Goal: Information Seeking & Learning: Check status

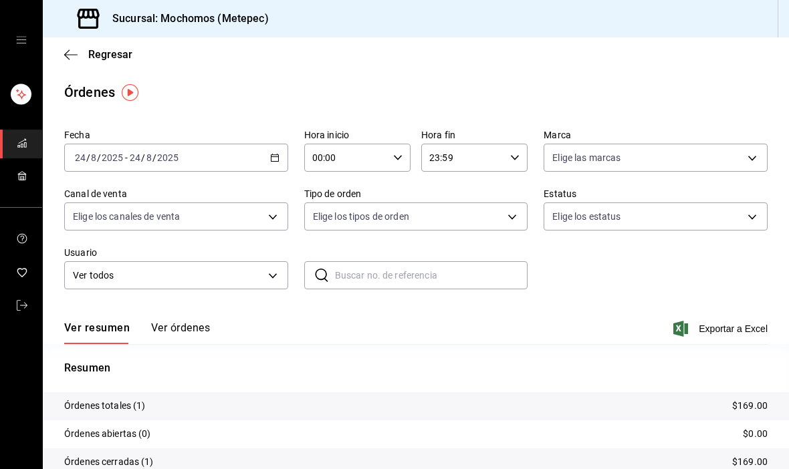
click at [278, 161] on \(Stroke\) "button" at bounding box center [275, 157] width 8 height 7
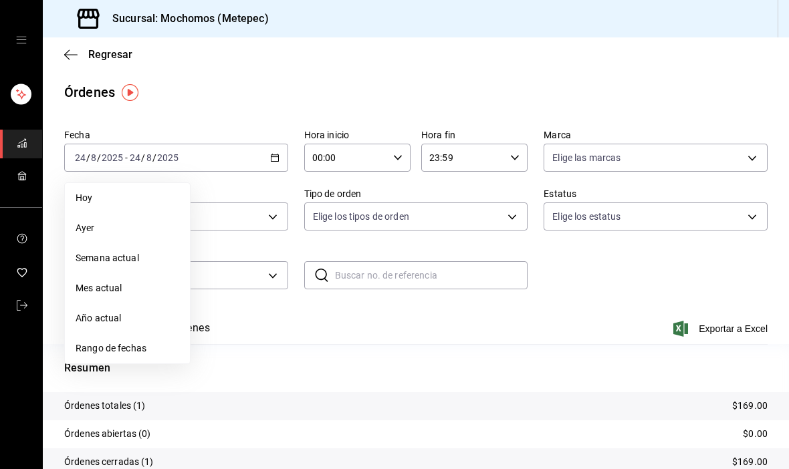
click at [86, 344] on span "Rango de fechas" at bounding box center [128, 349] width 104 height 14
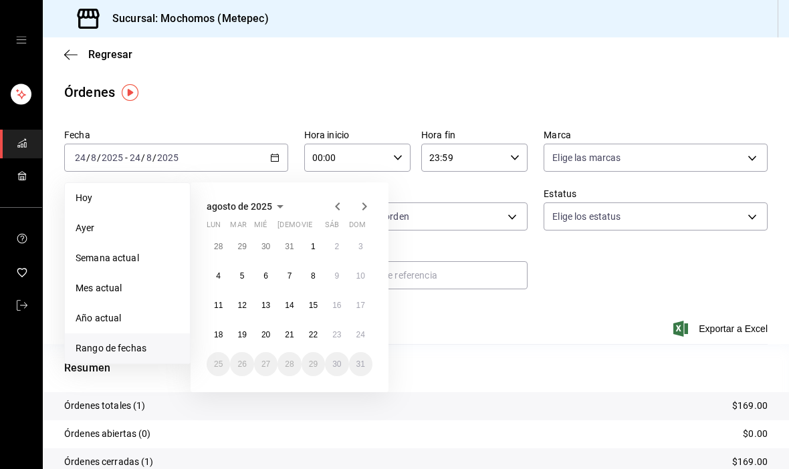
click at [219, 328] on button "18" at bounding box center [218, 335] width 23 height 24
click at [212, 336] on button "18" at bounding box center [218, 335] width 23 height 24
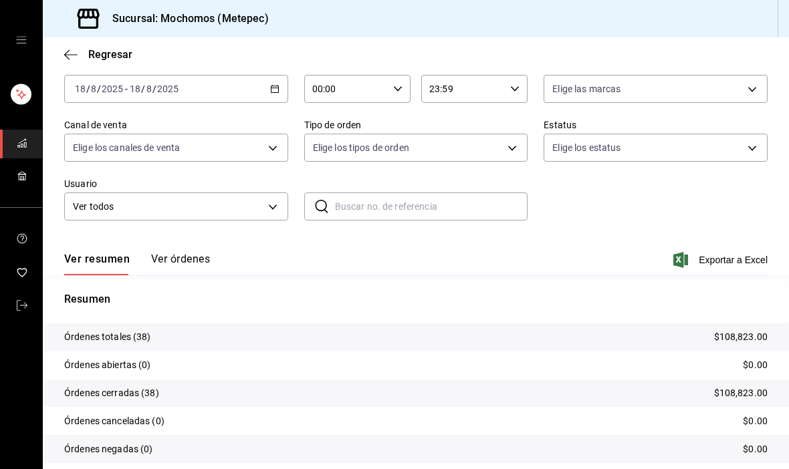
scroll to position [68, 0]
click at [171, 249] on div "Ver resumen Ver órdenes Exportar a Excel" at bounding box center [415, 256] width 703 height 39
click at [168, 261] on button "Ver órdenes" at bounding box center [180, 264] width 59 height 23
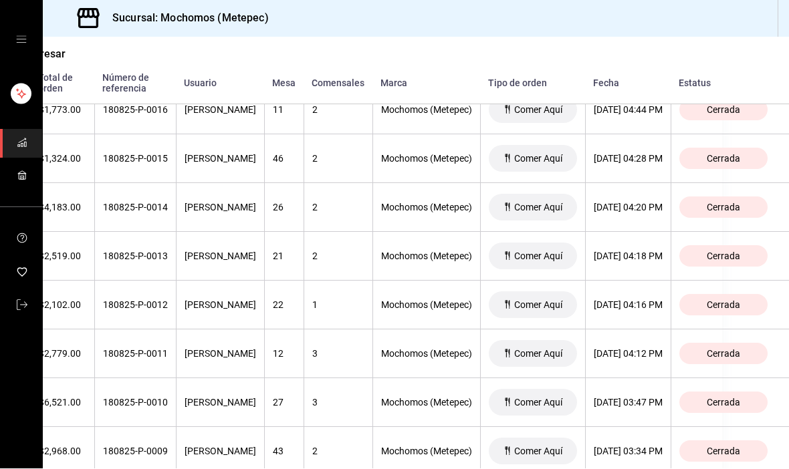
scroll to position [1399, 81]
click at [660, 203] on div "[DATE] 04:20 PM" at bounding box center [628, 208] width 69 height 11
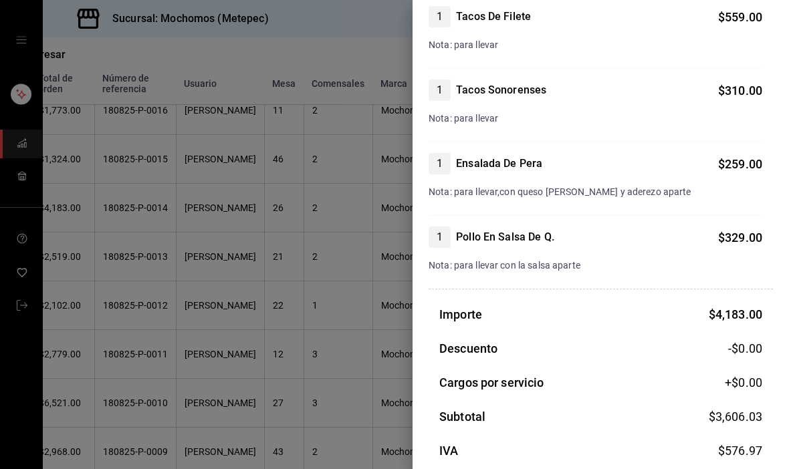
scroll to position [674, 0]
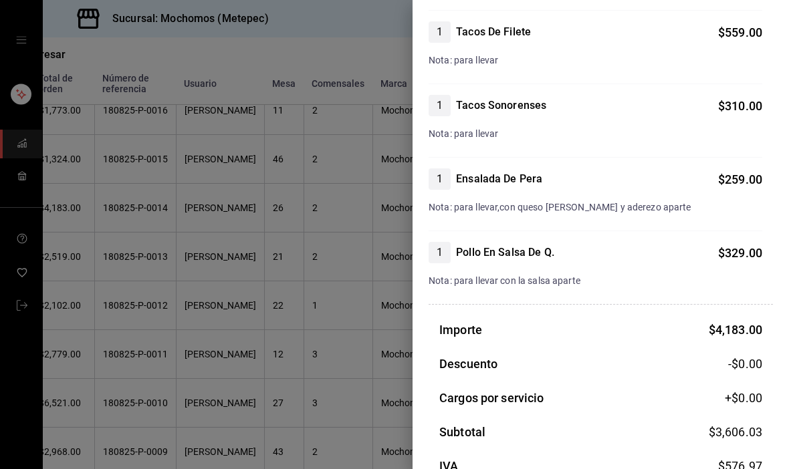
click at [117, 374] on div at bounding box center [394, 234] width 789 height 469
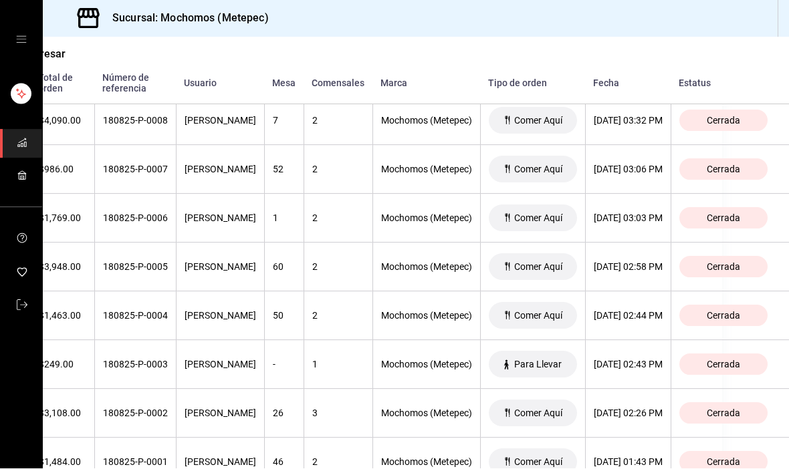
scroll to position [39, 0]
click at [632, 292] on th "[DATE] 02:44 PM" at bounding box center [628, 316] width 86 height 49
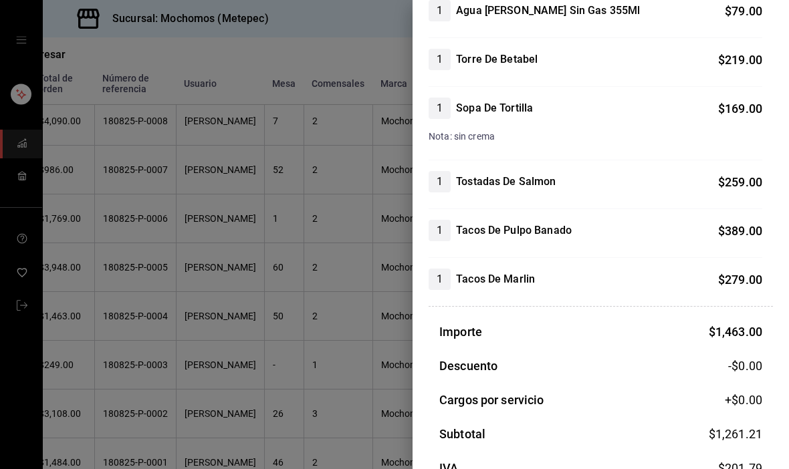
scroll to position [195, 0]
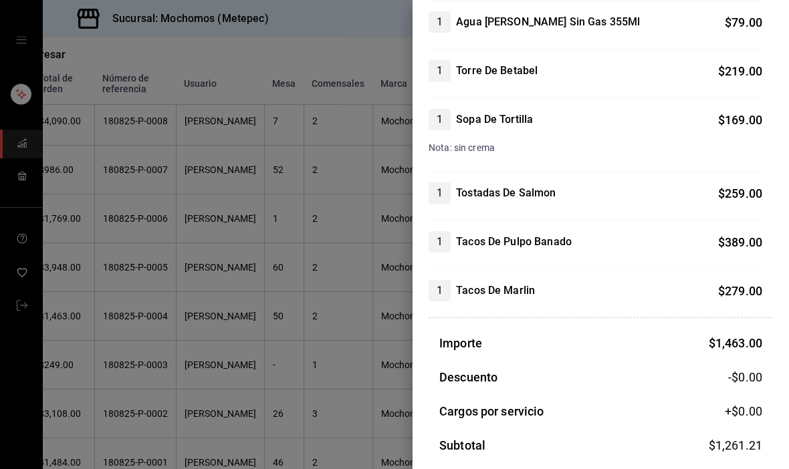
click at [102, 307] on div at bounding box center [394, 234] width 789 height 469
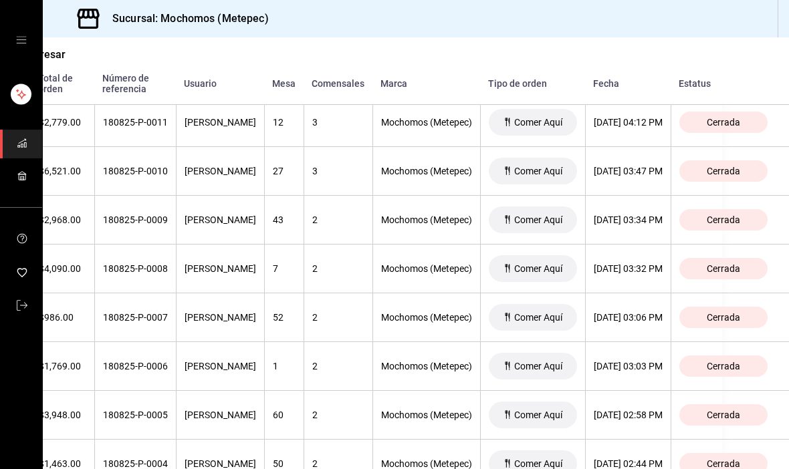
scroll to position [1630, 114]
click at [626, 294] on th "[DATE] 03:06 PM" at bounding box center [628, 318] width 86 height 49
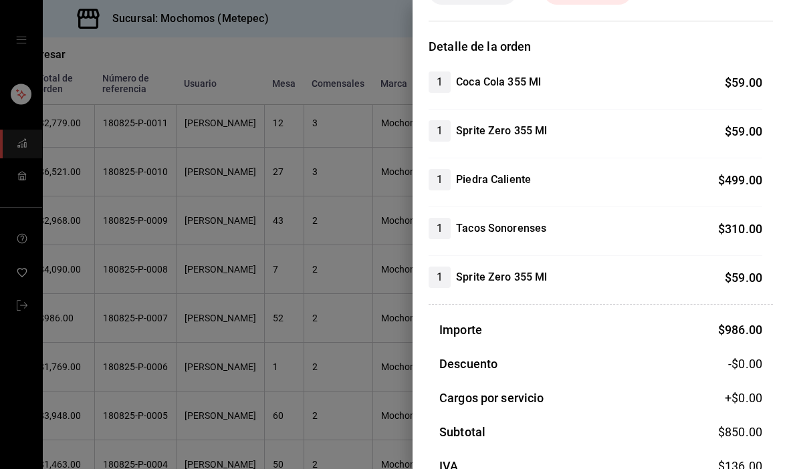
scroll to position [85, 0]
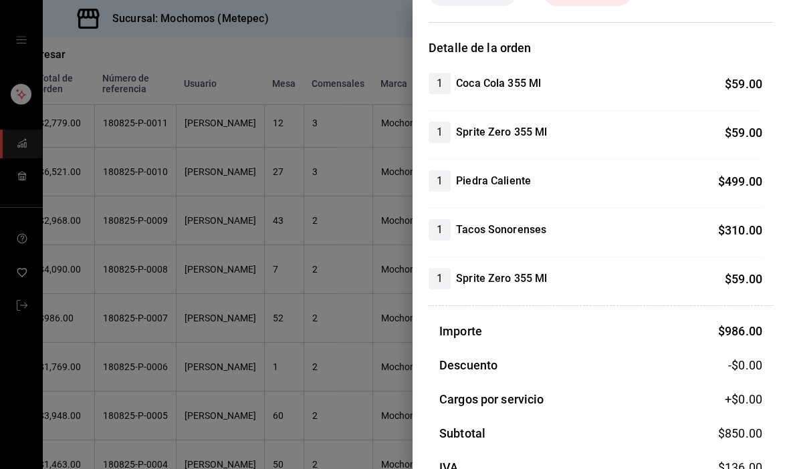
click at [112, 287] on div at bounding box center [394, 234] width 789 height 469
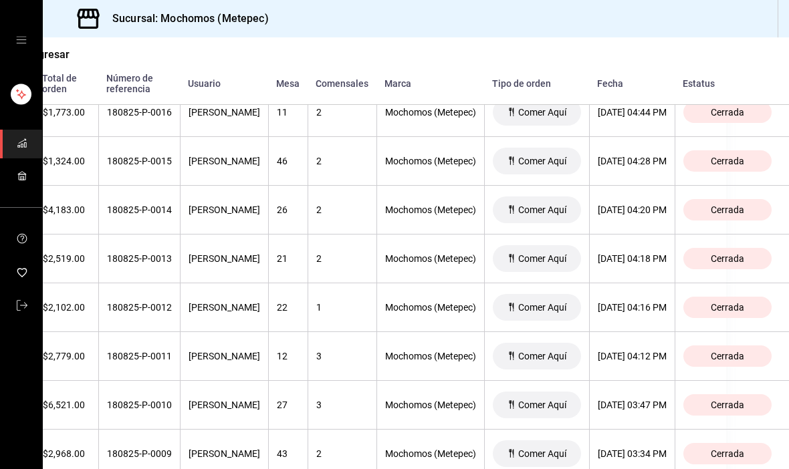
scroll to position [1395, 64]
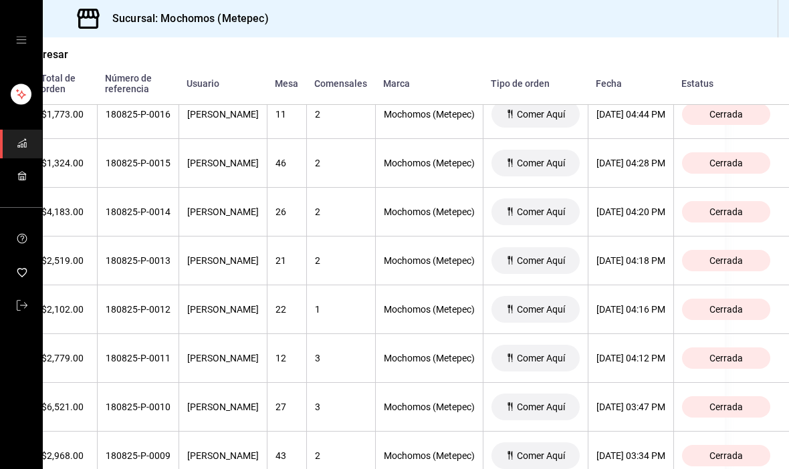
click at [671, 285] on th "[DATE] 04:16 PM" at bounding box center [631, 309] width 86 height 49
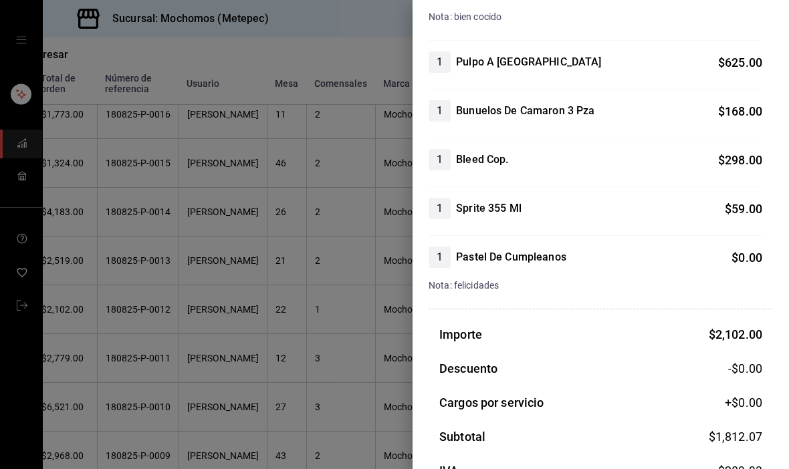
scroll to position [271, 0]
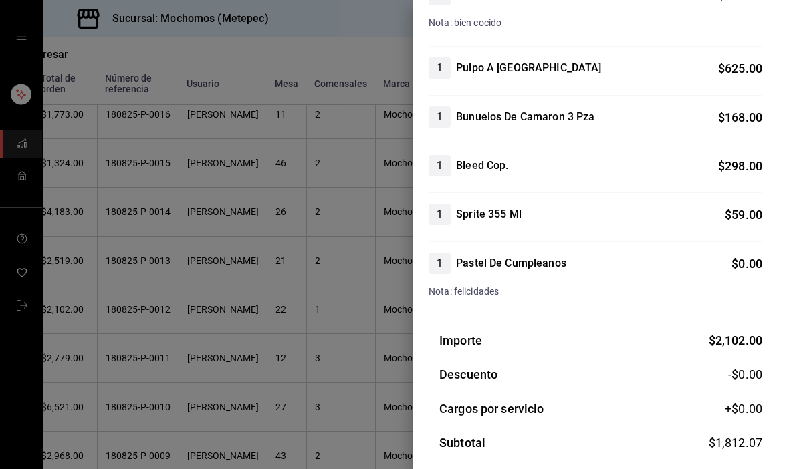
click at [112, 315] on div at bounding box center [394, 234] width 789 height 469
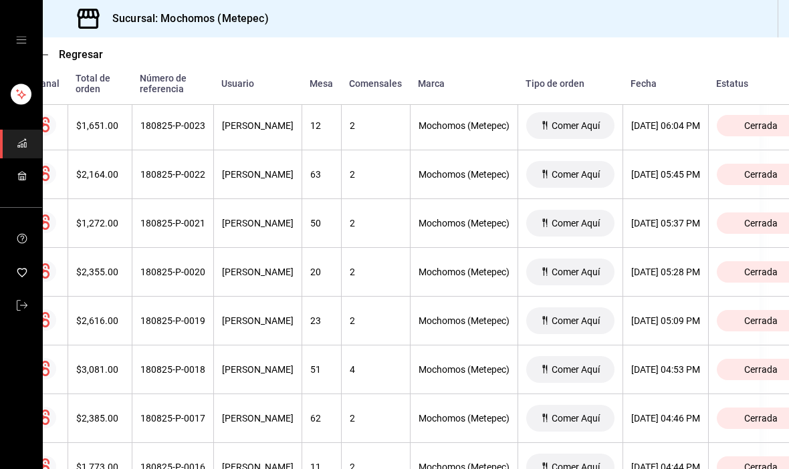
scroll to position [1043, 29]
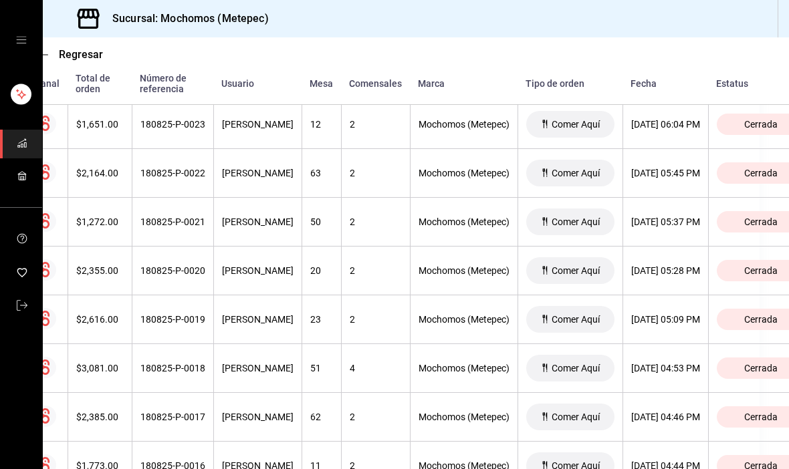
click at [693, 247] on th "[DATE] 05:28 PM" at bounding box center [665, 271] width 86 height 49
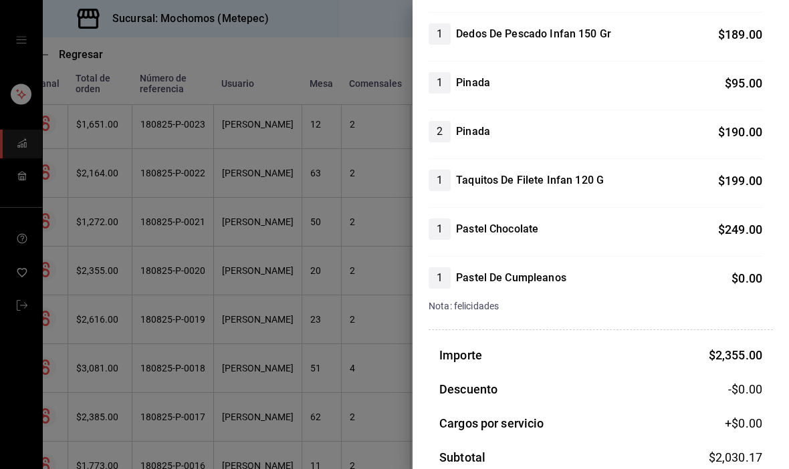
scroll to position [339, 0]
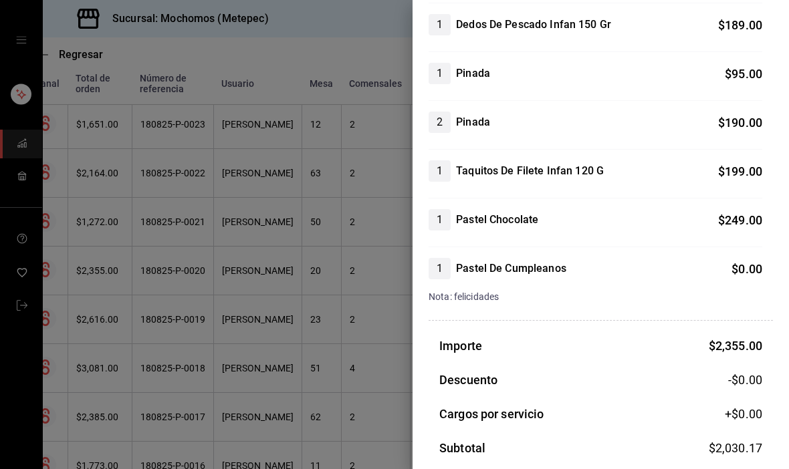
click at [146, 355] on div at bounding box center [394, 234] width 789 height 469
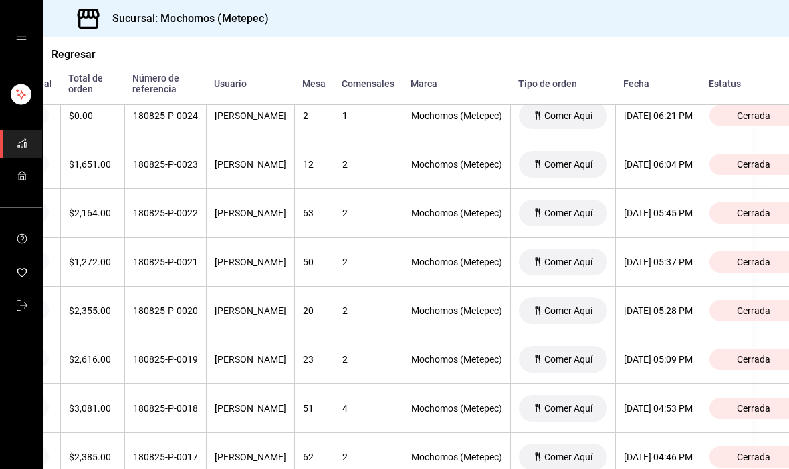
scroll to position [1005, 33]
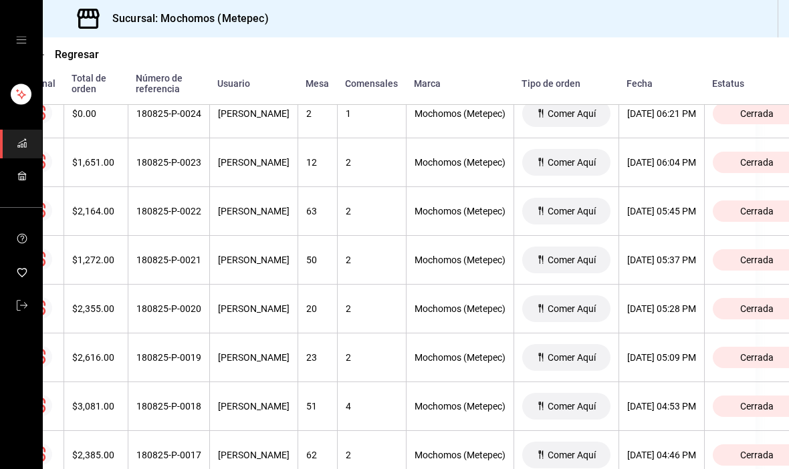
click at [696, 255] on div "[DATE] 05:37 PM" at bounding box center [661, 260] width 69 height 11
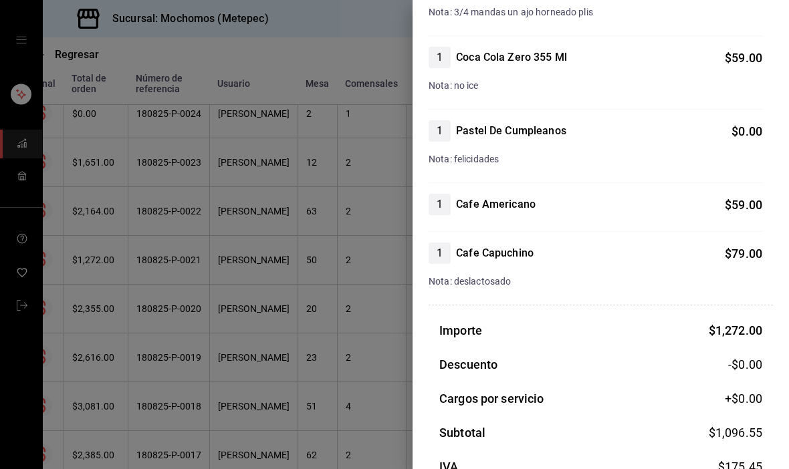
scroll to position [526, 0]
click at [135, 342] on div at bounding box center [394, 234] width 789 height 469
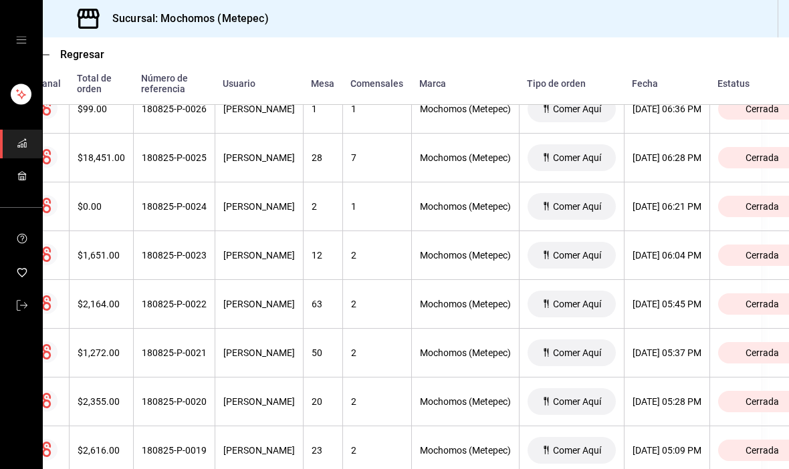
scroll to position [913, 23]
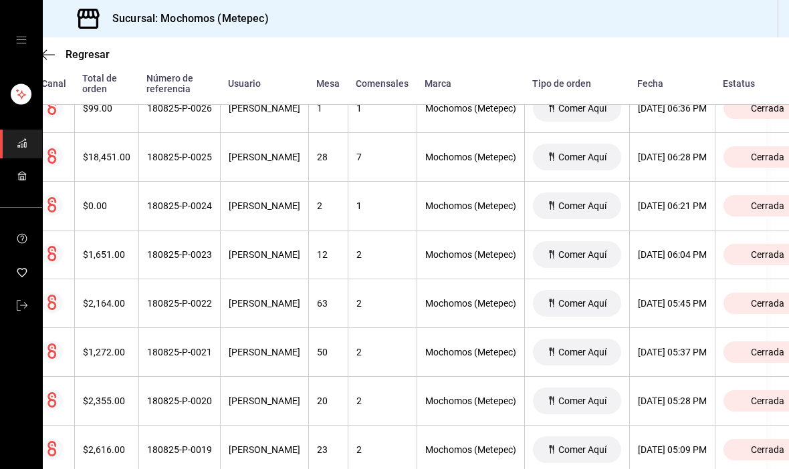
click at [706, 298] on div "[DATE] 05:45 PM" at bounding box center [672, 303] width 69 height 11
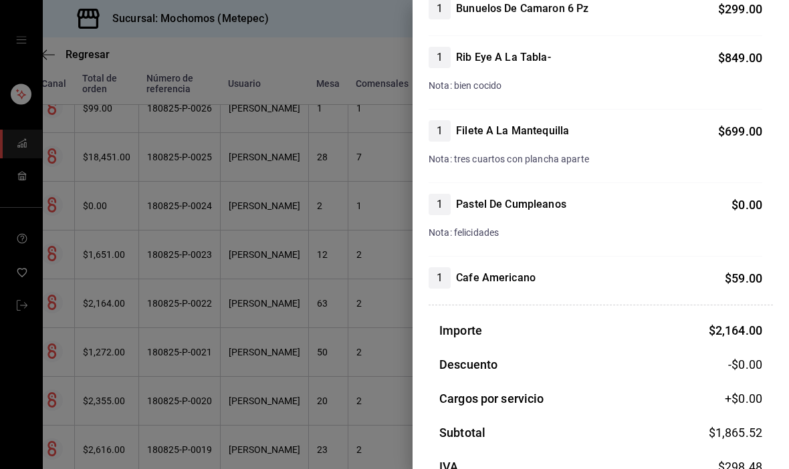
scroll to position [255, 0]
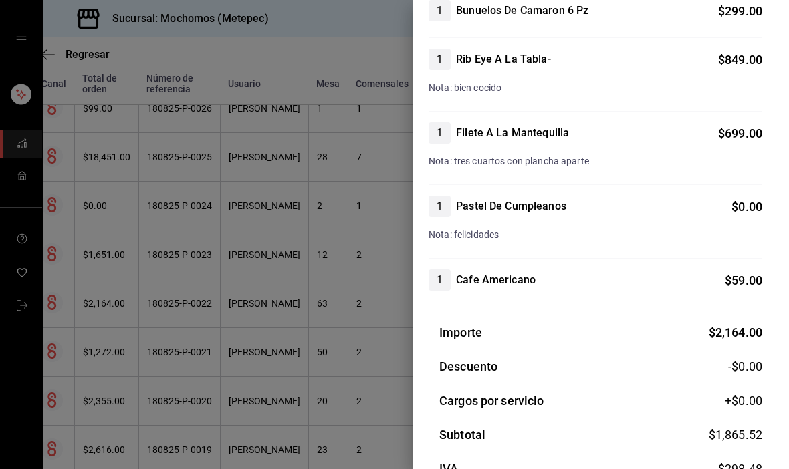
click at [117, 319] on div at bounding box center [394, 234] width 789 height 469
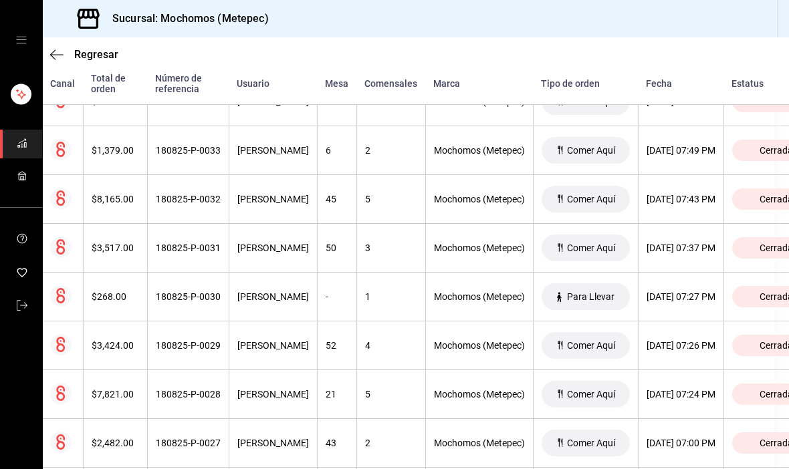
scroll to position [530, 14]
click at [715, 340] on div "[DATE] 07:26 PM" at bounding box center [680, 345] width 69 height 11
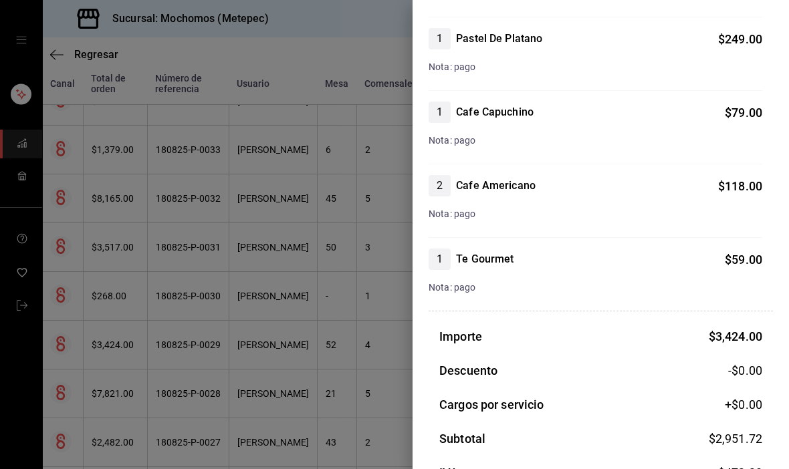
scroll to position [1159, 0]
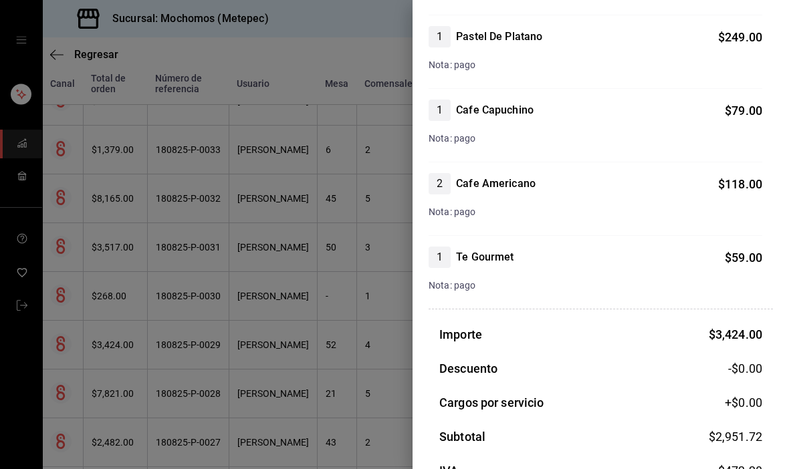
click at [121, 342] on div at bounding box center [394, 234] width 789 height 469
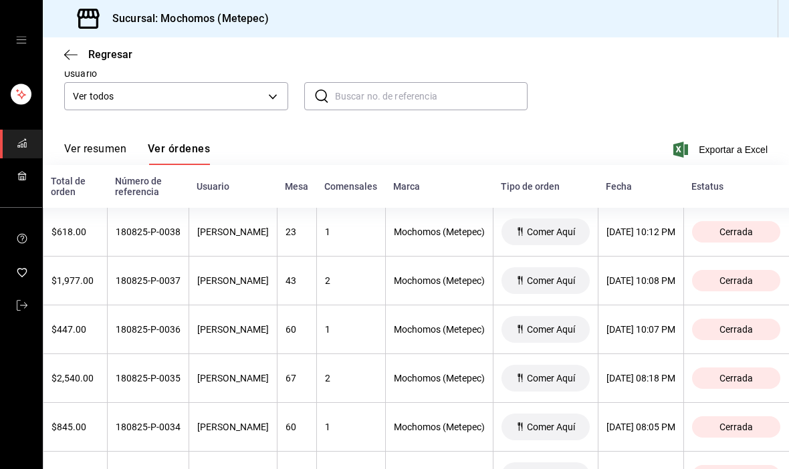
scroll to position [182, 0]
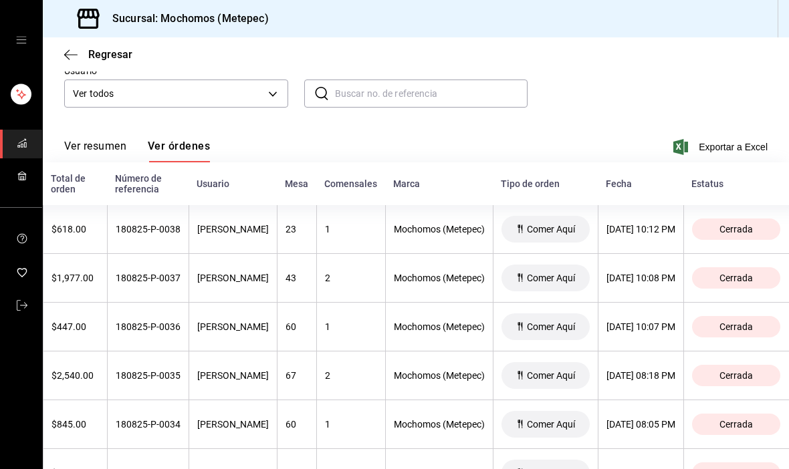
click at [675, 321] on div "[DATE] 10:07 PM" at bounding box center [640, 326] width 69 height 11
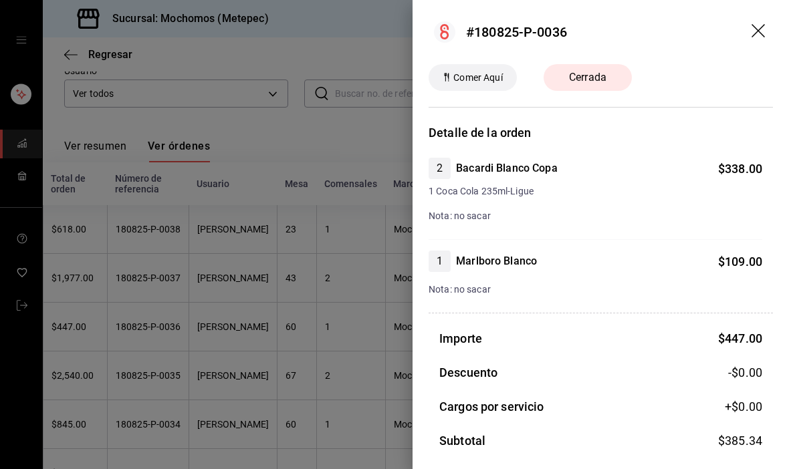
click at [130, 346] on div at bounding box center [394, 234] width 789 height 469
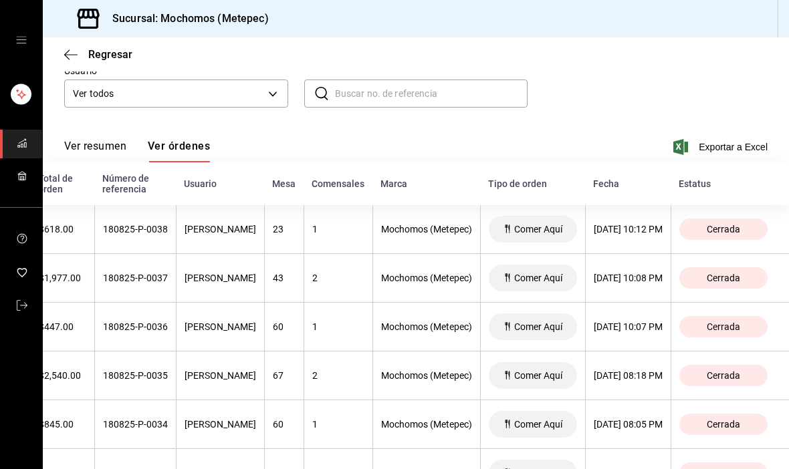
scroll to position [0, 101]
click at [665, 303] on th "[DATE] 10:07 PM" at bounding box center [628, 327] width 86 height 49
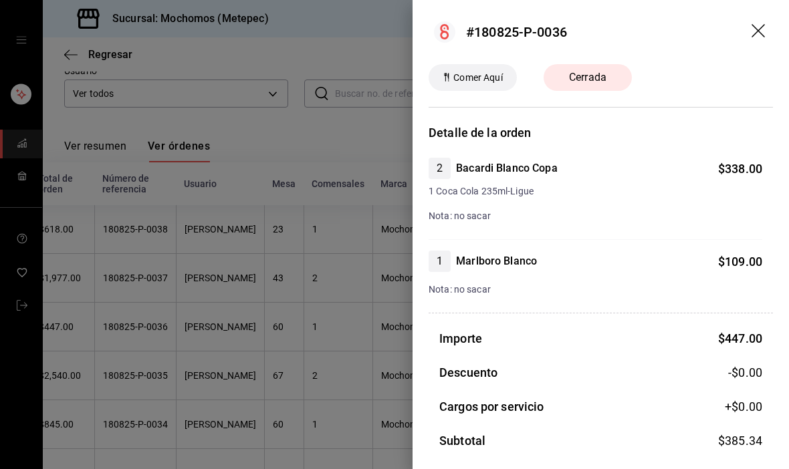
click at [166, 327] on div at bounding box center [394, 234] width 789 height 469
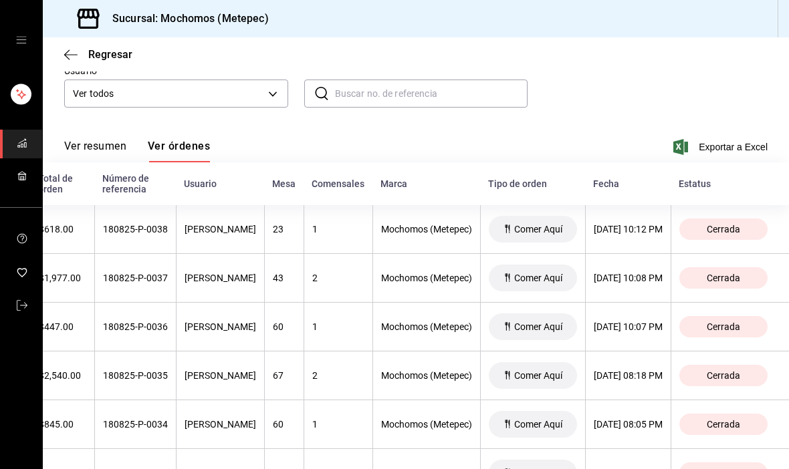
click at [642, 370] on div "[DATE] 08:18 PM" at bounding box center [628, 375] width 69 height 11
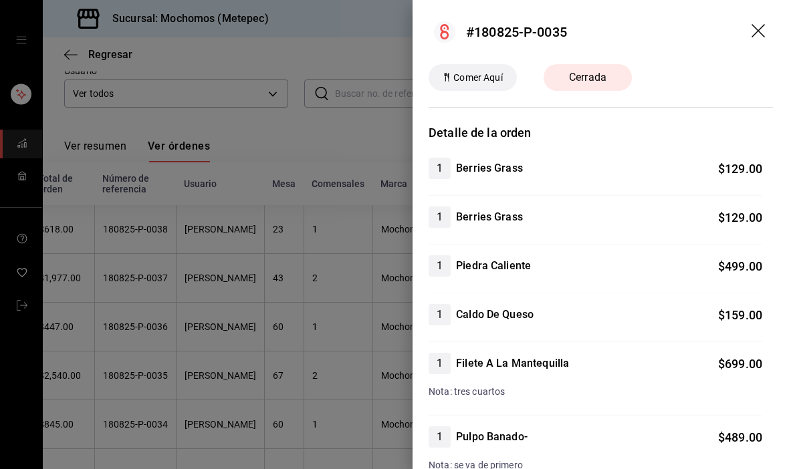
click at [142, 291] on div at bounding box center [394, 234] width 789 height 469
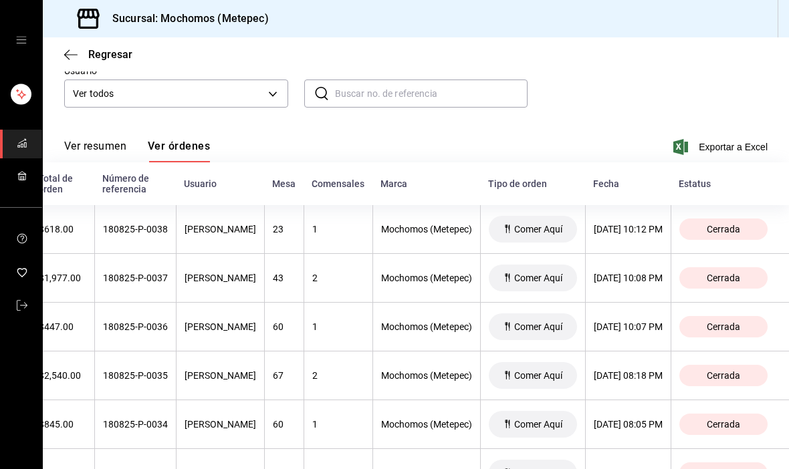
click at [648, 303] on th "[DATE] 10:07 PM" at bounding box center [628, 327] width 86 height 49
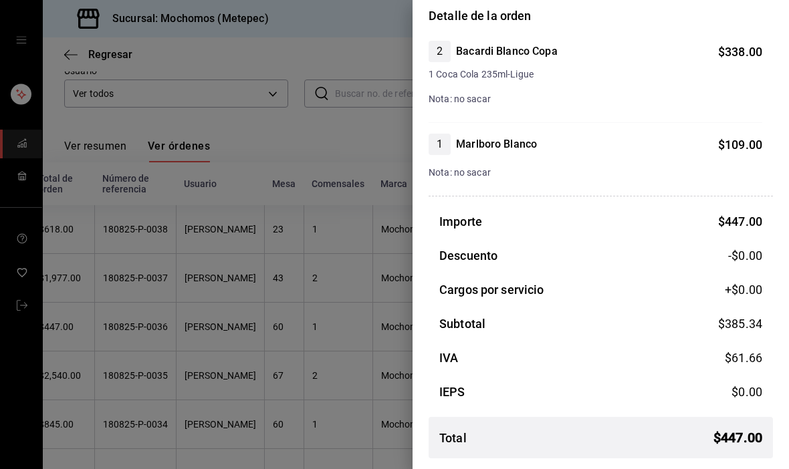
scroll to position [117, 0]
click at [158, 304] on div at bounding box center [394, 234] width 789 height 469
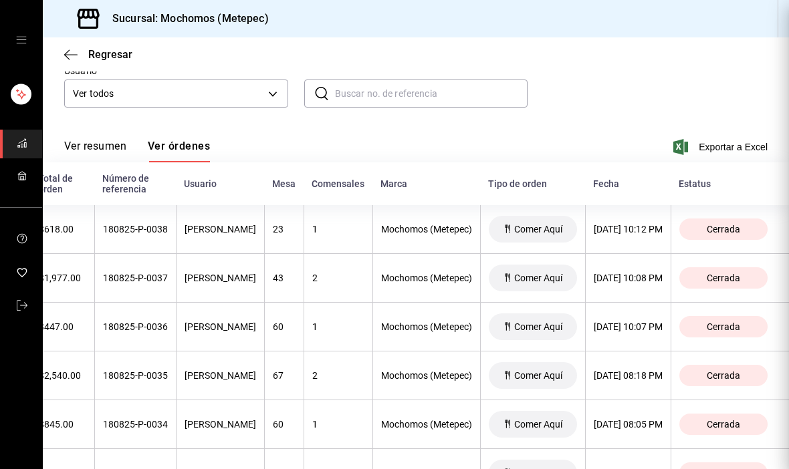
scroll to position [0, 0]
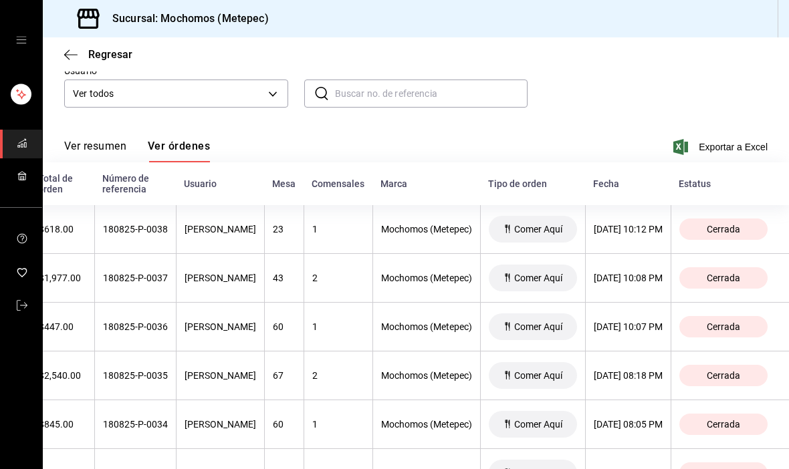
click at [664, 400] on th "[DATE] 08:05 PM" at bounding box center [628, 424] width 86 height 49
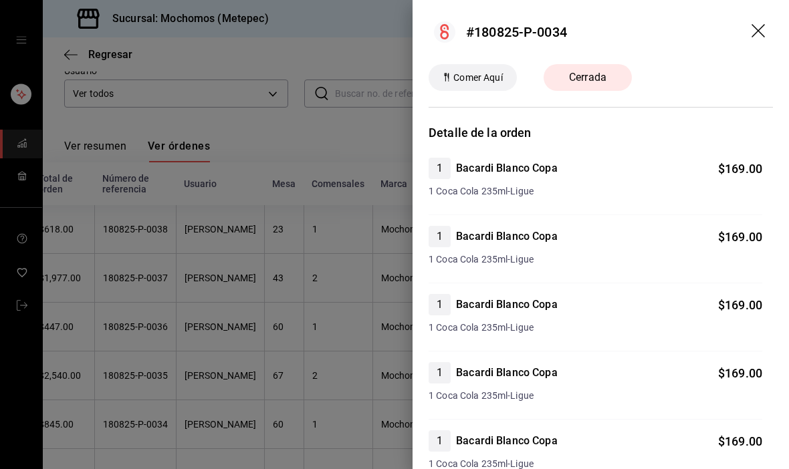
click at [171, 328] on div at bounding box center [394, 234] width 789 height 469
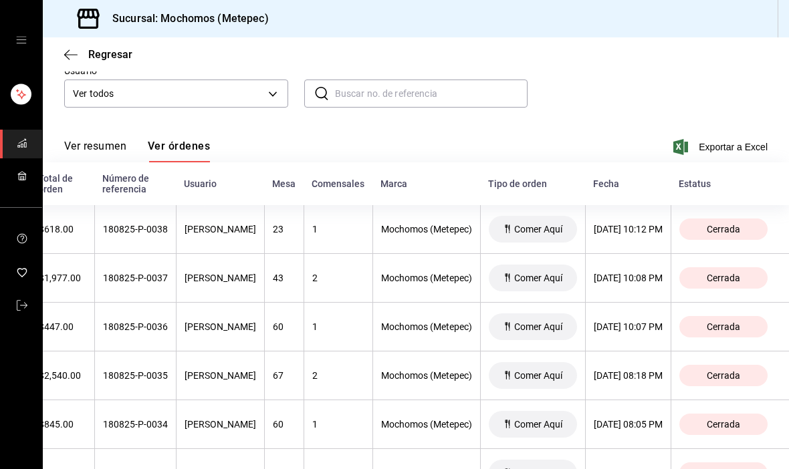
click at [184, 370] on div "[PERSON_NAME]" at bounding box center [220, 375] width 72 height 11
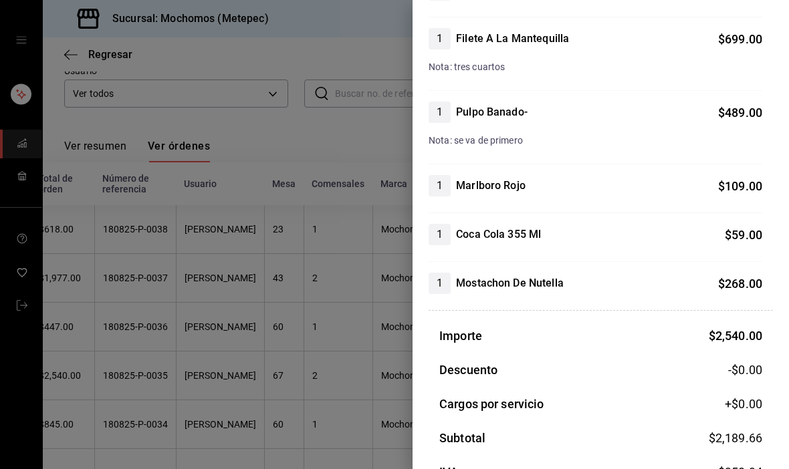
scroll to position [319, 0]
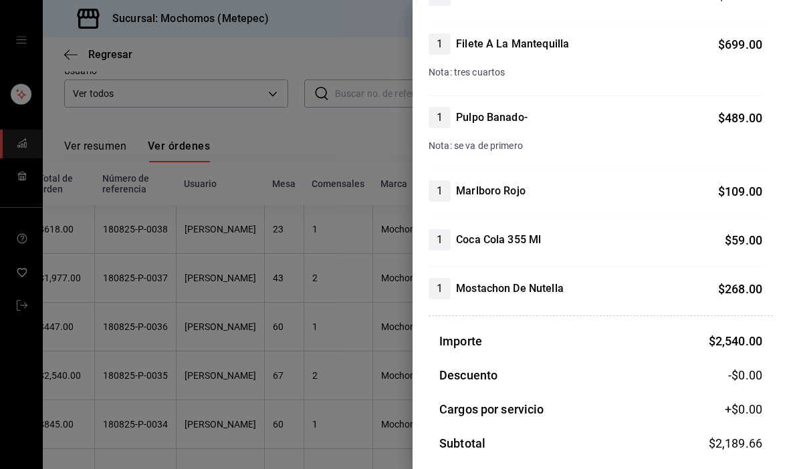
click at [122, 277] on div at bounding box center [394, 234] width 789 height 469
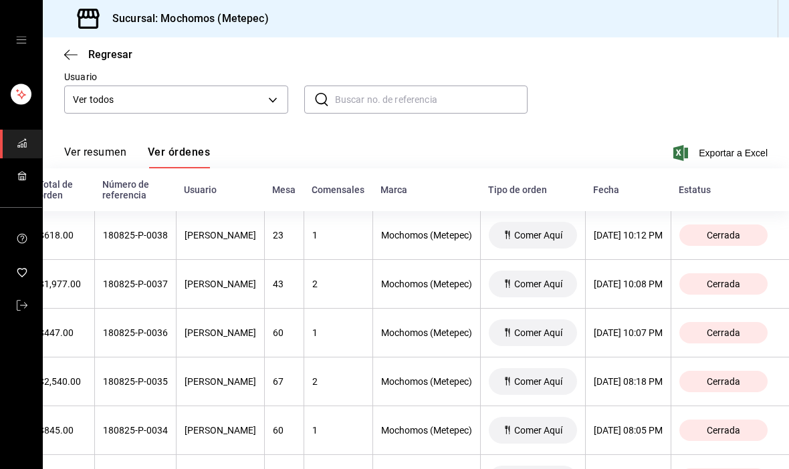
scroll to position [157, 0]
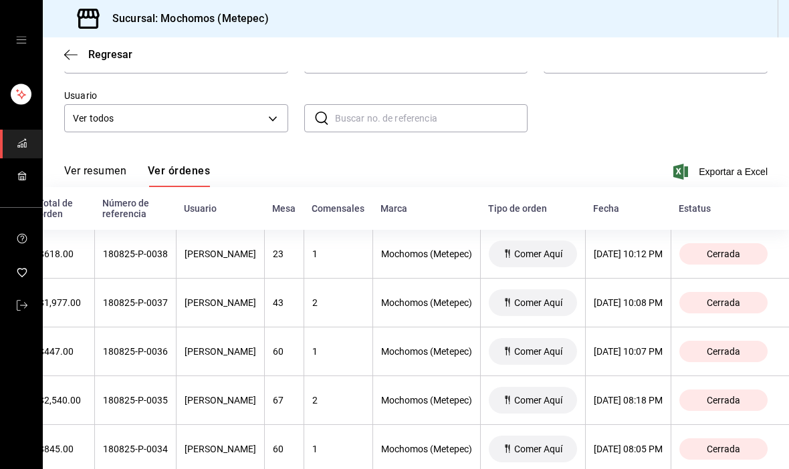
click at [650, 297] on div "[DATE] 10:08 PM" at bounding box center [628, 302] width 69 height 11
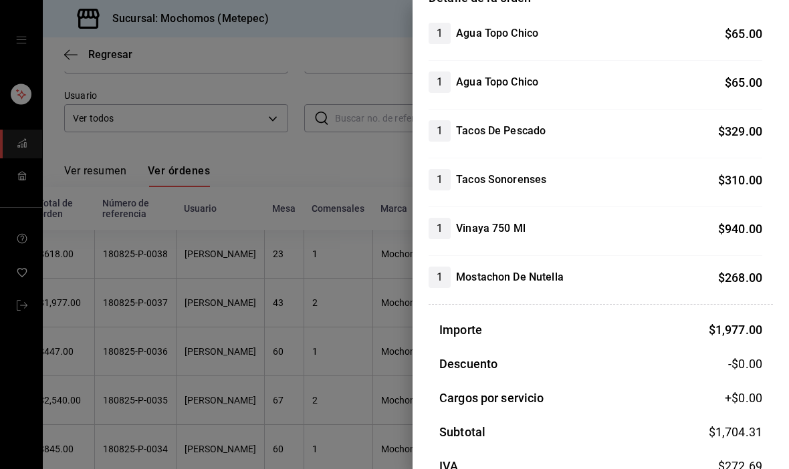
scroll to position [126, 0]
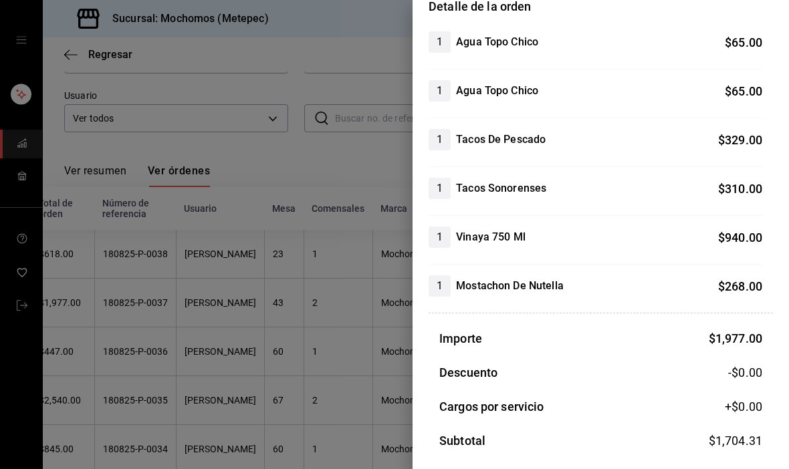
click at [143, 298] on div at bounding box center [394, 234] width 789 height 469
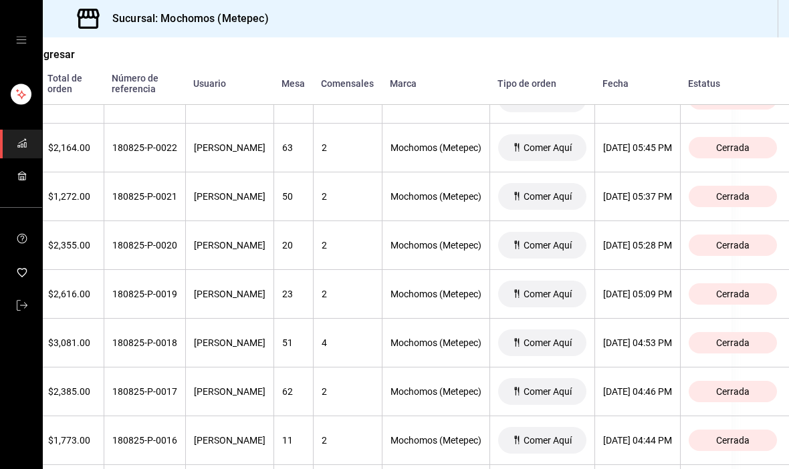
scroll to position [1056, 57]
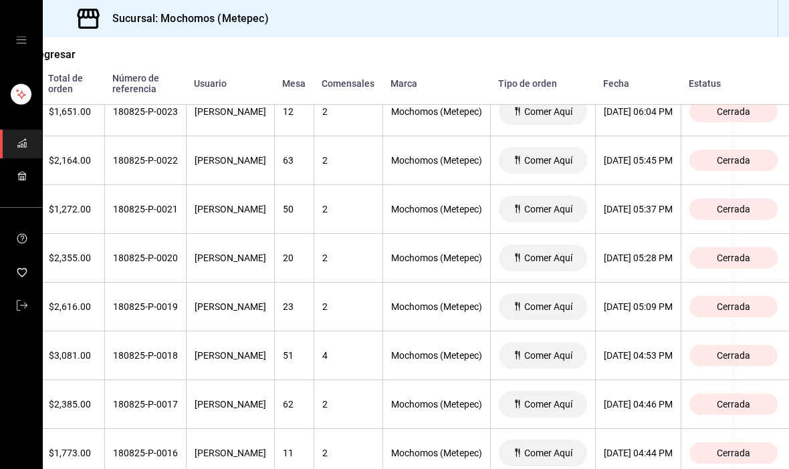
click at [680, 283] on th "[DATE] 05:09 PM" at bounding box center [638, 307] width 86 height 49
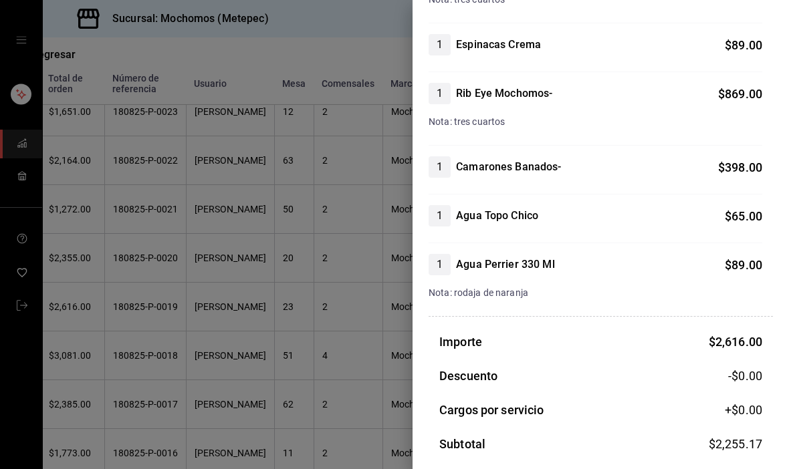
scroll to position [342, 0]
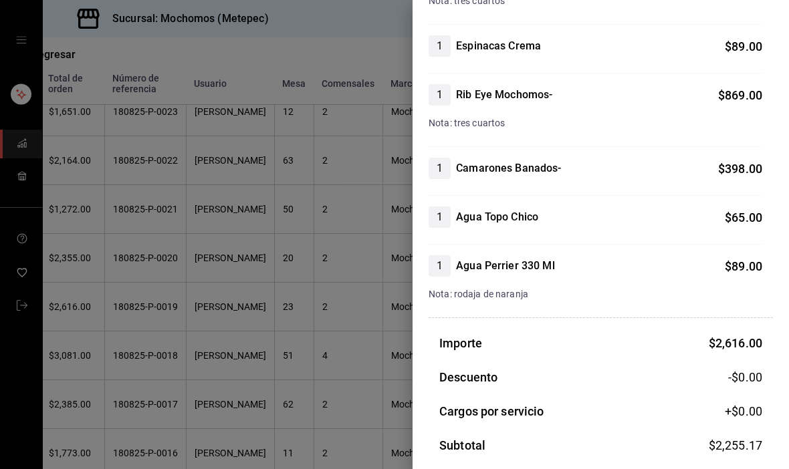
click at [135, 339] on div at bounding box center [394, 234] width 789 height 469
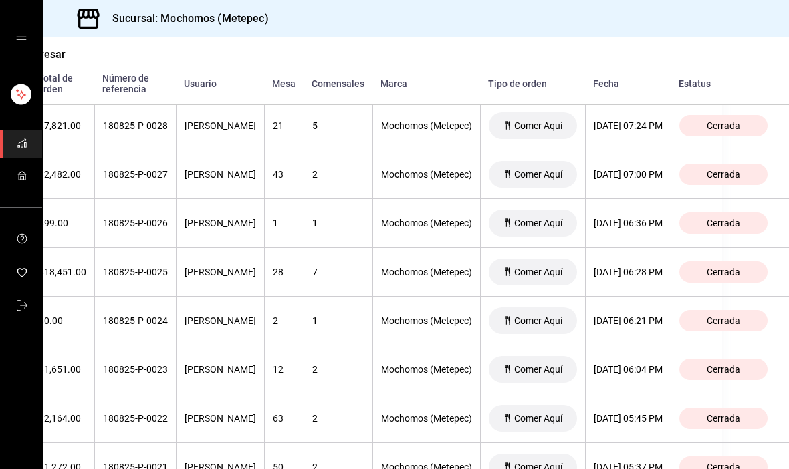
scroll to position [794, 84]
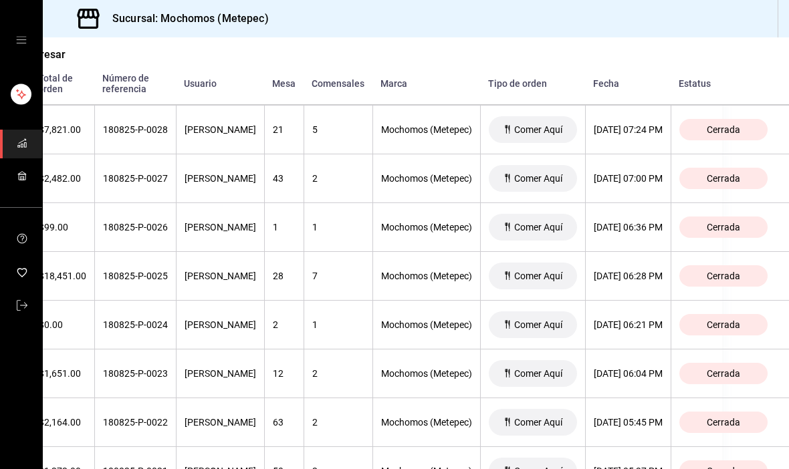
click at [648, 271] on div "[DATE] 06:28 PM" at bounding box center [628, 276] width 69 height 11
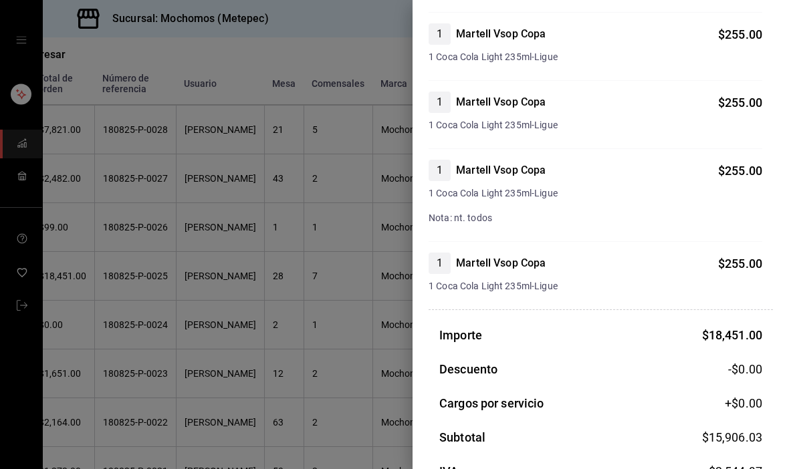
scroll to position [3222, 0]
click at [124, 417] on div at bounding box center [394, 234] width 789 height 469
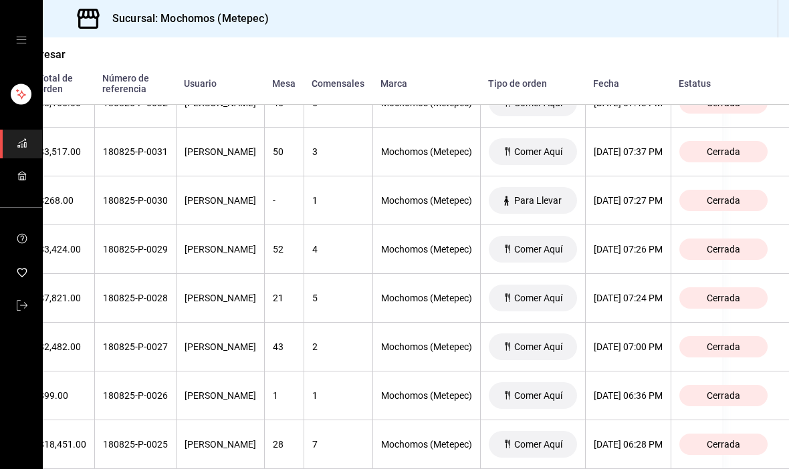
scroll to position [626, 108]
click at [646, 293] on div "[DATE] 07:24 PM" at bounding box center [628, 298] width 69 height 11
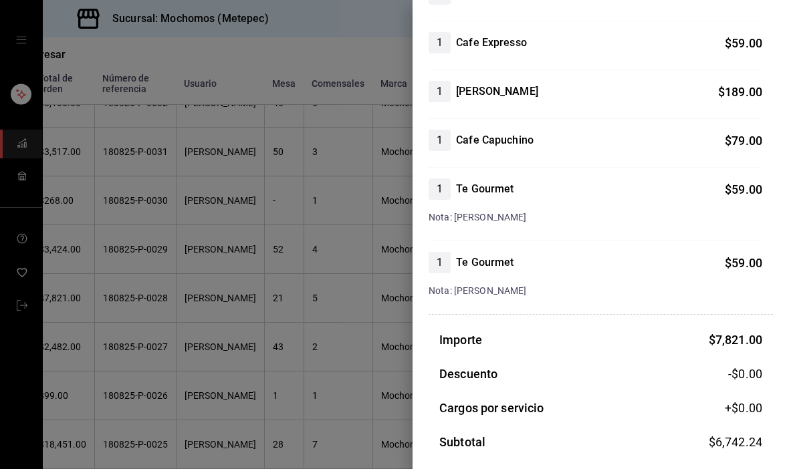
scroll to position [880, 0]
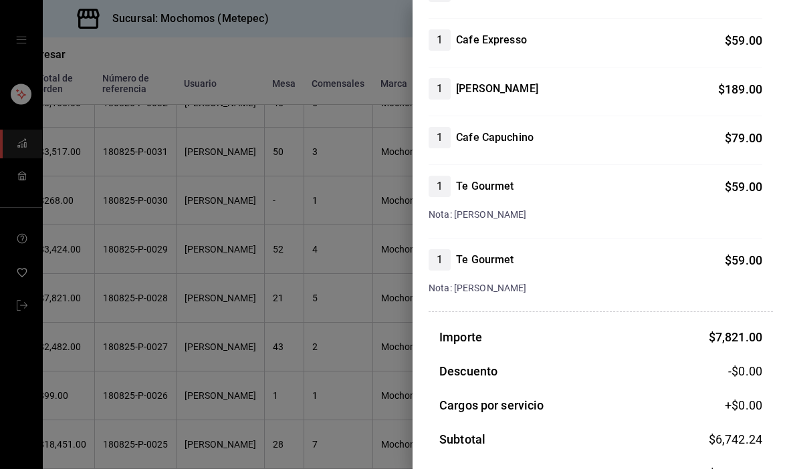
click at [118, 388] on div at bounding box center [394, 234] width 789 height 469
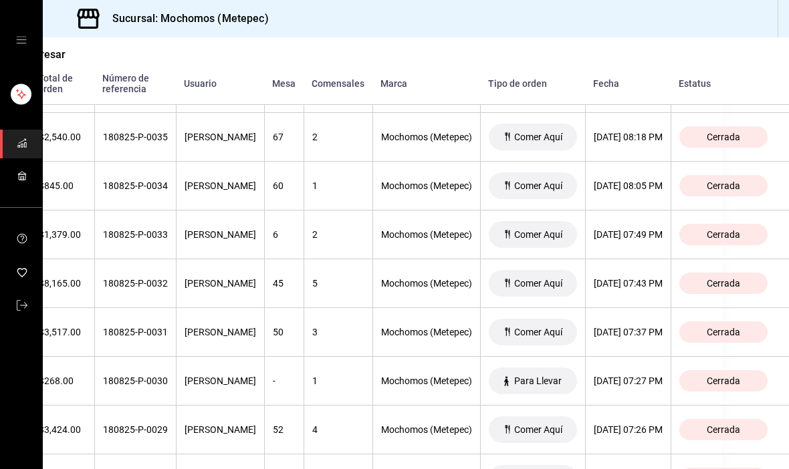
scroll to position [445, 111]
click at [639, 308] on th "[DATE] 07:37 PM" at bounding box center [628, 332] width 86 height 49
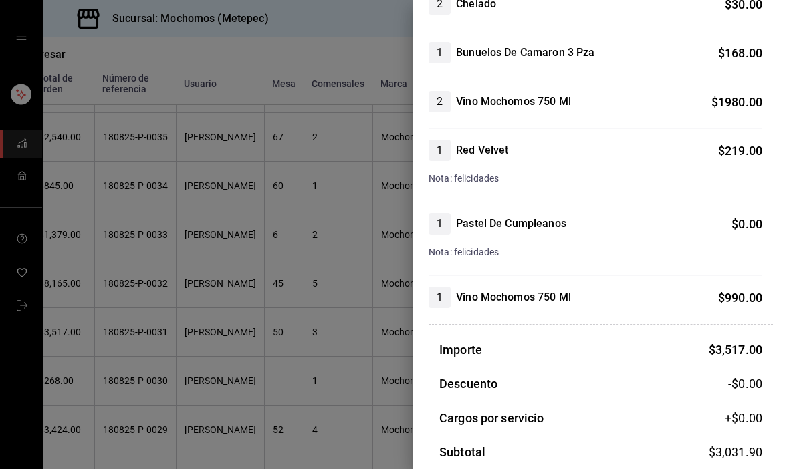
scroll to position [214, 0]
click at [309, 232] on div at bounding box center [394, 234] width 789 height 469
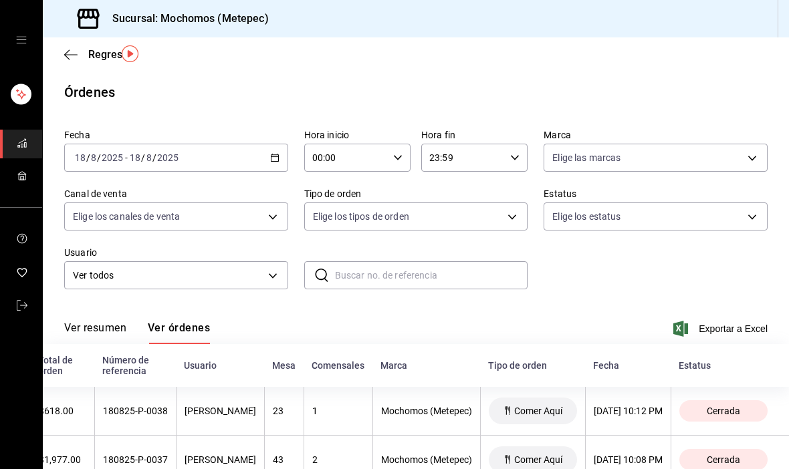
scroll to position [0, 0]
click at [270, 153] on icon "button" at bounding box center [274, 157] width 9 height 9
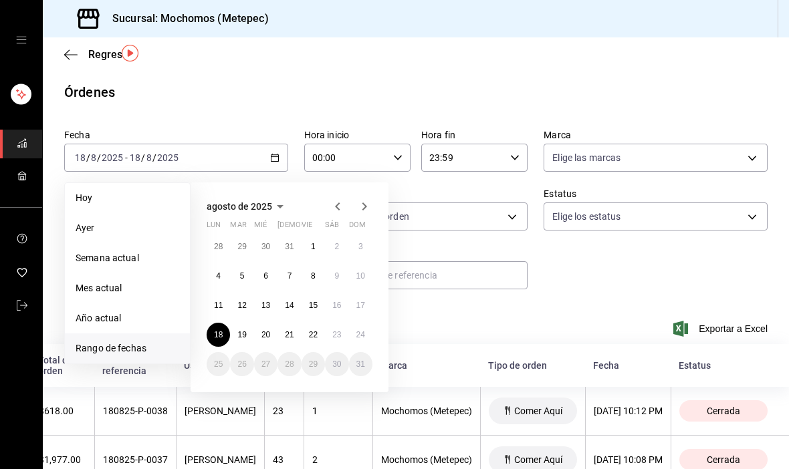
click at [235, 323] on button "19" at bounding box center [241, 335] width 23 height 24
click at [242, 330] on abbr "19" at bounding box center [241, 334] width 9 height 9
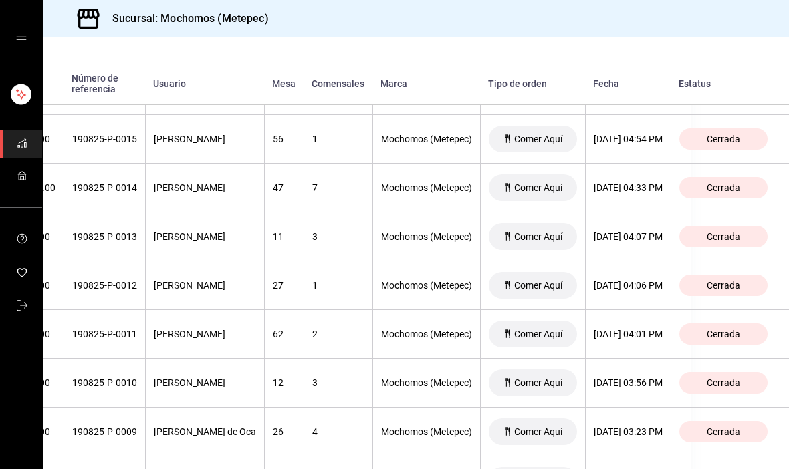
scroll to position [2297, 154]
click at [656, 281] on div "[DATE] 04:06 PM" at bounding box center [628, 286] width 69 height 11
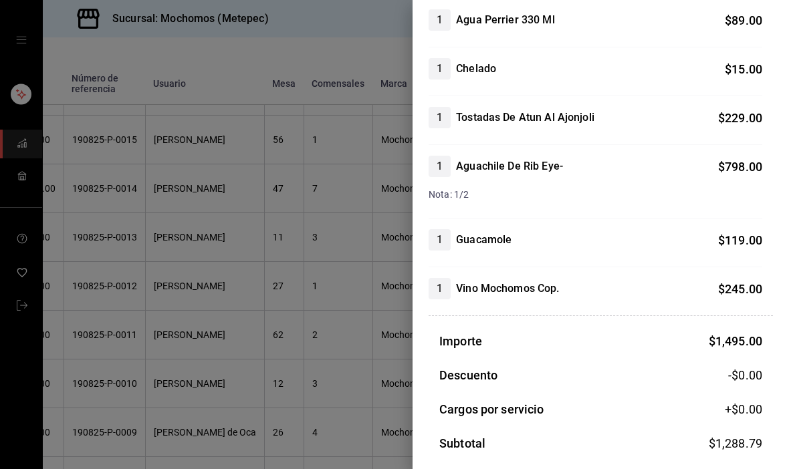
scroll to position [147, 0]
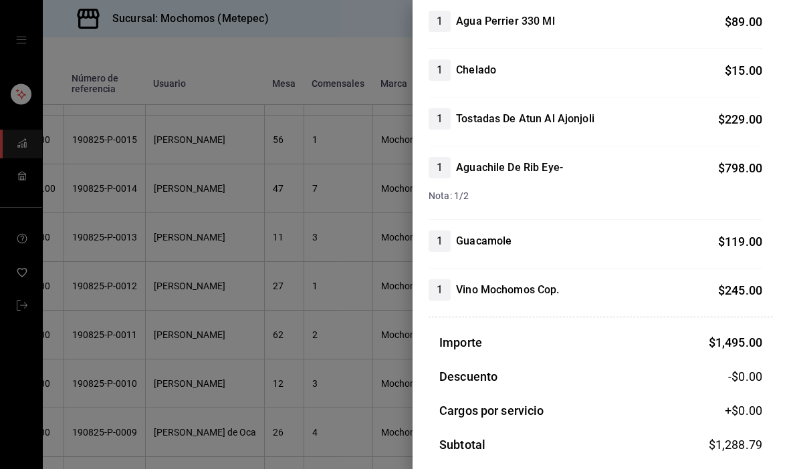
click at [151, 385] on div at bounding box center [394, 234] width 789 height 469
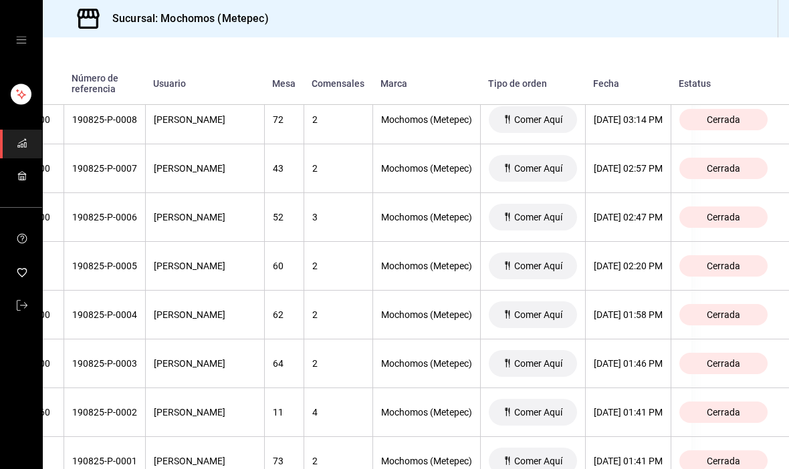
scroll to position [2657, 154]
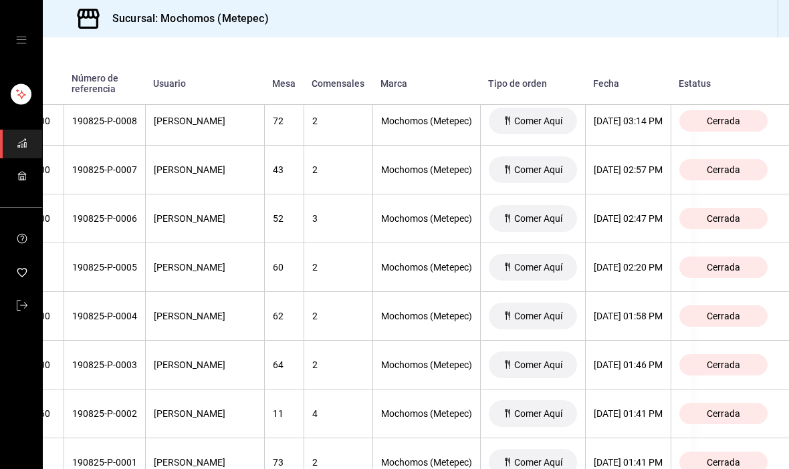
click at [636, 292] on th "[DATE] 01:58 PM" at bounding box center [628, 316] width 86 height 49
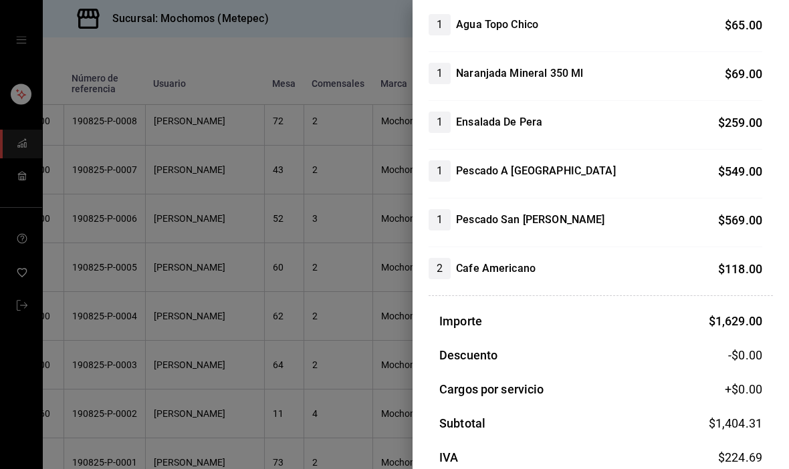
click at [159, 354] on div at bounding box center [394, 234] width 789 height 469
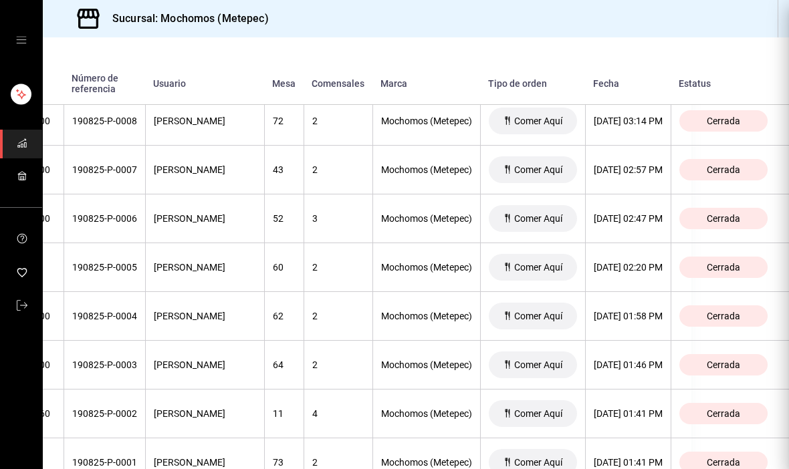
scroll to position [140, 0]
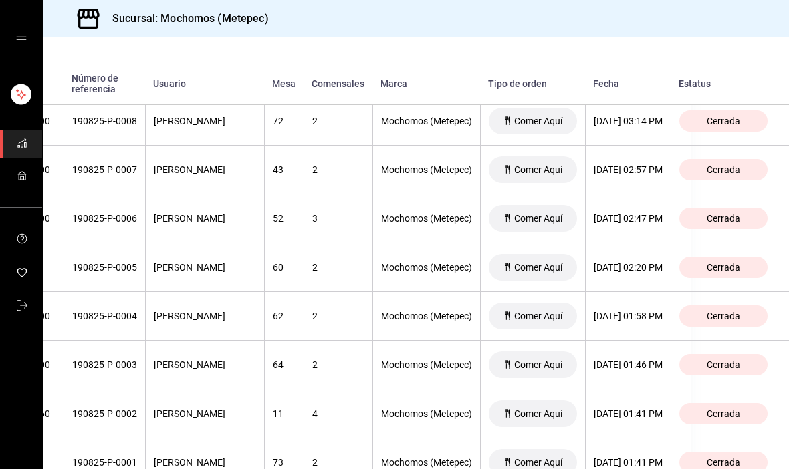
click at [147, 344] on th "[PERSON_NAME]" at bounding box center [204, 365] width 119 height 49
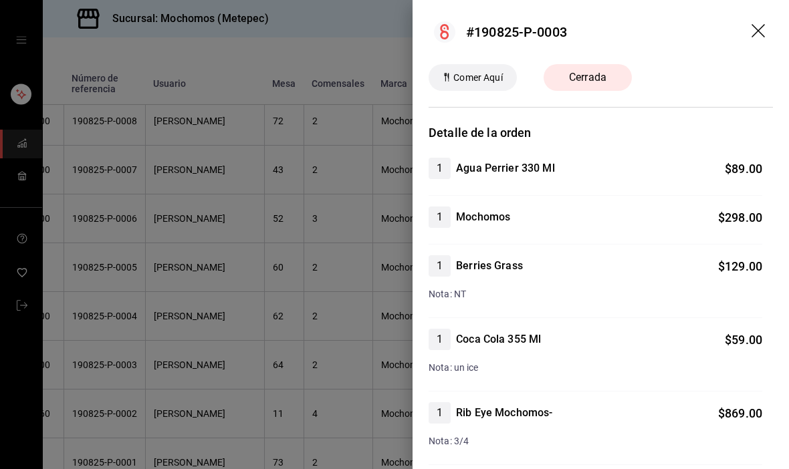
click at [152, 344] on div at bounding box center [394, 234] width 789 height 469
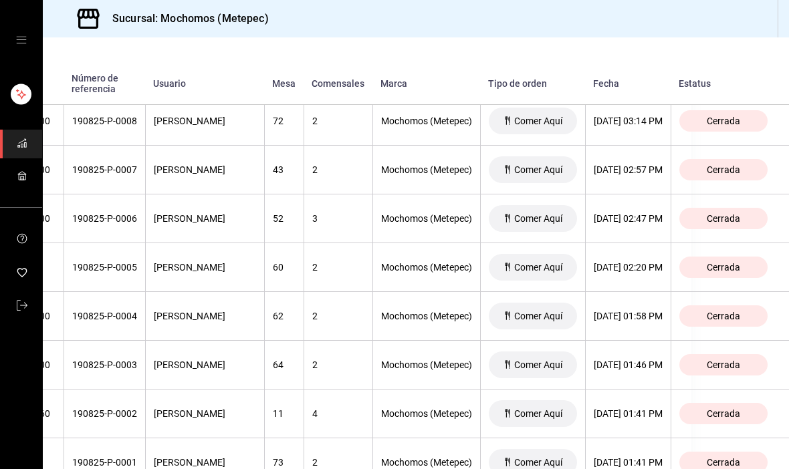
click at [630, 243] on th "[DATE] 02:20 PM" at bounding box center [628, 267] width 86 height 49
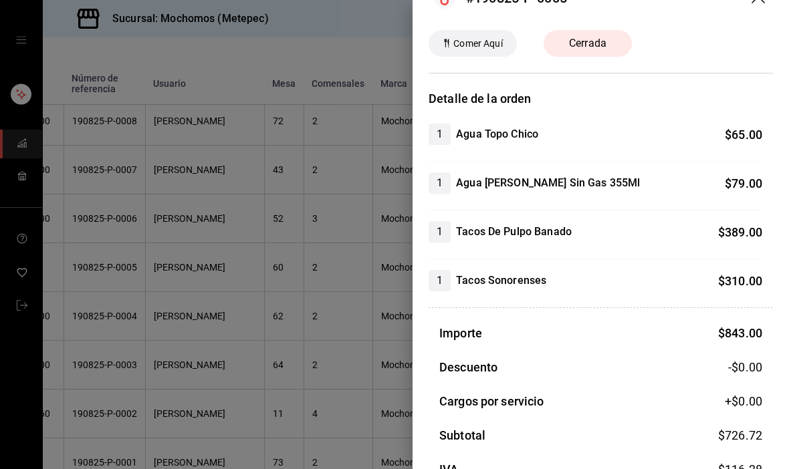
click at [163, 355] on div at bounding box center [394, 234] width 789 height 469
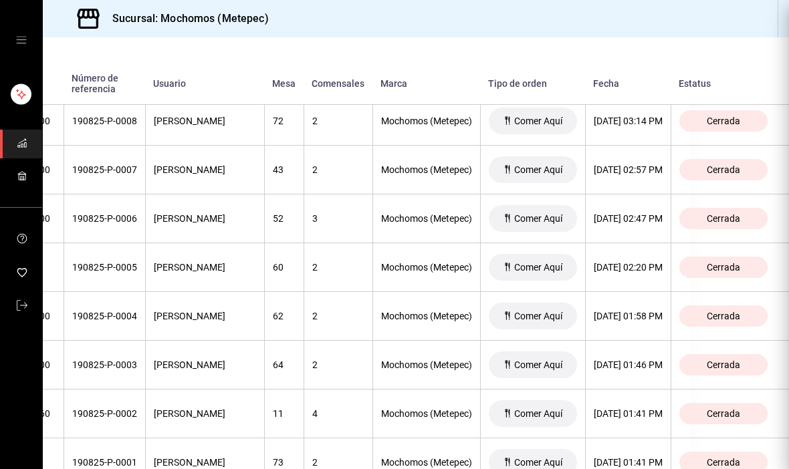
scroll to position [20, 0]
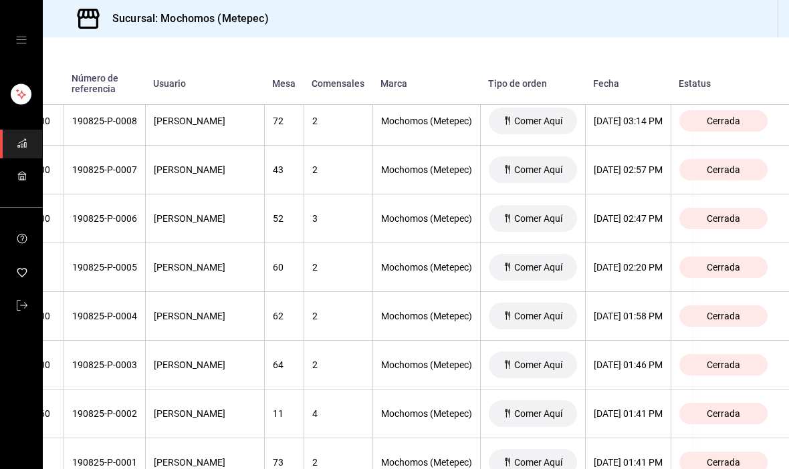
click at [632, 311] on div "[DATE] 01:58 PM" at bounding box center [628, 316] width 69 height 11
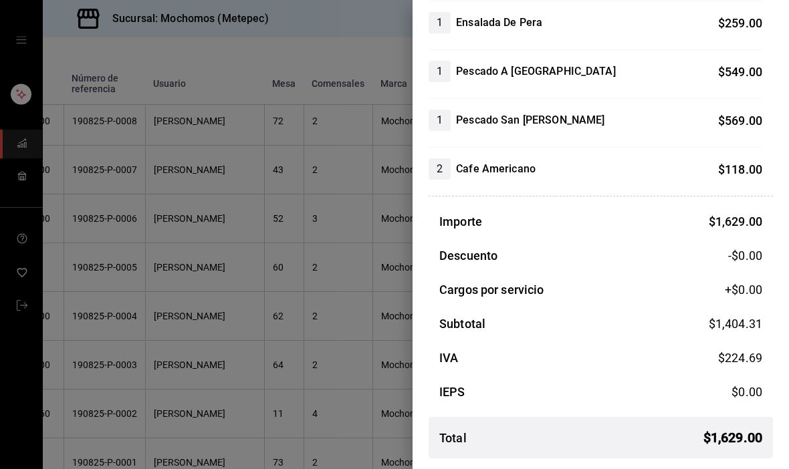
scroll to position [244, 0]
click at [114, 349] on div at bounding box center [394, 234] width 789 height 469
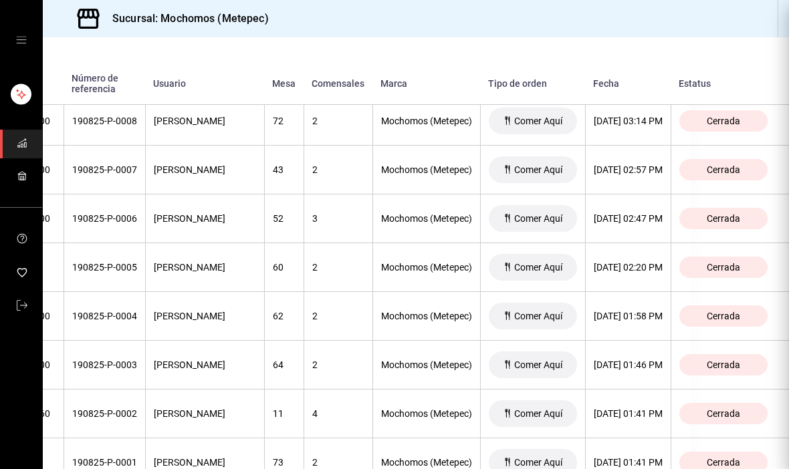
scroll to position [0, 0]
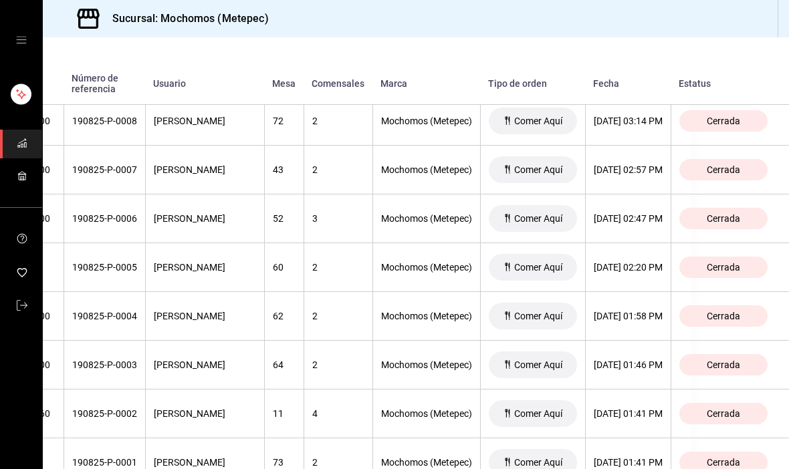
click at [154, 360] on div "[PERSON_NAME]" at bounding box center [205, 365] width 102 height 11
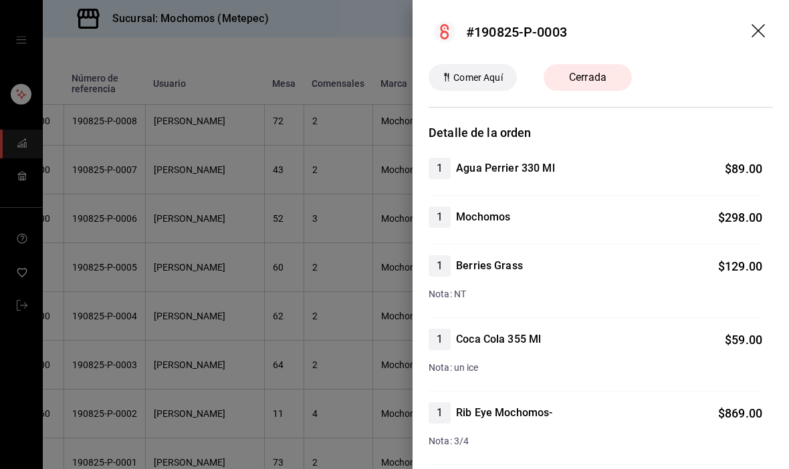
click at [109, 332] on div at bounding box center [394, 234] width 789 height 469
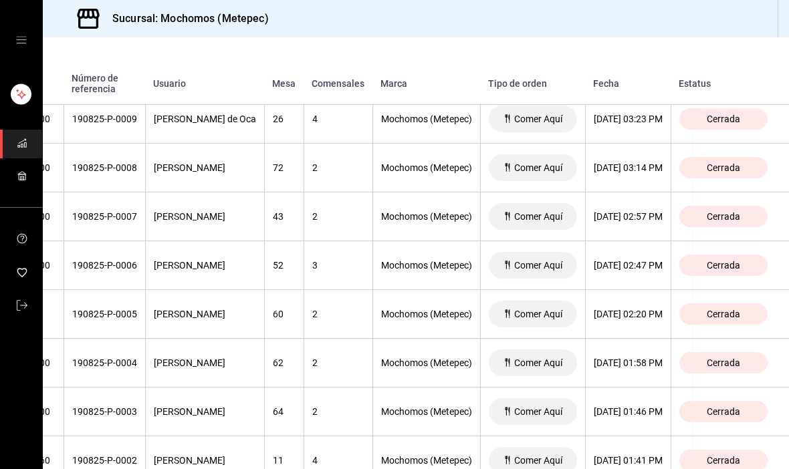
scroll to position [2611, 148]
click at [628, 241] on th "[DATE] 02:47 PM" at bounding box center [628, 265] width 86 height 49
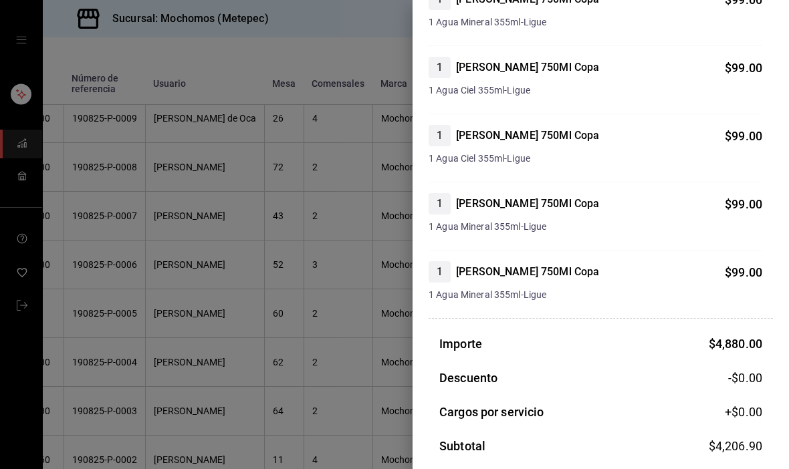
scroll to position [2354, 0]
click at [351, 277] on div at bounding box center [394, 234] width 789 height 469
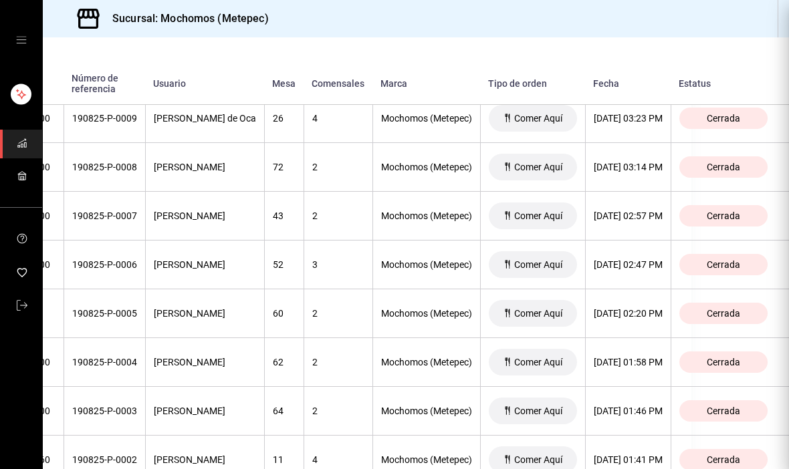
scroll to position [0, 0]
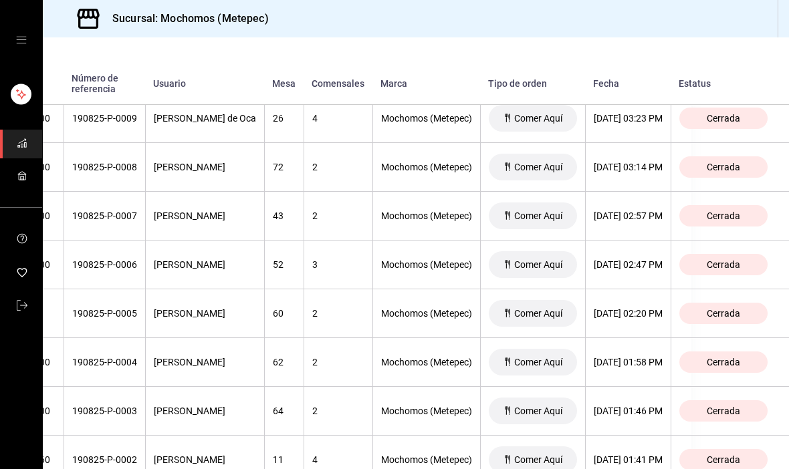
click at [629, 357] on div "[DATE] 01:58 PM" at bounding box center [628, 362] width 69 height 11
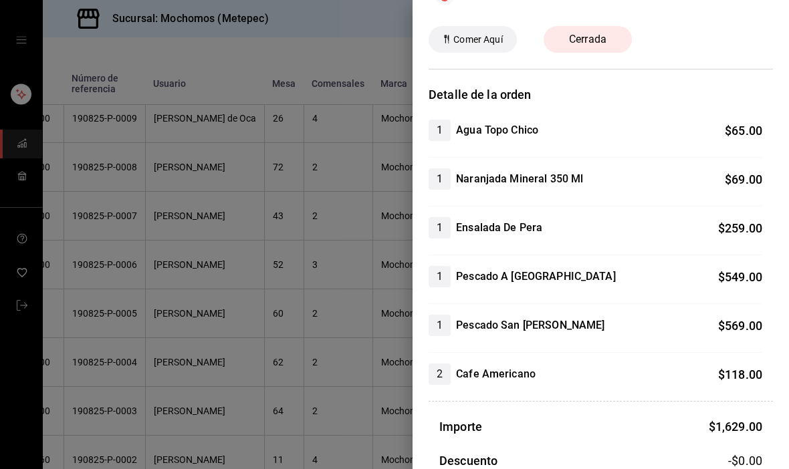
scroll to position [46, 0]
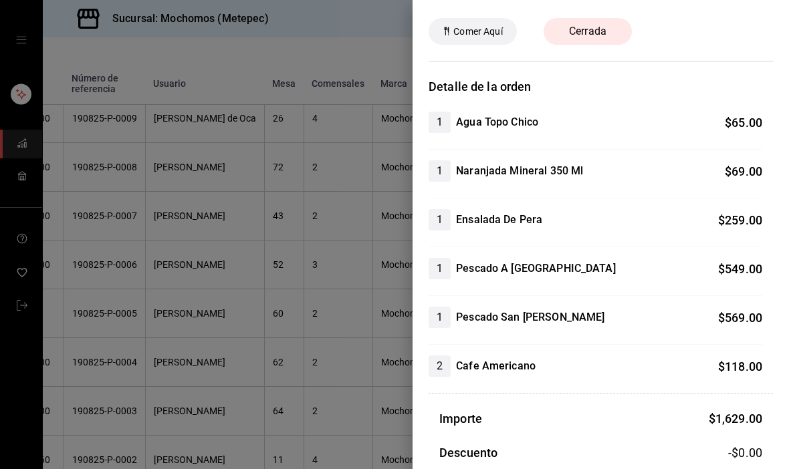
click at [359, 359] on div at bounding box center [394, 234] width 789 height 469
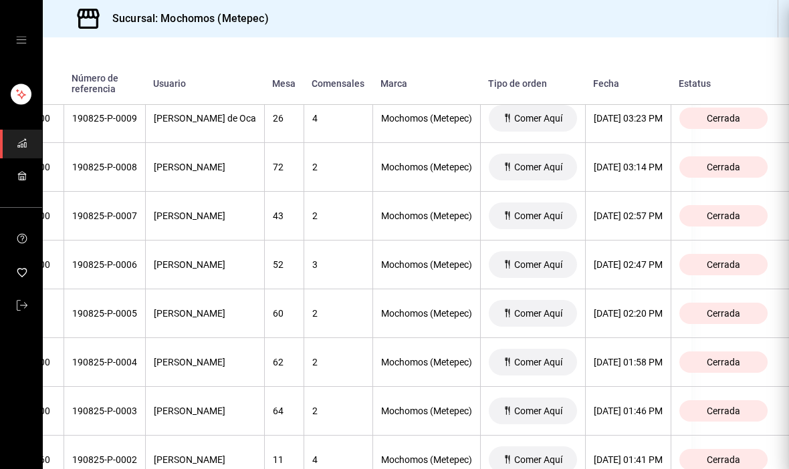
scroll to position [0, 0]
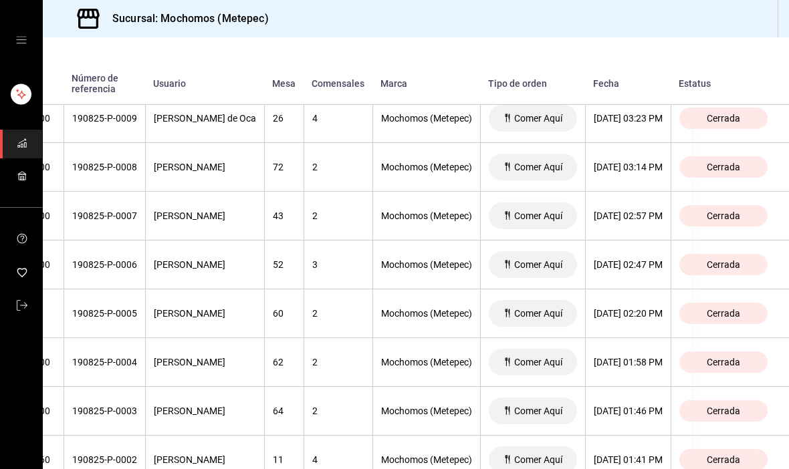
click at [632, 357] on div "[DATE] 01:58 PM" at bounding box center [628, 362] width 69 height 11
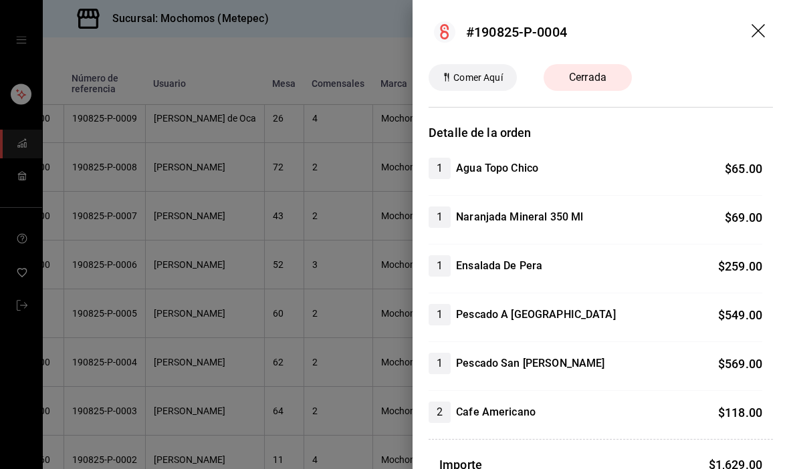
click at [303, 317] on div at bounding box center [394, 234] width 789 height 469
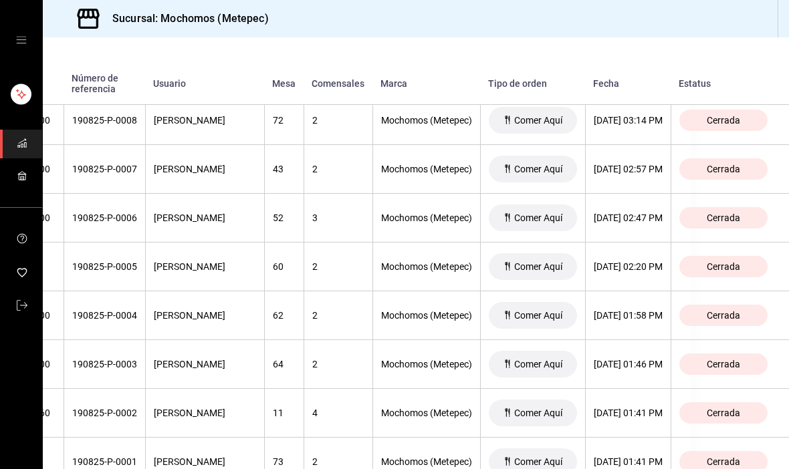
scroll to position [2657, 140]
click at [634, 311] on div "[DATE] 01:58 PM" at bounding box center [628, 316] width 69 height 11
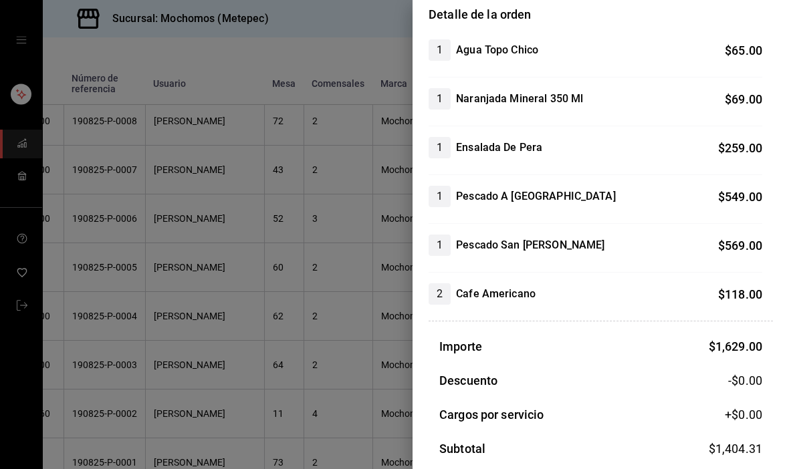
scroll to position [122, 0]
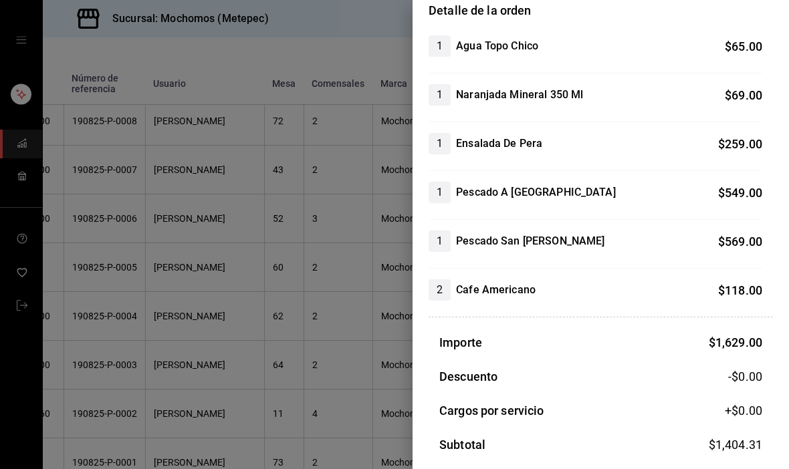
click at [106, 333] on div at bounding box center [394, 234] width 789 height 469
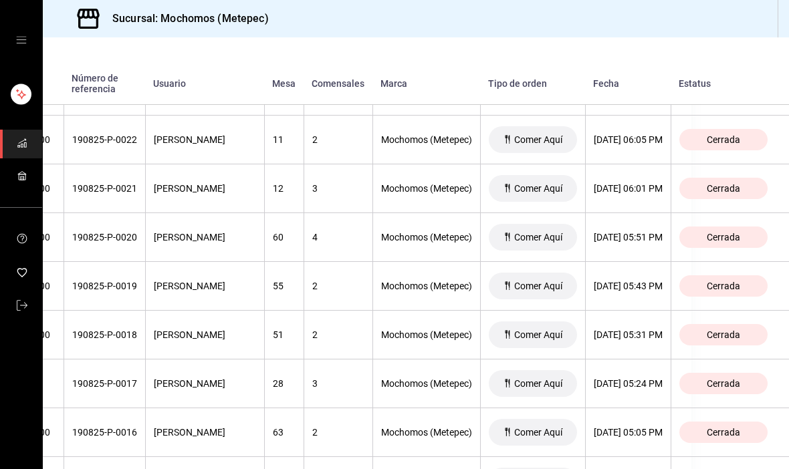
scroll to position [1954, 100]
click at [670, 360] on th "[DATE] 05:24 PM" at bounding box center [628, 384] width 86 height 49
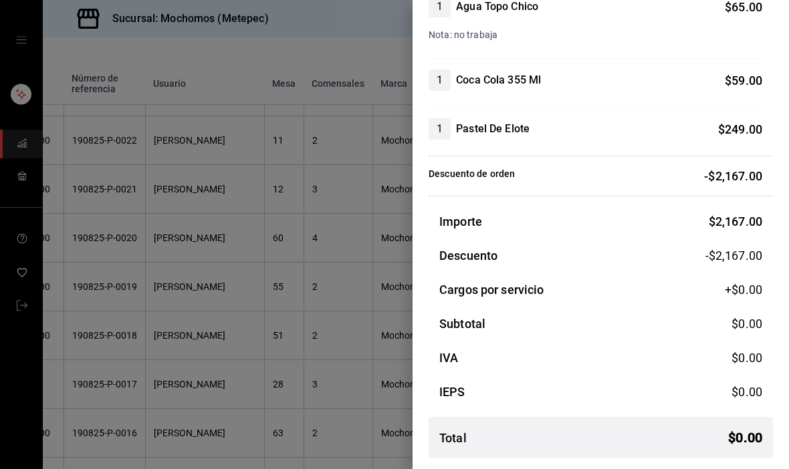
scroll to position [773, 0]
click at [116, 358] on div at bounding box center [394, 234] width 789 height 469
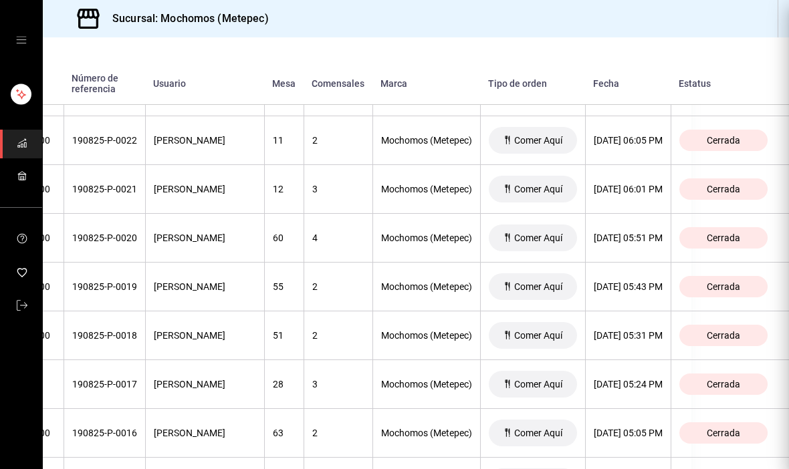
scroll to position [0, 0]
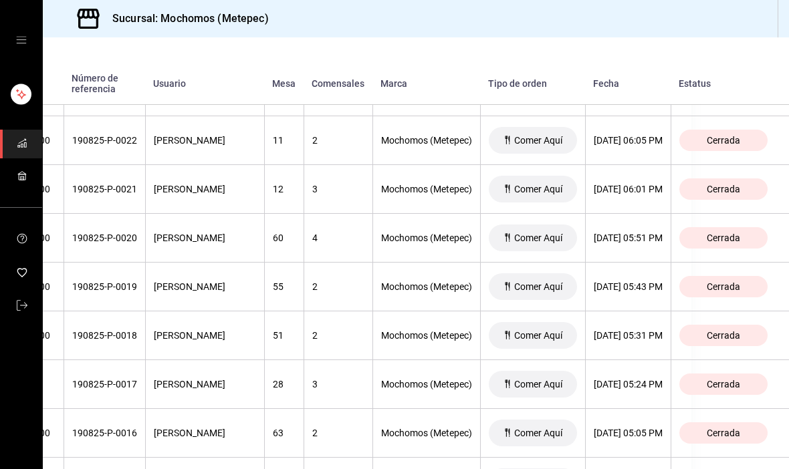
click at [670, 360] on th "[DATE] 05:24 PM" at bounding box center [628, 384] width 86 height 49
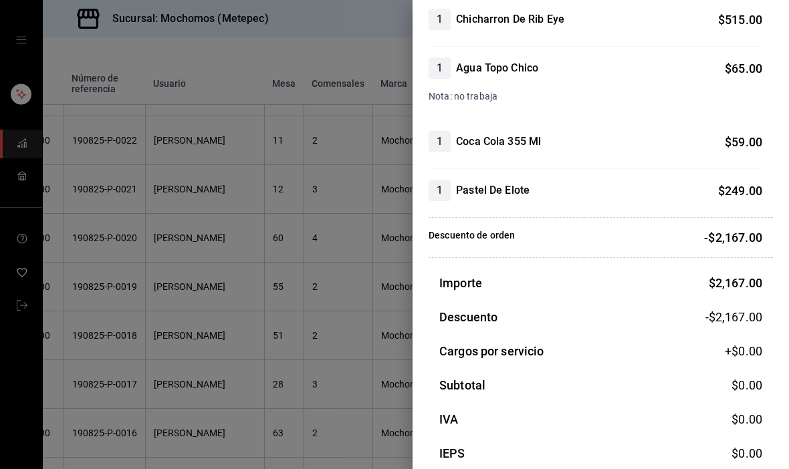
scroll to position [713, 0]
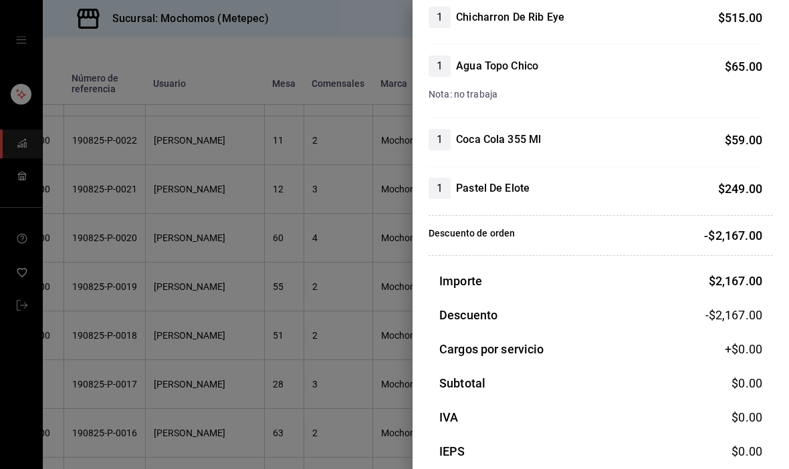
click at [105, 335] on div at bounding box center [394, 234] width 789 height 469
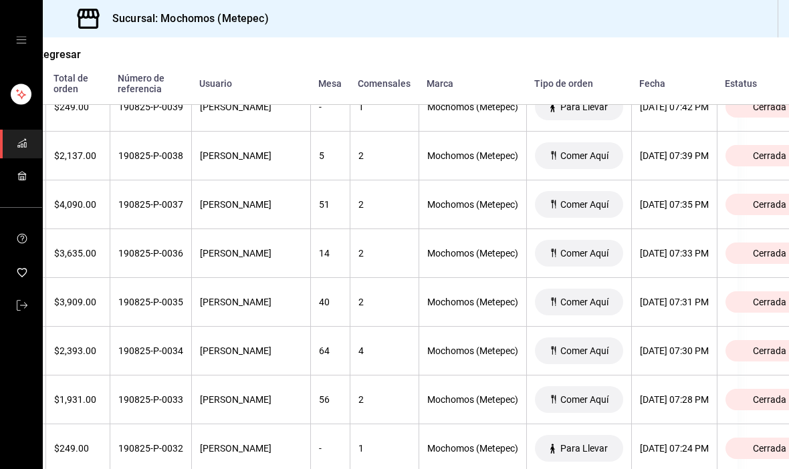
scroll to position [1158, 51]
click at [709, 199] on div "[DATE] 07:35 PM" at bounding box center [674, 204] width 69 height 11
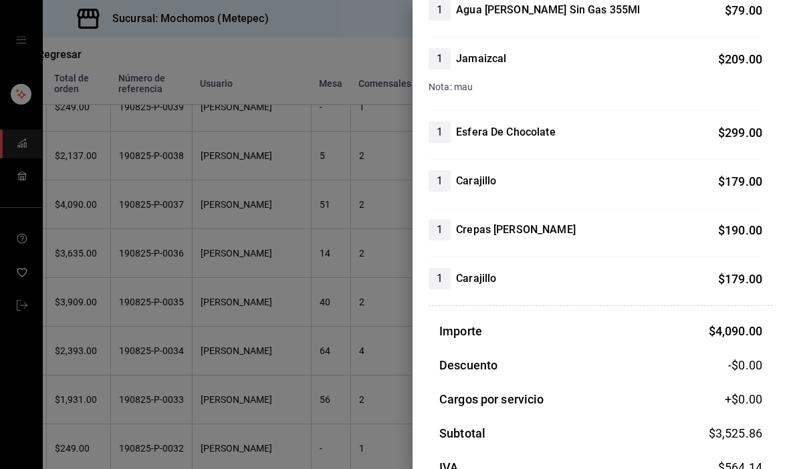
scroll to position [641, 0]
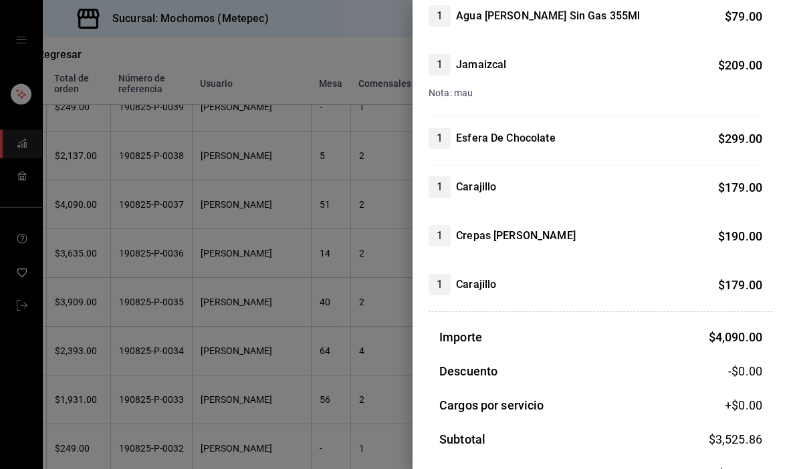
click at [124, 287] on div at bounding box center [394, 234] width 789 height 469
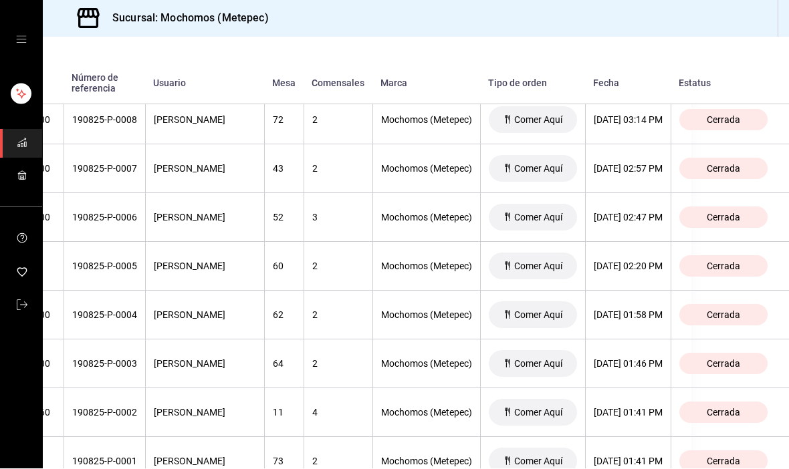
scroll to position [2657, 154]
click at [615, 457] on div "[DATE] 01:41 PM" at bounding box center [628, 462] width 69 height 11
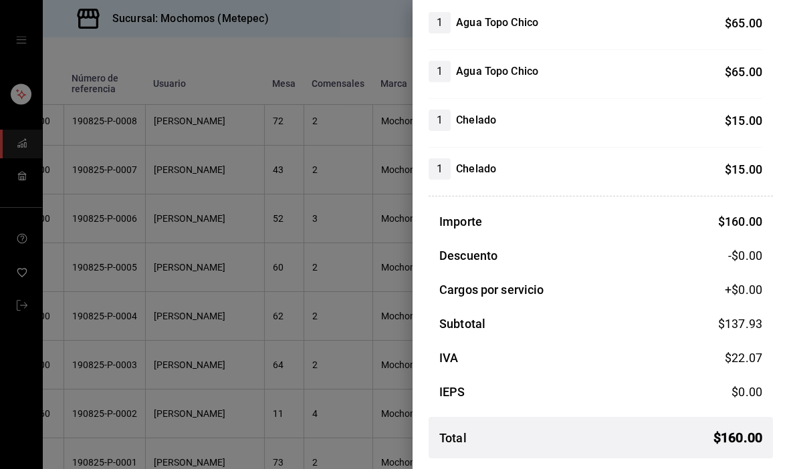
scroll to position [146, 0]
click at [142, 342] on div at bounding box center [394, 234] width 789 height 469
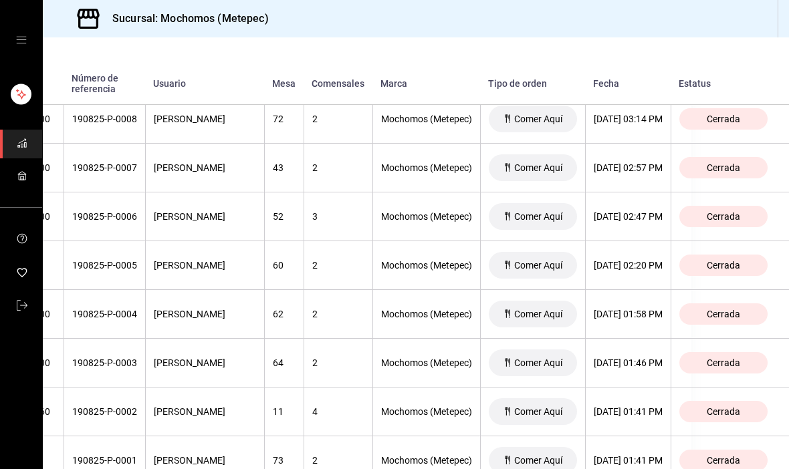
scroll to position [2657, 154]
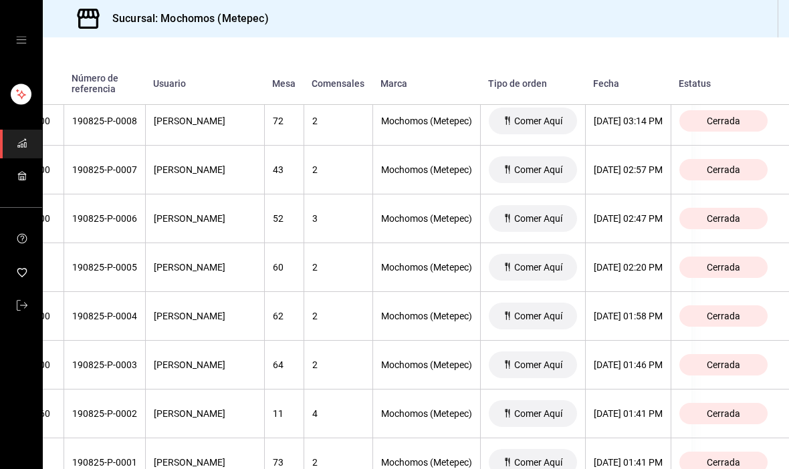
click at [631, 408] on div "[DATE] 01:41 PM" at bounding box center [628, 413] width 69 height 11
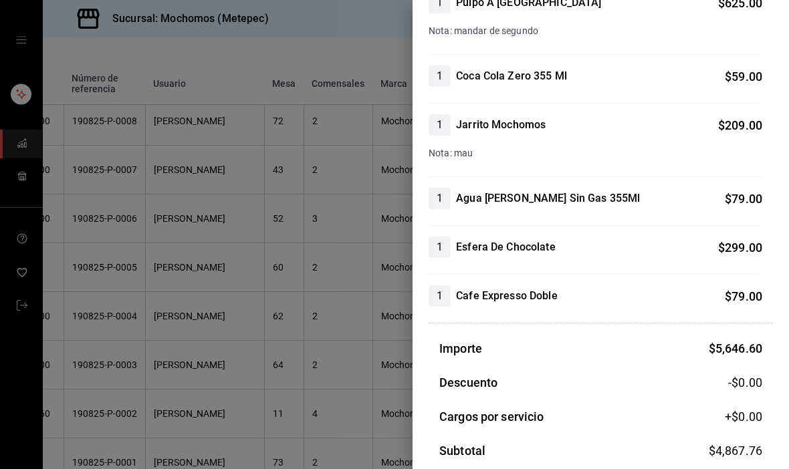
scroll to position [628, 0]
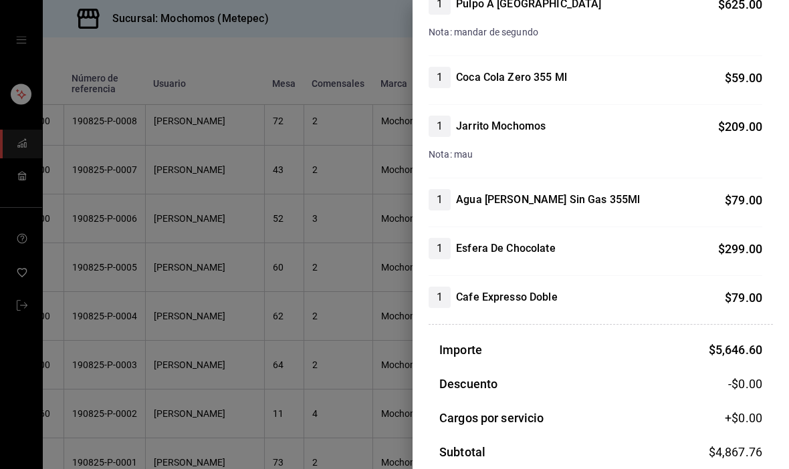
click at [310, 279] on div at bounding box center [394, 234] width 789 height 469
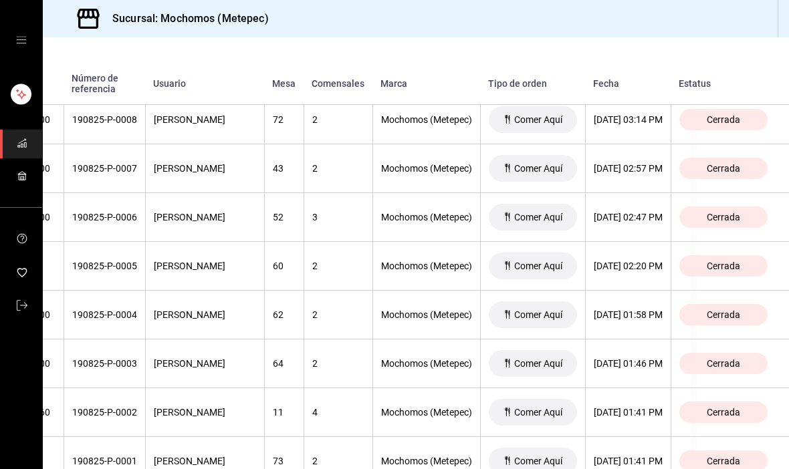
scroll to position [2657, 154]
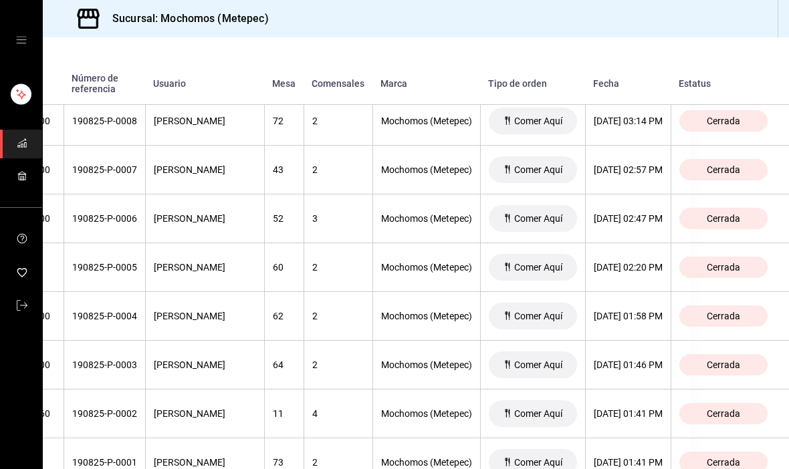
click at [634, 243] on th "[DATE] 02:20 PM" at bounding box center [628, 267] width 86 height 49
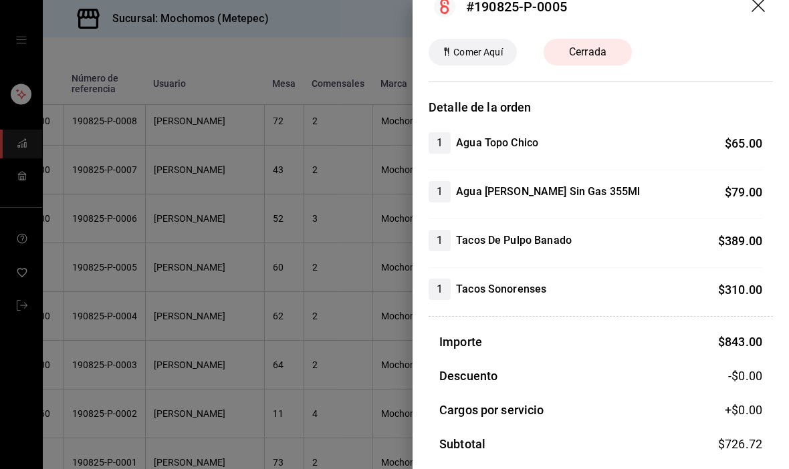
scroll to position [30, 0]
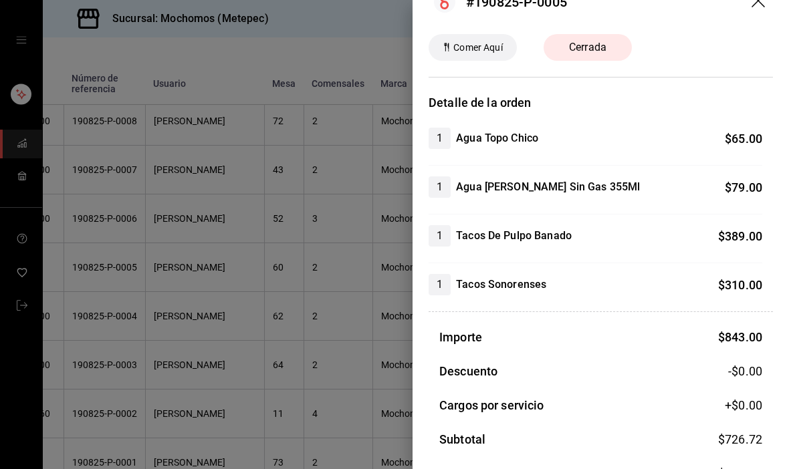
click at [321, 359] on div at bounding box center [394, 234] width 789 height 469
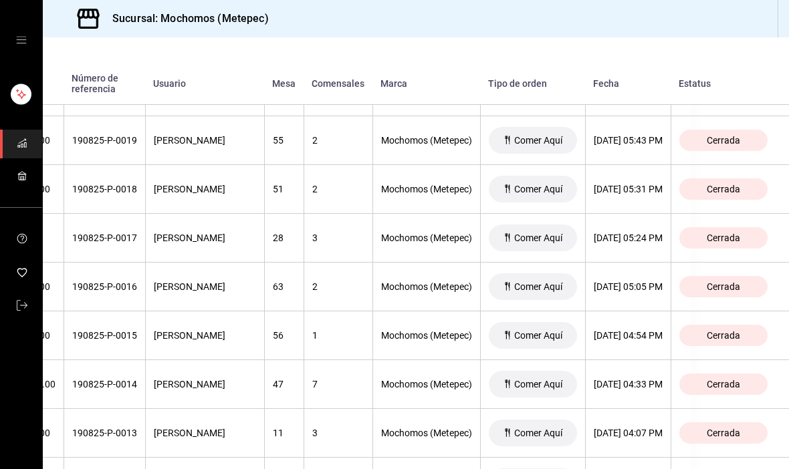
scroll to position [2101, 154]
click at [633, 330] on div "[DATE] 04:54 PM" at bounding box center [628, 335] width 69 height 11
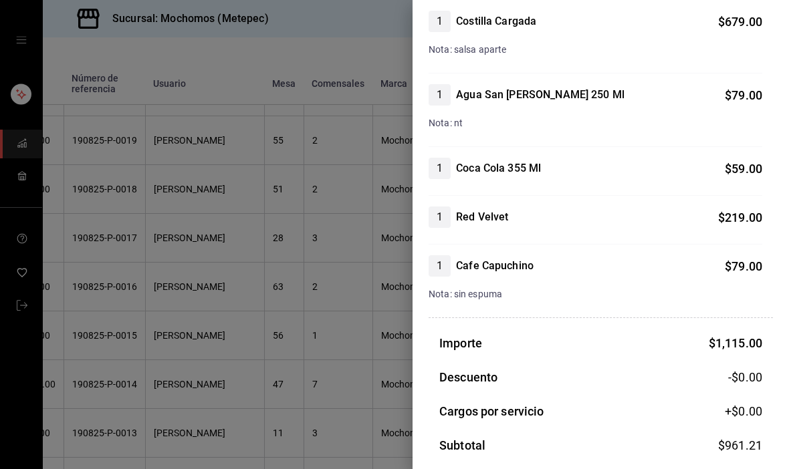
scroll to position [148, 0]
click at [101, 350] on div at bounding box center [394, 234] width 789 height 469
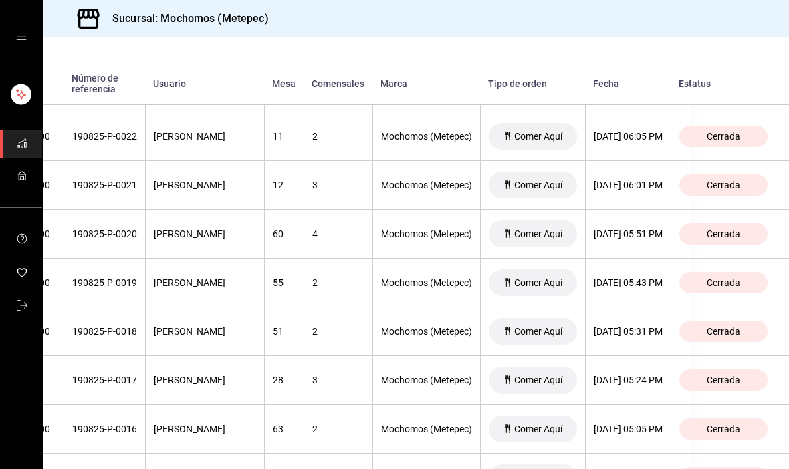
scroll to position [1958, 154]
click at [626, 259] on th "[DATE] 05:43 PM" at bounding box center [628, 283] width 86 height 49
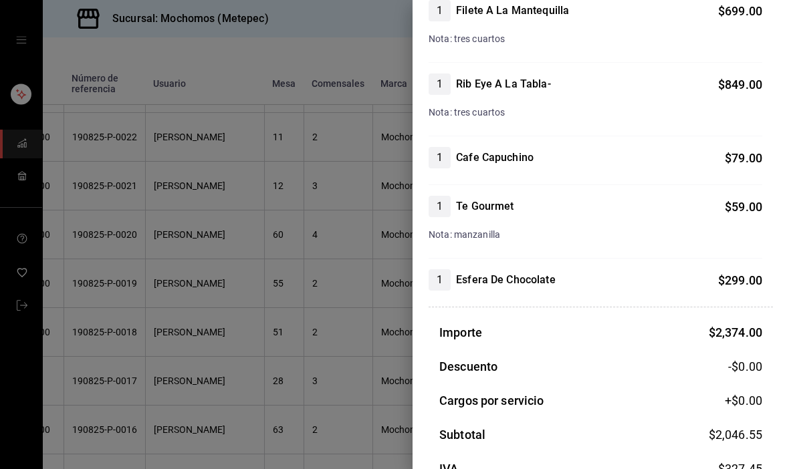
scroll to position [291, 0]
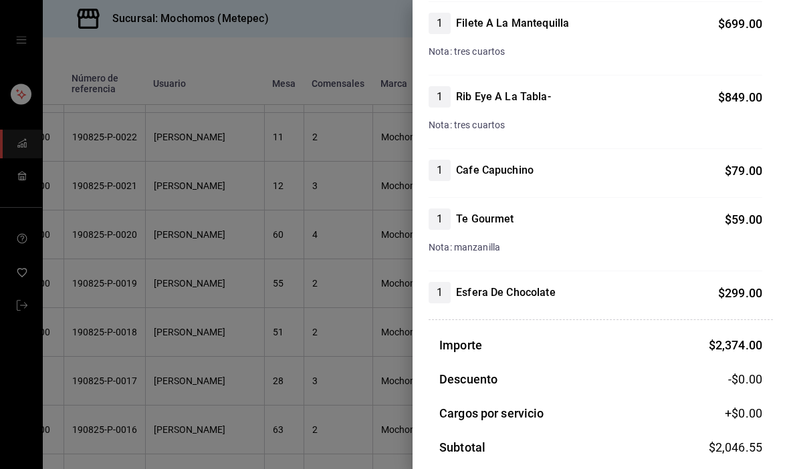
click at [132, 352] on div at bounding box center [394, 234] width 789 height 469
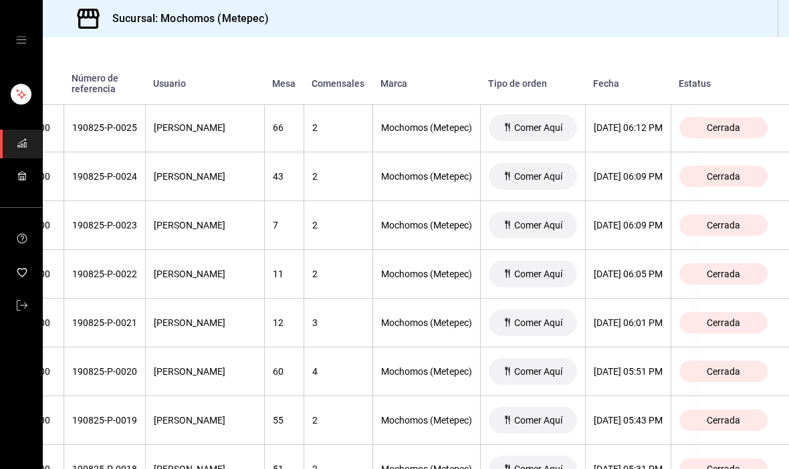
scroll to position [1823, 154]
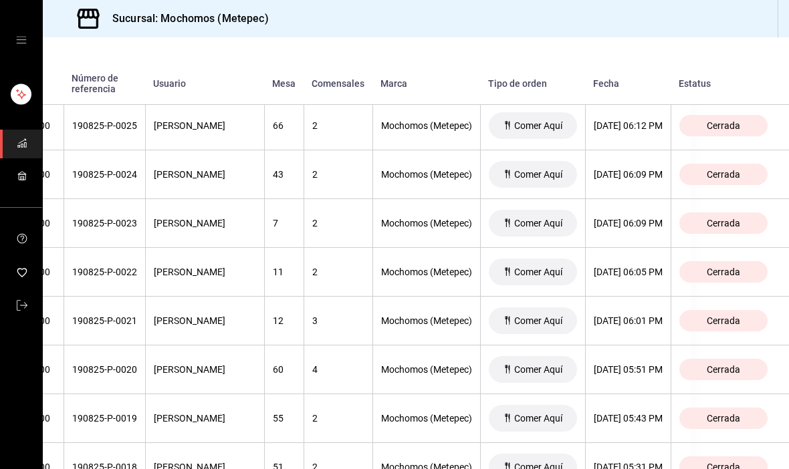
click at [646, 248] on th "[DATE] 06:05 PM" at bounding box center [628, 272] width 86 height 49
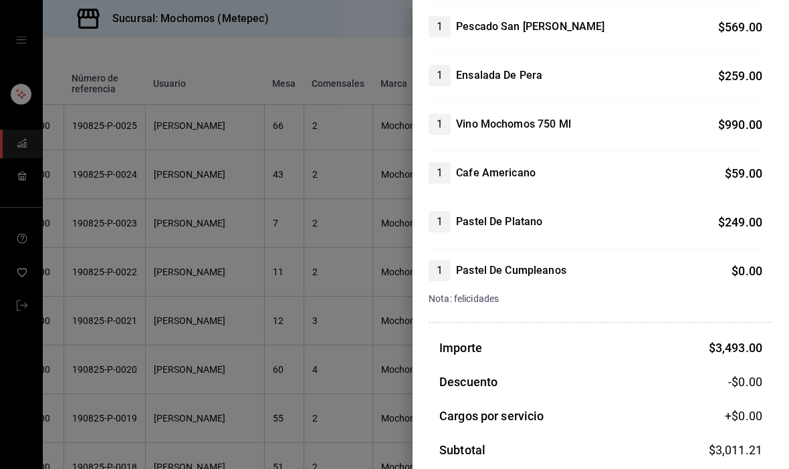
scroll to position [314, 0]
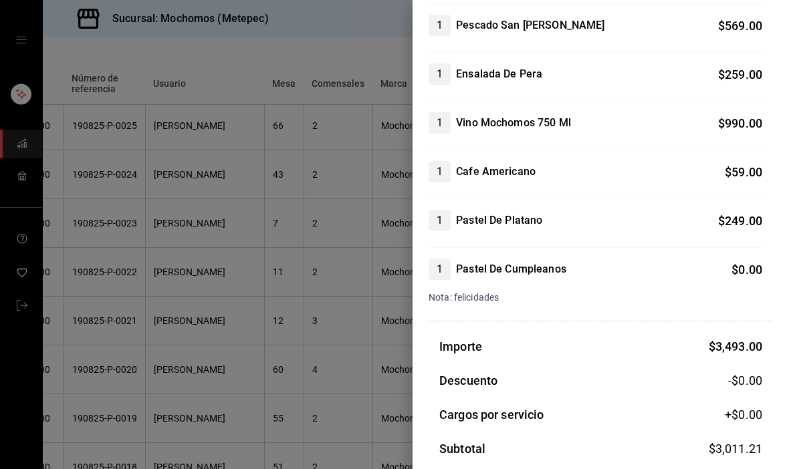
click at [130, 332] on div at bounding box center [394, 234] width 789 height 469
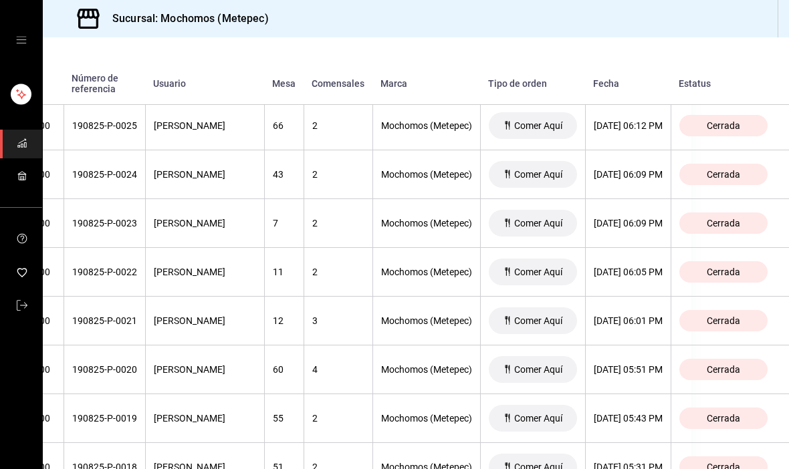
scroll to position [9, 0]
click at [648, 170] on div "[DATE] 06:09 PM" at bounding box center [628, 174] width 69 height 11
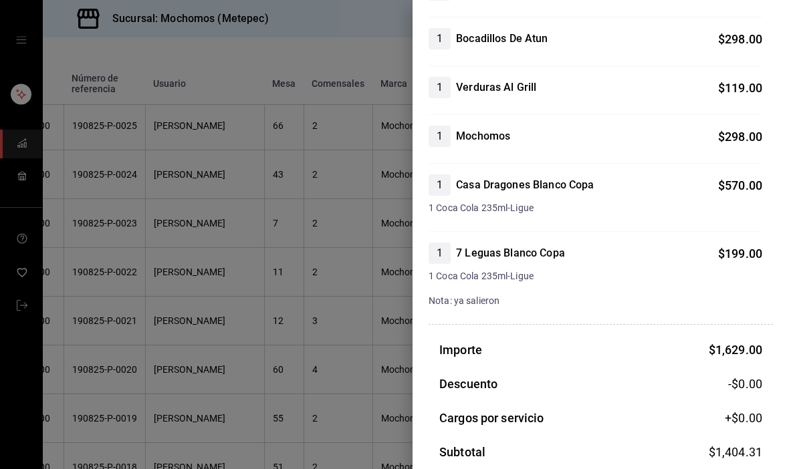
scroll to position [277, 0]
click at [109, 382] on div at bounding box center [394, 234] width 789 height 469
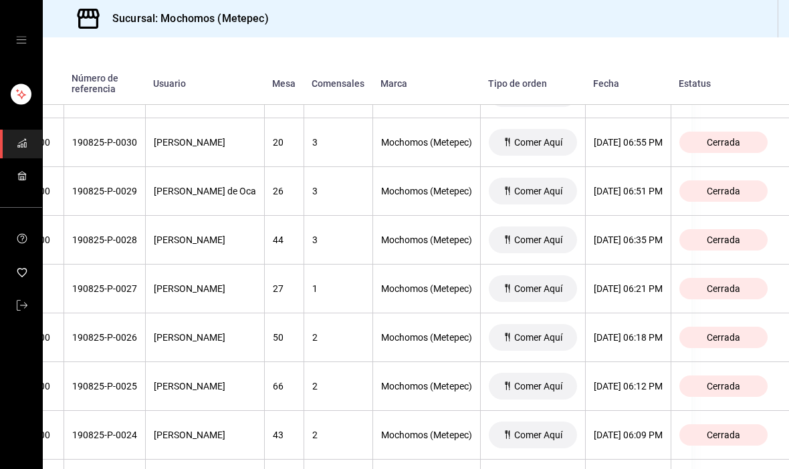
scroll to position [1566, 140]
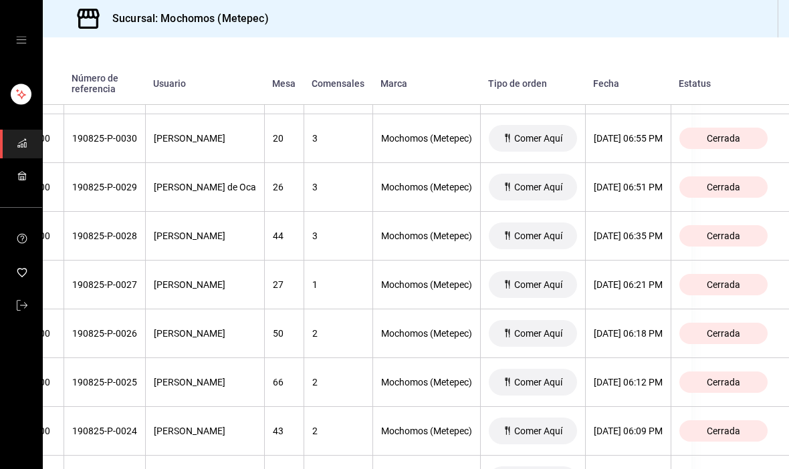
click at [632, 239] on div "[DATE] 06:35 PM" at bounding box center [628, 236] width 69 height 11
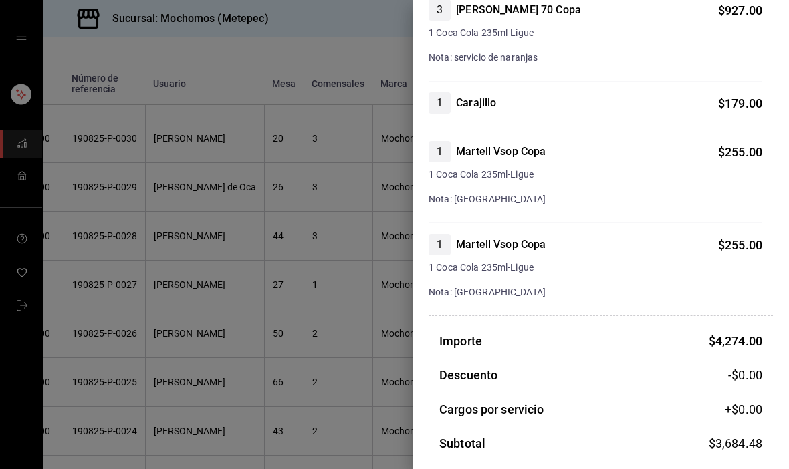
scroll to position [692, 0]
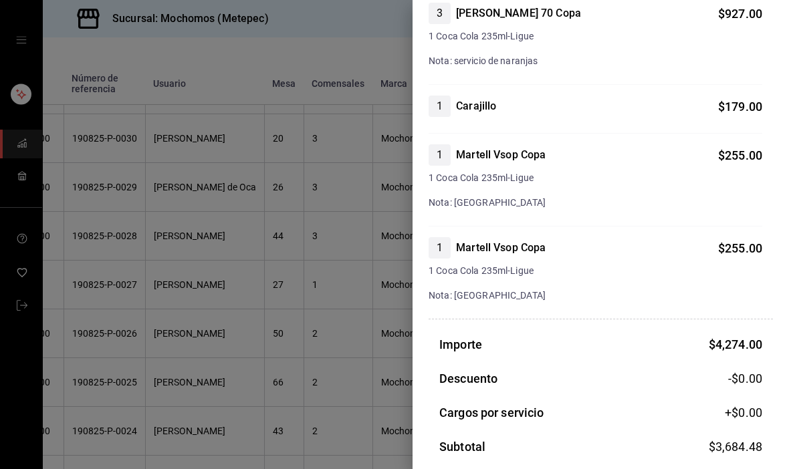
click at [125, 344] on div at bounding box center [394, 234] width 789 height 469
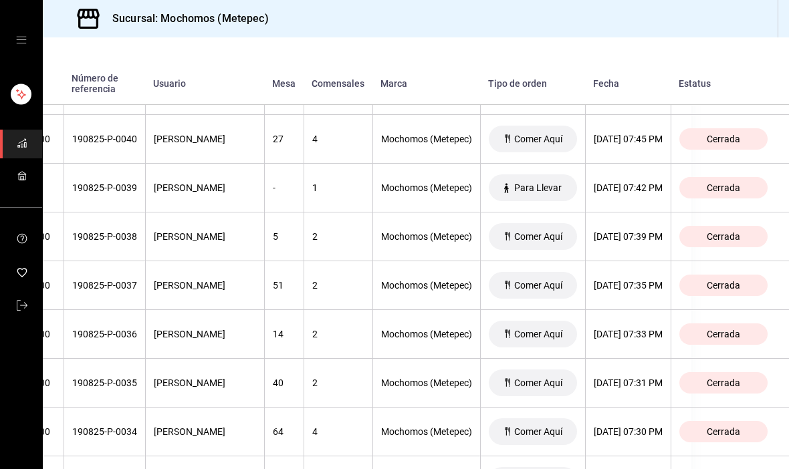
scroll to position [1077, 154]
click at [628, 340] on div "[DATE] 07:33 PM" at bounding box center [628, 334] width 69 height 11
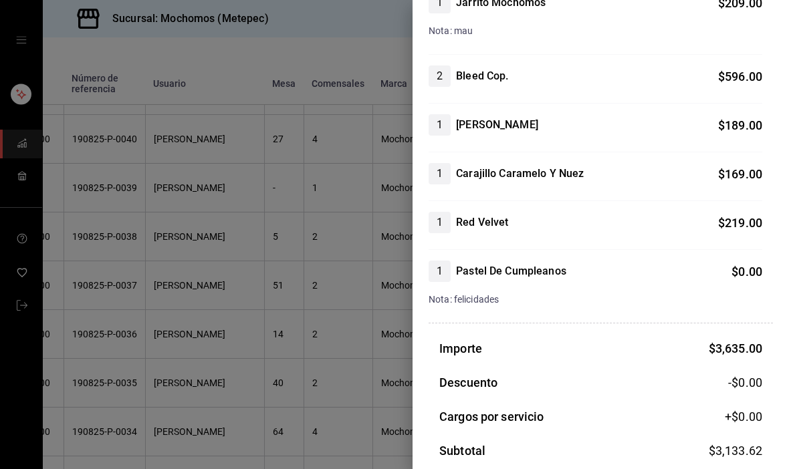
scroll to position [684, 0]
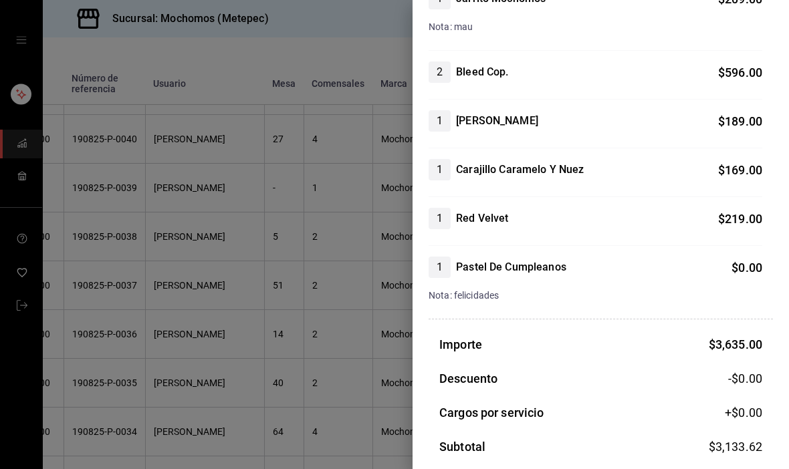
click at [138, 312] on div at bounding box center [394, 234] width 789 height 469
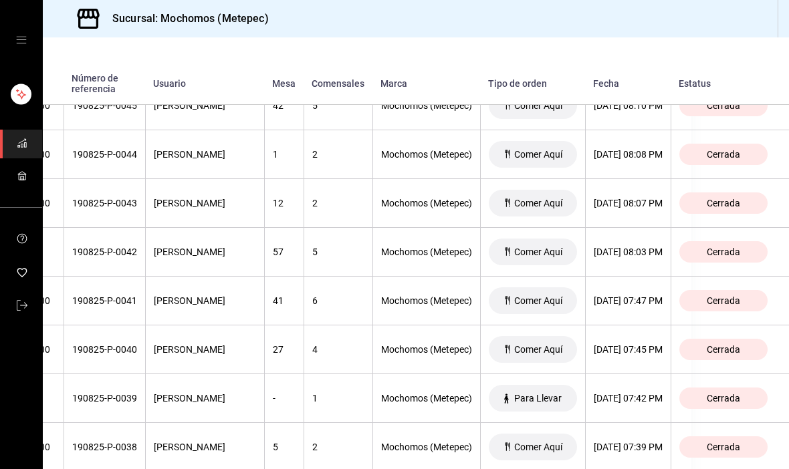
scroll to position [866, 154]
click at [636, 196] on th "[DATE] 08:07 PM" at bounding box center [628, 204] width 86 height 49
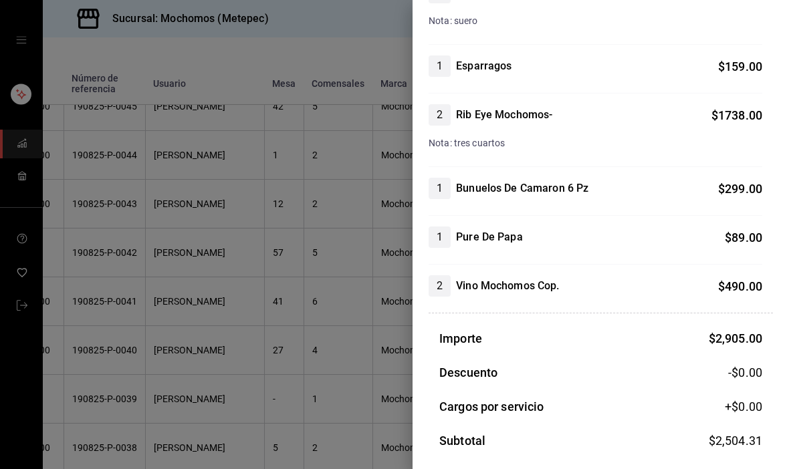
scroll to position [251, 0]
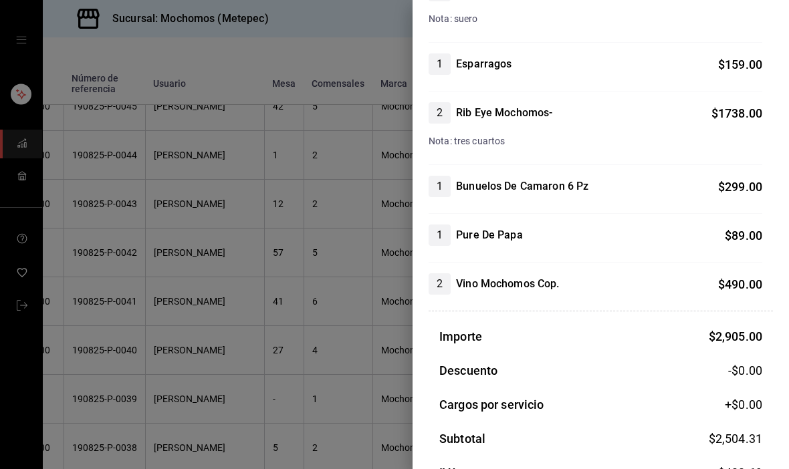
click at [109, 321] on div at bounding box center [394, 234] width 789 height 469
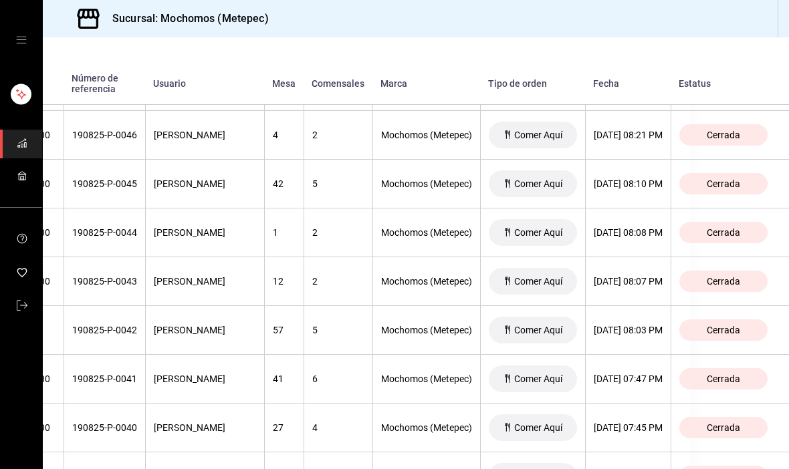
scroll to position [789, 142]
click at [643, 191] on th "[DATE] 08:10 PM" at bounding box center [628, 183] width 86 height 49
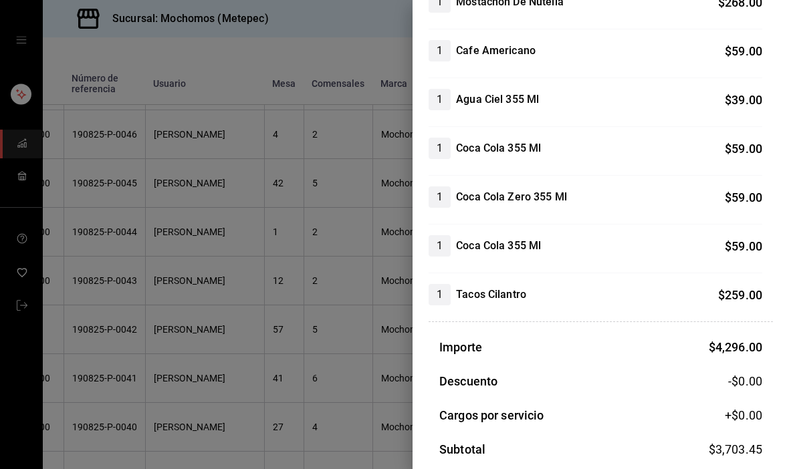
scroll to position [1291, 0]
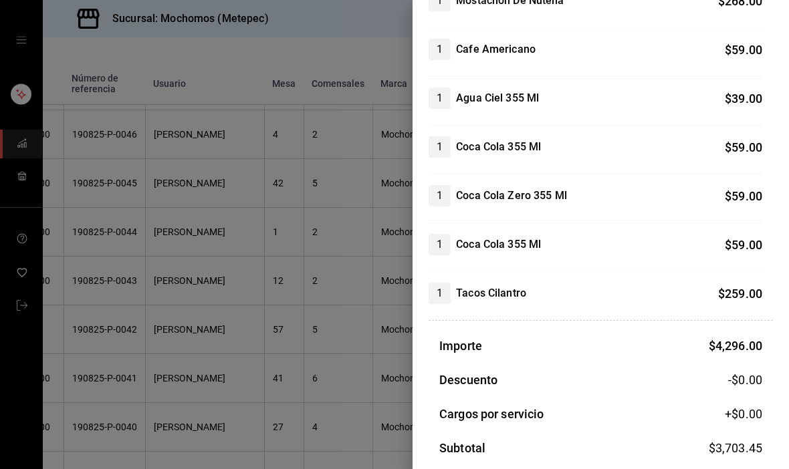
click at [108, 376] on div at bounding box center [394, 234] width 789 height 469
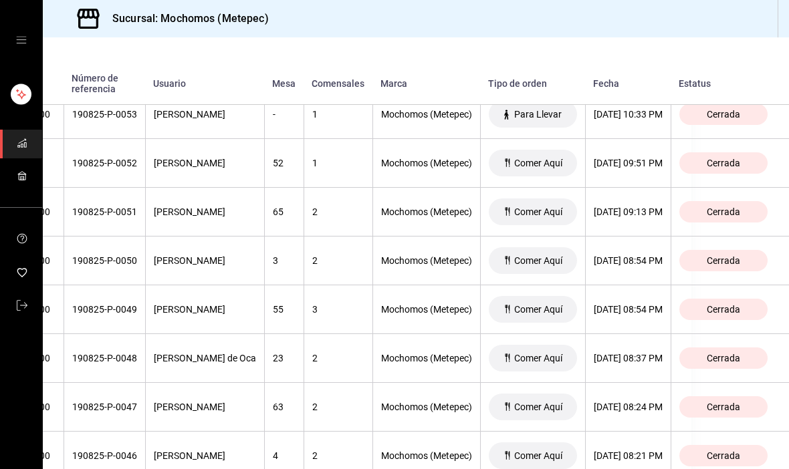
scroll to position [469, 154]
click at [624, 264] on div "[DATE] 08:54 PM" at bounding box center [628, 260] width 69 height 11
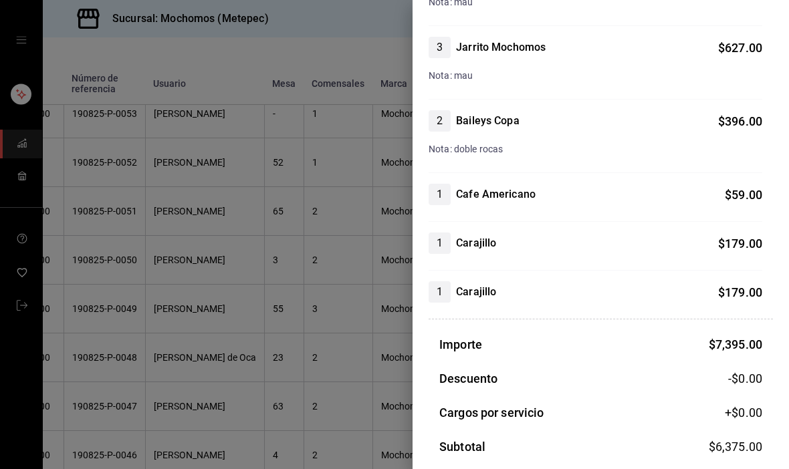
scroll to position [1271, 0]
click at [115, 362] on div at bounding box center [394, 234] width 789 height 469
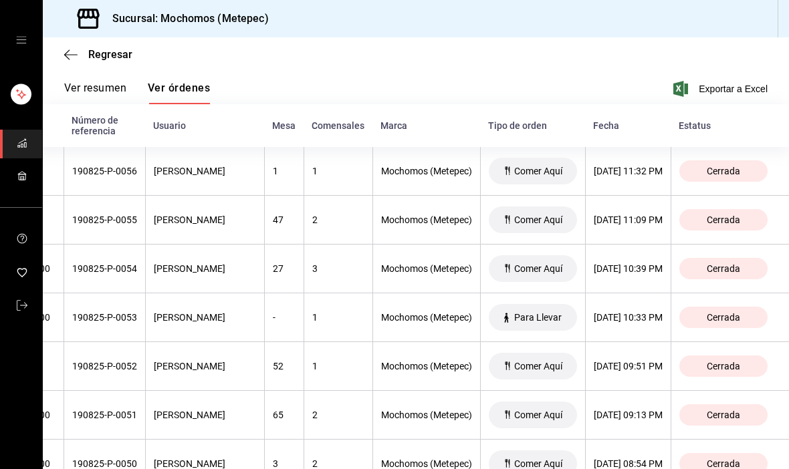
scroll to position [0, 111]
click at [662, 269] on div "[DATE] 10:39 PM" at bounding box center [628, 268] width 69 height 11
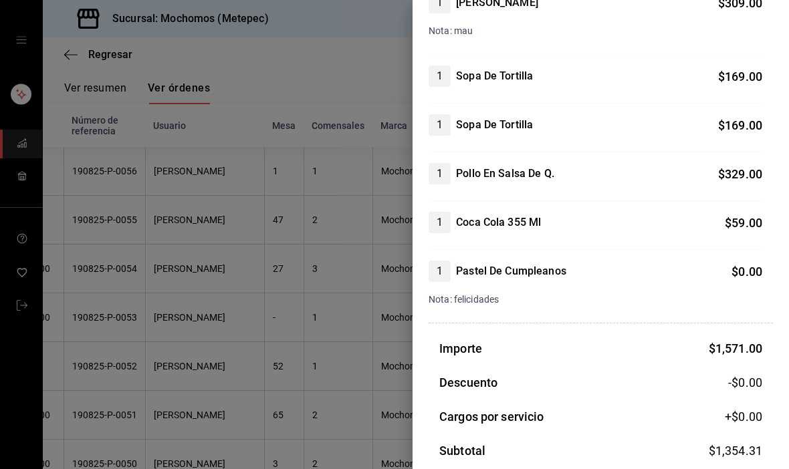
scroll to position [359, 0]
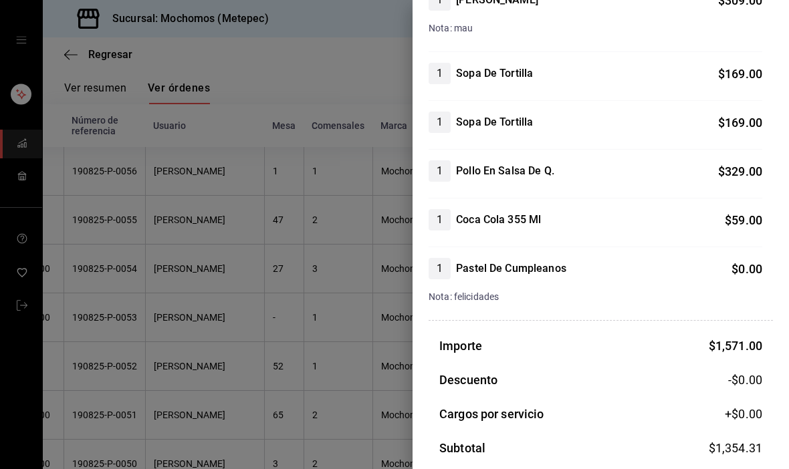
click at [105, 359] on div at bounding box center [394, 234] width 789 height 469
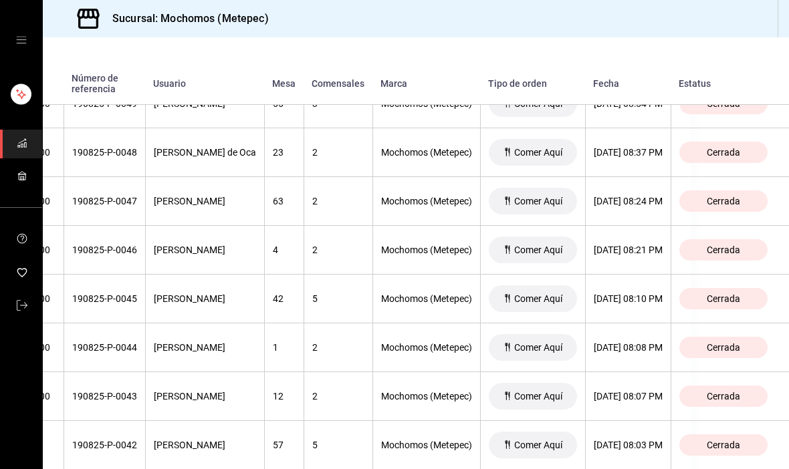
scroll to position [673, 154]
click at [644, 258] on th "[DATE] 08:21 PM" at bounding box center [628, 251] width 86 height 49
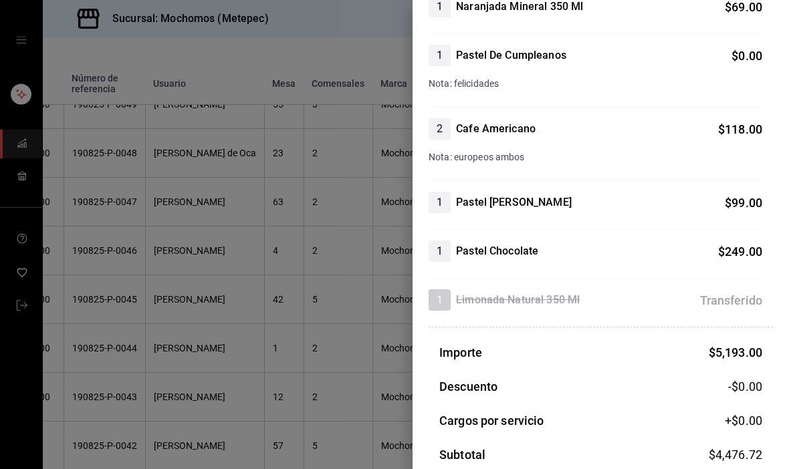
scroll to position [848, 0]
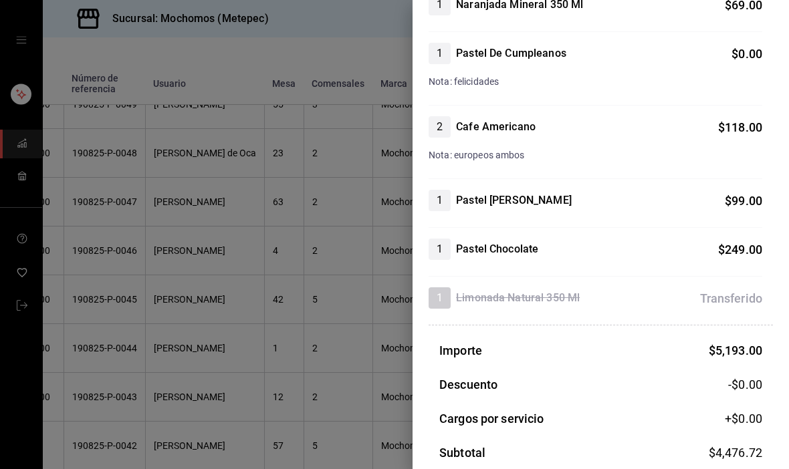
click at [127, 313] on div at bounding box center [394, 234] width 789 height 469
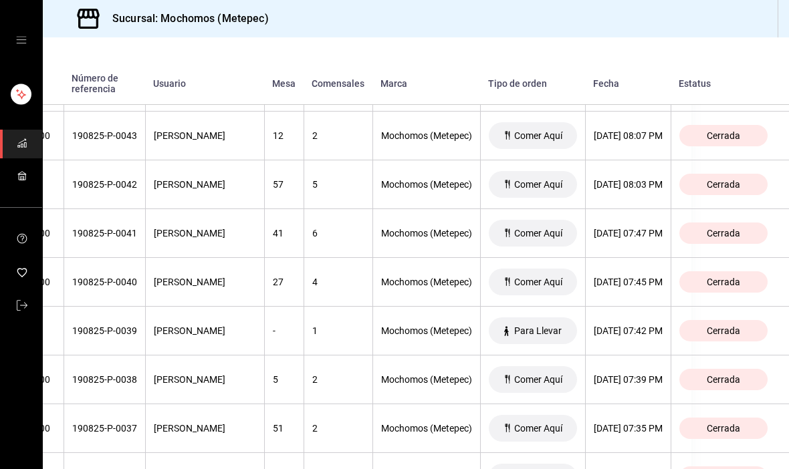
scroll to position [932, 144]
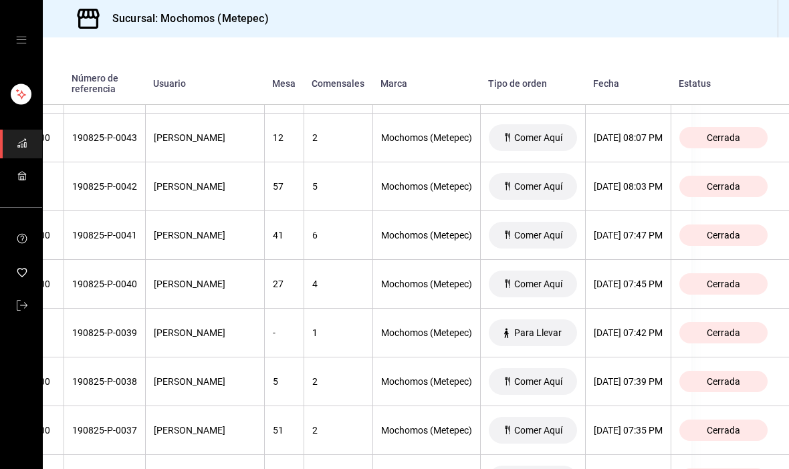
click at [625, 130] on th "[DATE] 08:07 PM" at bounding box center [628, 138] width 86 height 49
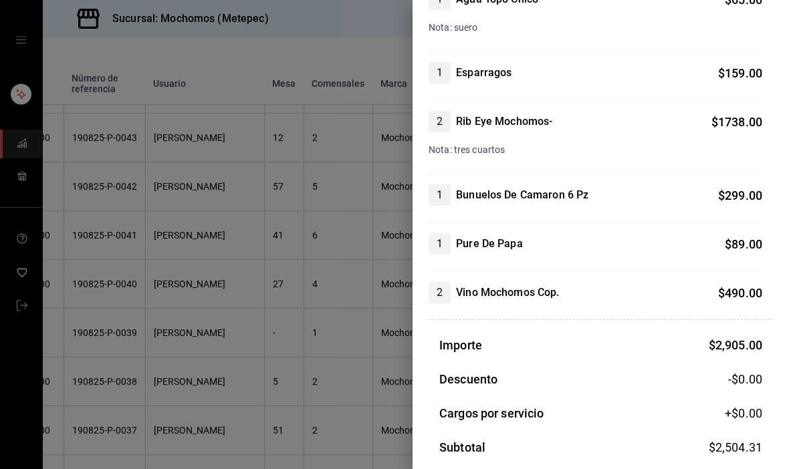
scroll to position [244, 0]
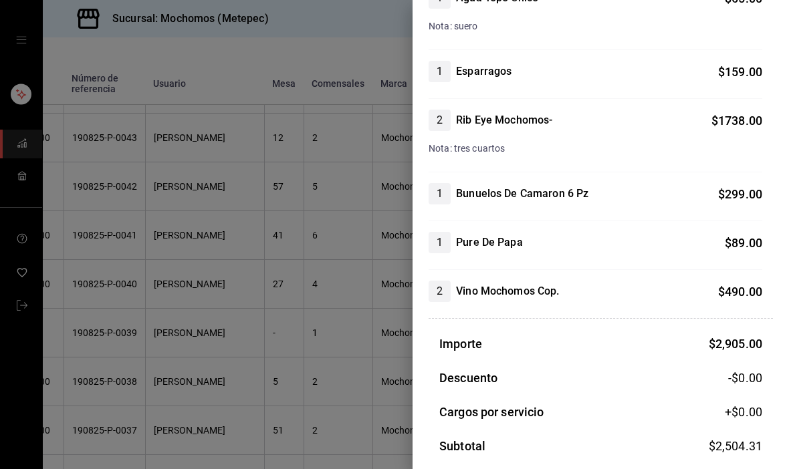
click at [113, 356] on div at bounding box center [394, 234] width 789 height 469
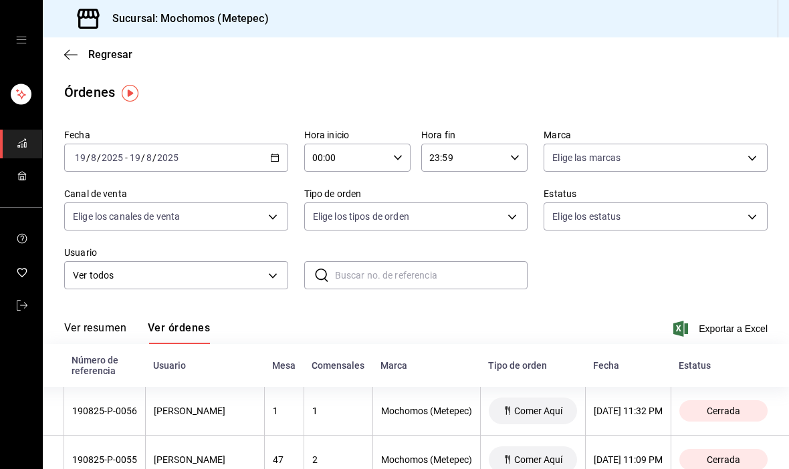
scroll to position [0, 0]
click at [278, 156] on \(Stroke\) "button" at bounding box center [275, 157] width 8 height 7
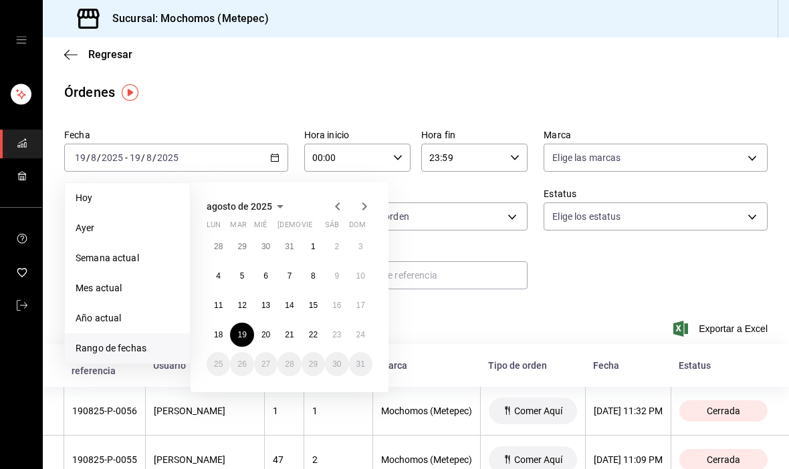
click at [263, 329] on button "20" at bounding box center [265, 335] width 23 height 24
click at [266, 332] on abbr "20" at bounding box center [265, 334] width 9 height 9
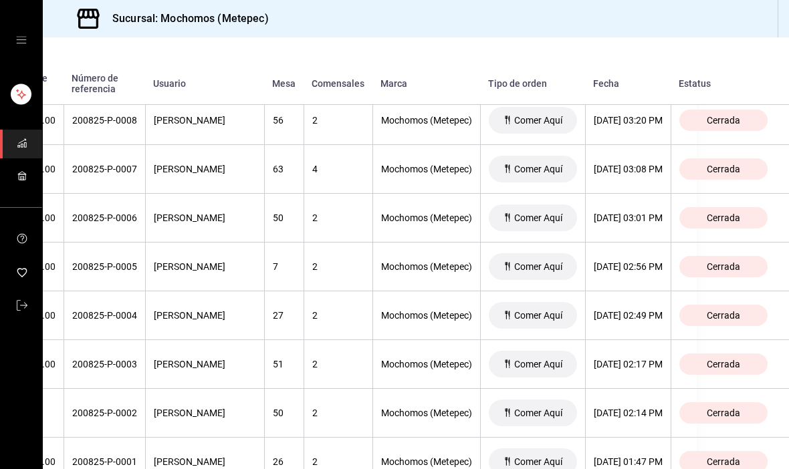
scroll to position [1681, 149]
click at [644, 315] on div "[DATE] 02:49 PM" at bounding box center [628, 316] width 69 height 11
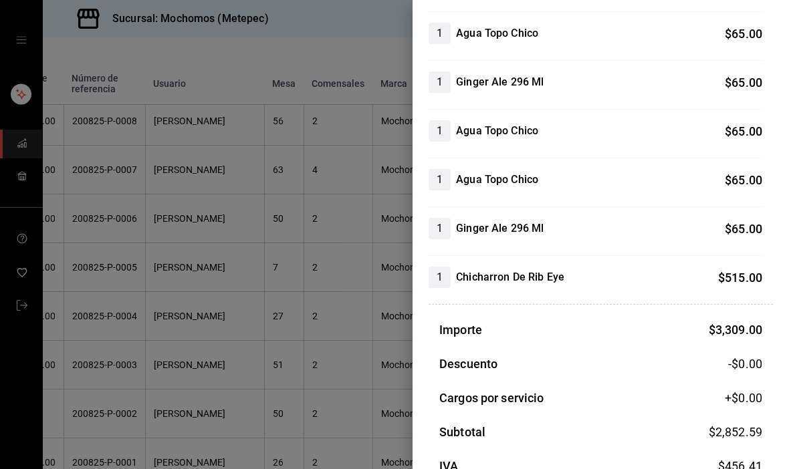
scroll to position [1077, 0]
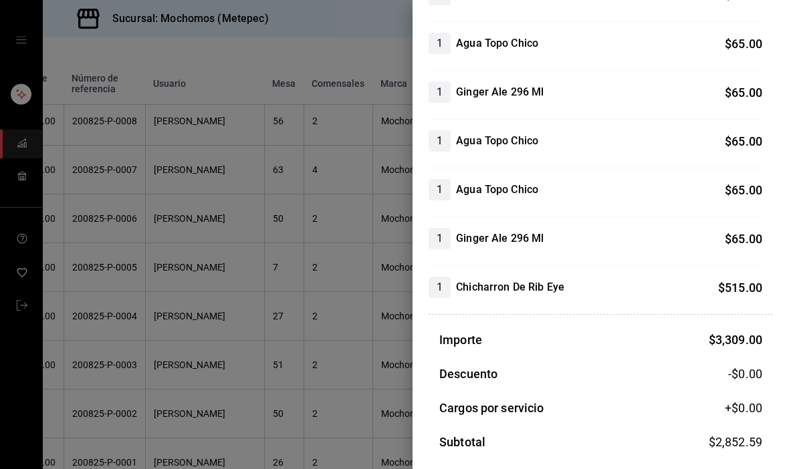
click at [329, 239] on div at bounding box center [394, 234] width 789 height 469
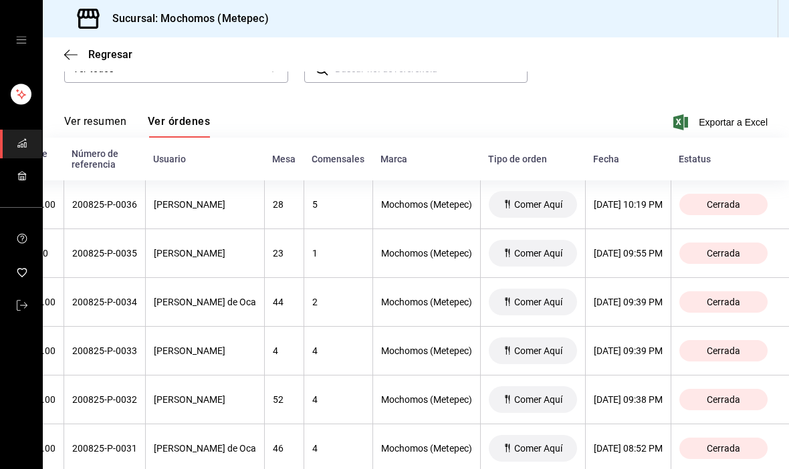
scroll to position [209, 0]
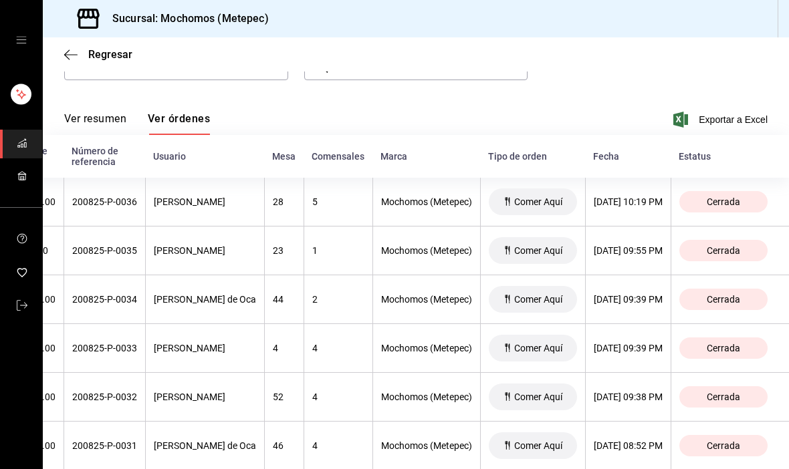
click at [640, 256] on div "[DATE] 09:55 PM" at bounding box center [628, 250] width 69 height 11
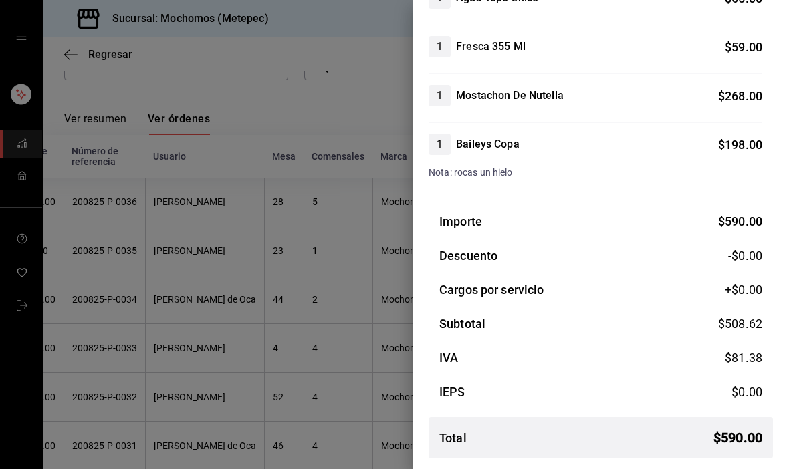
scroll to position [170, 0]
click at [360, 363] on div at bounding box center [394, 234] width 789 height 469
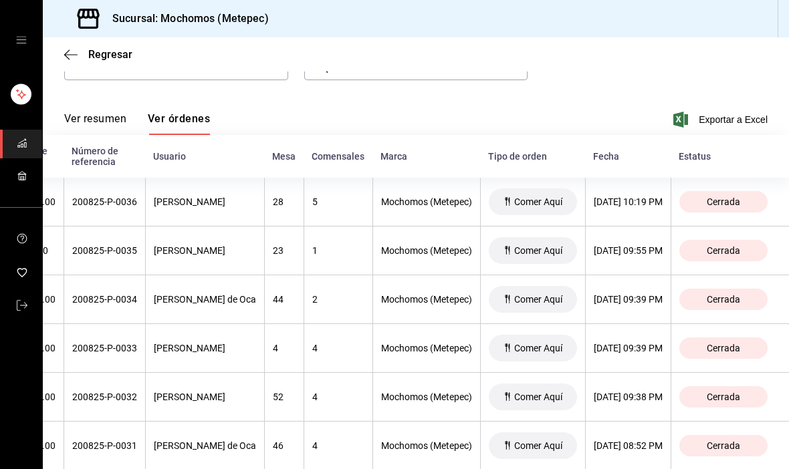
click at [644, 246] on div "[DATE] 09:55 PM" at bounding box center [628, 250] width 69 height 11
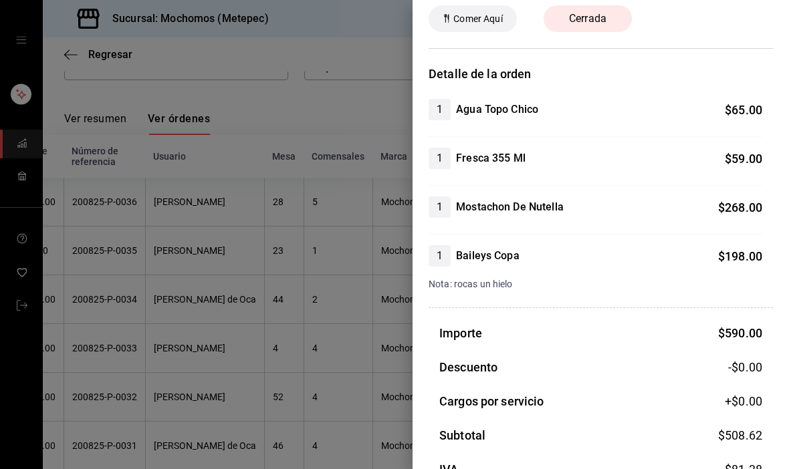
scroll to position [60, 0]
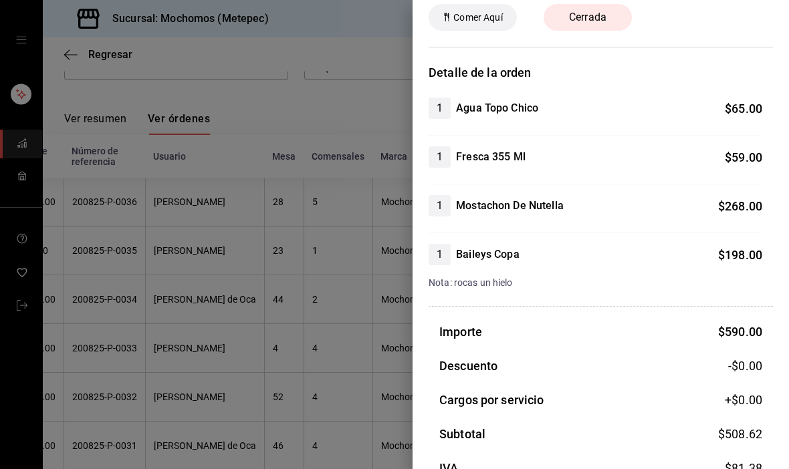
click at [261, 297] on div at bounding box center [394, 234] width 789 height 469
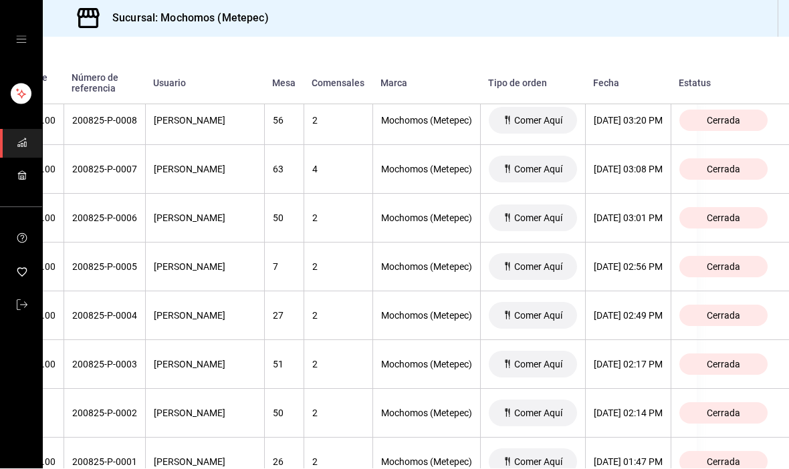
scroll to position [46, 0]
click at [630, 457] on div "[DATE] 01:47 PM" at bounding box center [628, 462] width 69 height 11
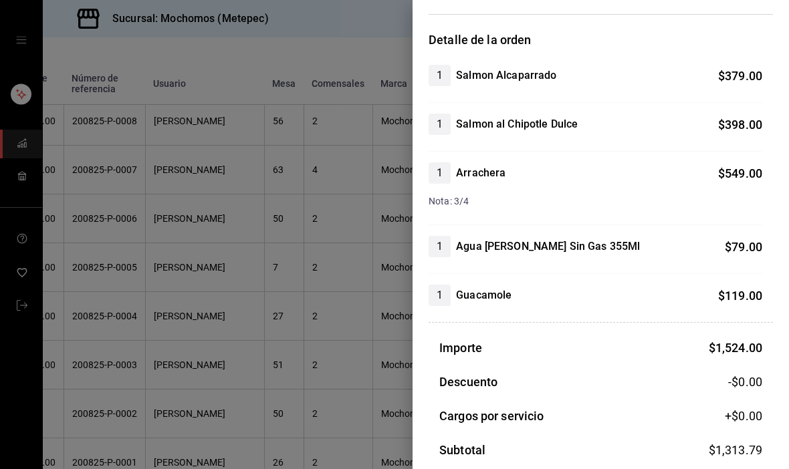
scroll to position [95, 0]
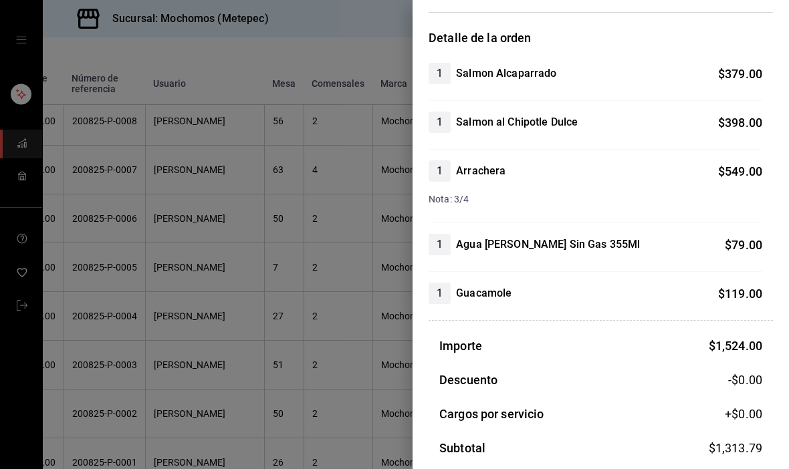
click at [276, 258] on div at bounding box center [394, 234] width 789 height 469
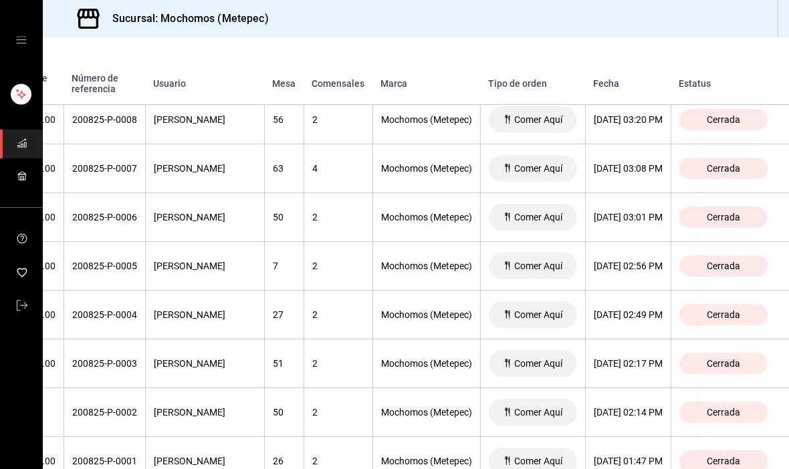
scroll to position [1681, 149]
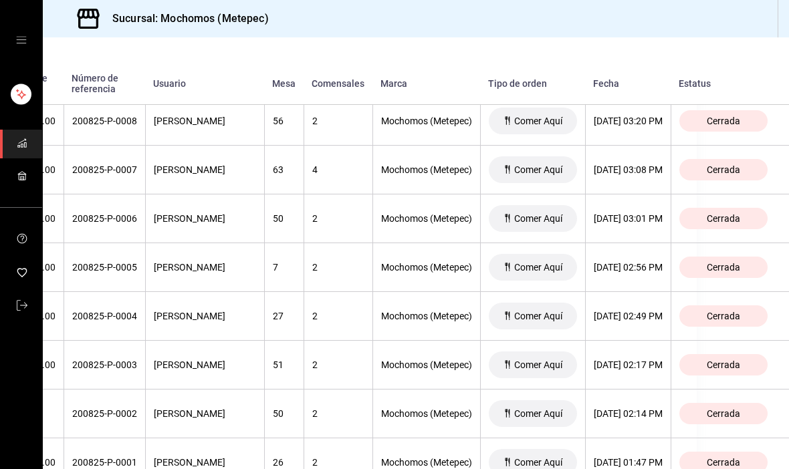
click at [631, 243] on th "[DATE] 02:56 PM" at bounding box center [628, 267] width 86 height 49
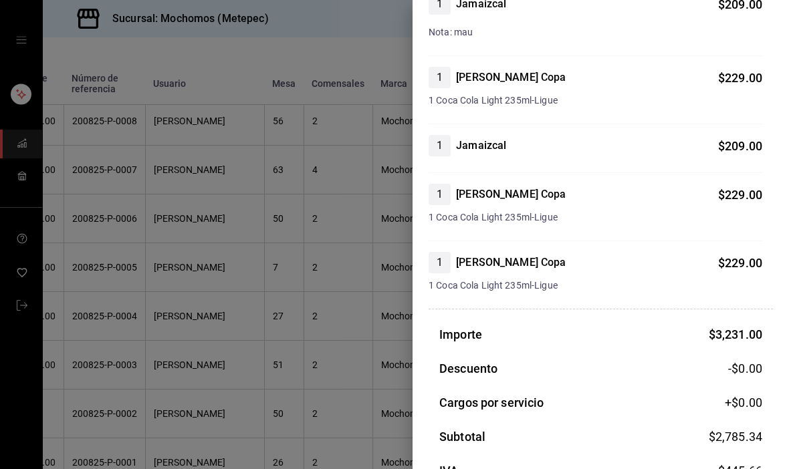
scroll to position [749, 0]
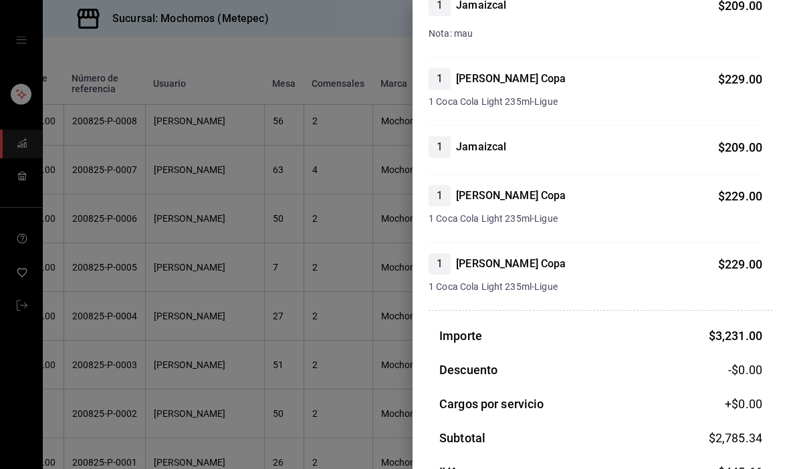
click at [279, 236] on div at bounding box center [394, 234] width 789 height 469
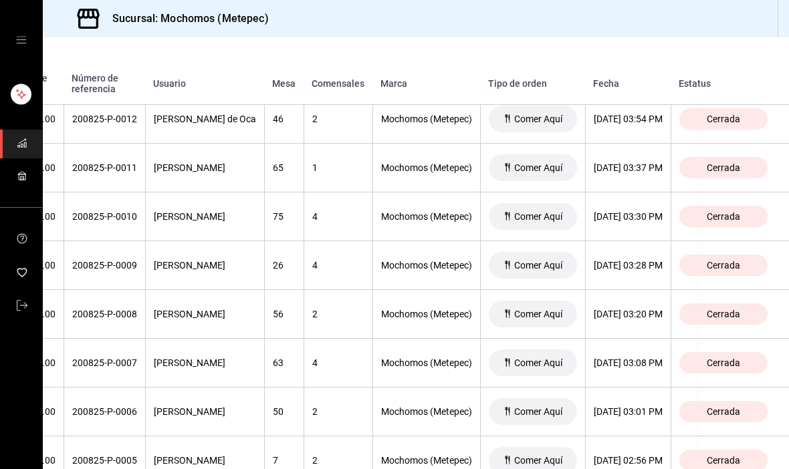
scroll to position [1487, 149]
click at [640, 212] on div "[DATE] 03:30 PM" at bounding box center [628, 217] width 69 height 11
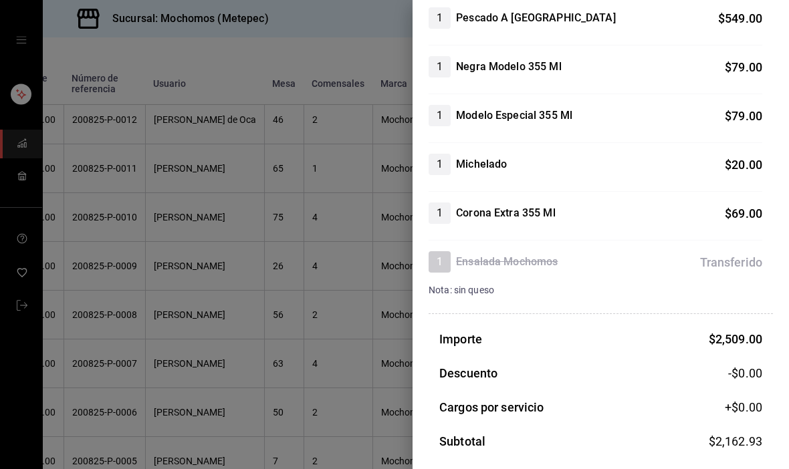
scroll to position [489, 0]
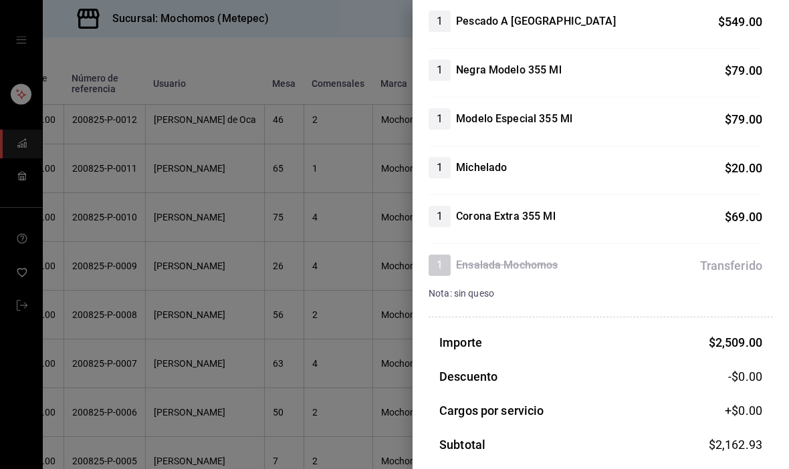
click at [260, 255] on div at bounding box center [394, 234] width 789 height 469
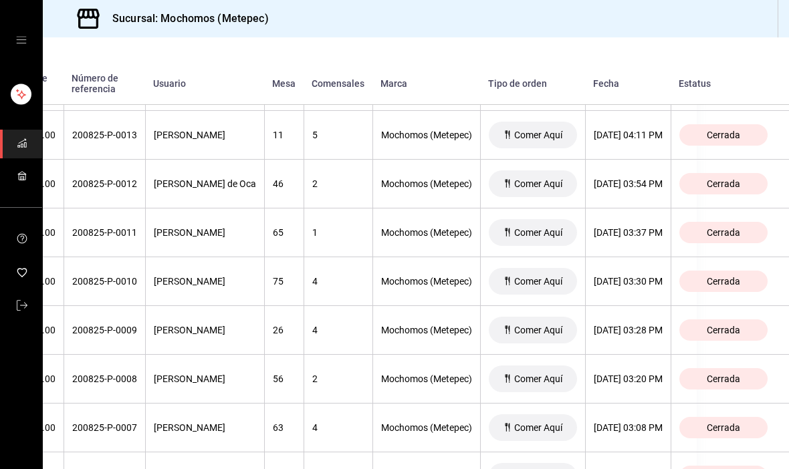
scroll to position [1422, 149]
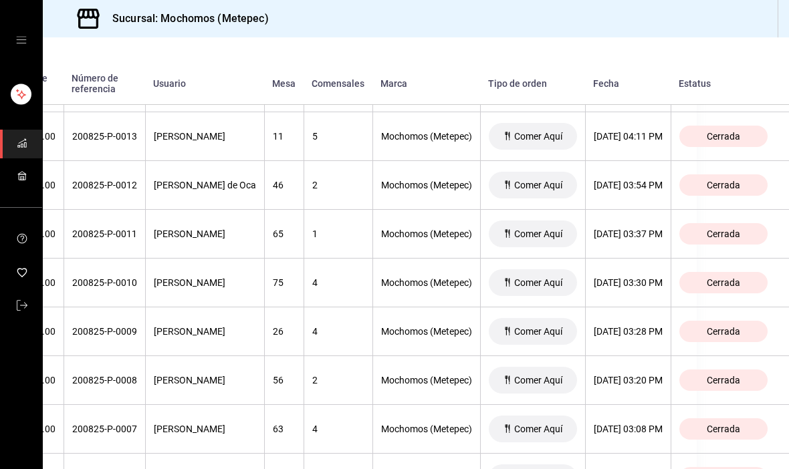
click at [626, 229] on div "[DATE] 03:37 PM" at bounding box center [628, 234] width 69 height 11
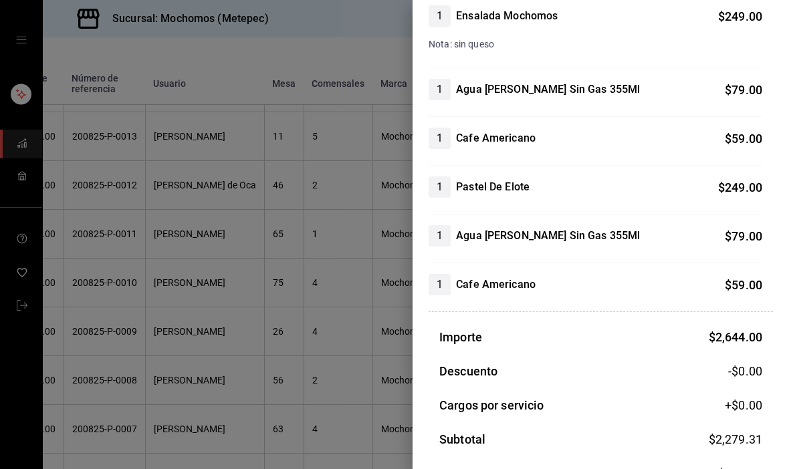
scroll to position [490, 0]
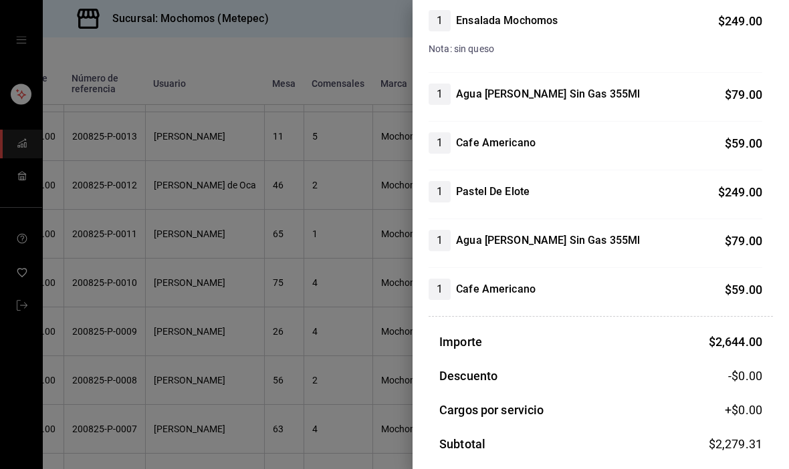
click at [307, 283] on div at bounding box center [394, 234] width 789 height 469
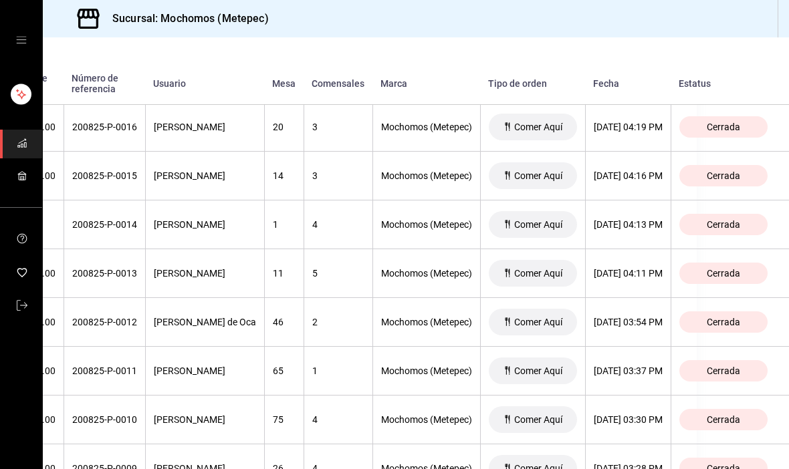
scroll to position [1275, 149]
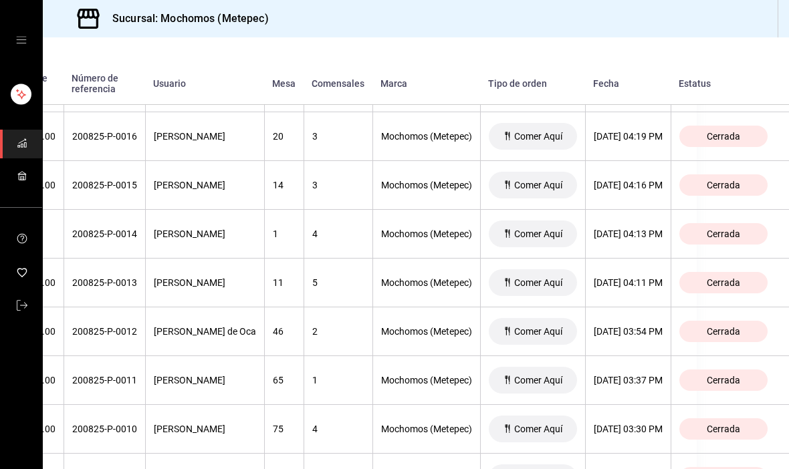
click at [634, 326] on div "[DATE] 03:54 PM" at bounding box center [628, 331] width 69 height 11
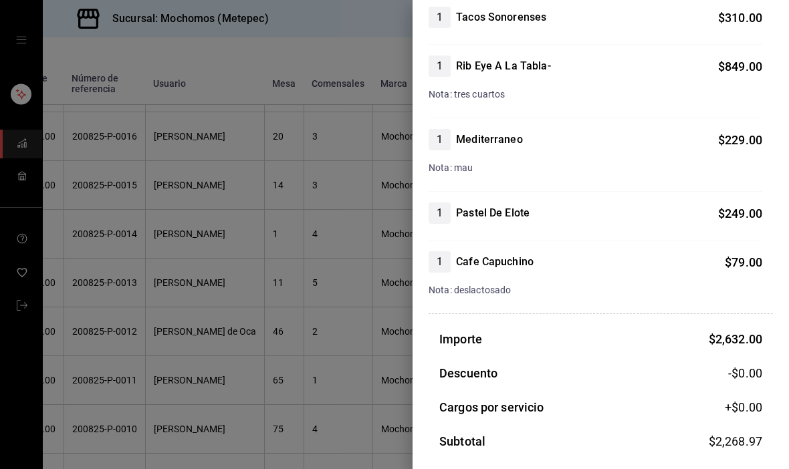
scroll to position [372, 0]
click at [99, 390] on div at bounding box center [394, 234] width 789 height 469
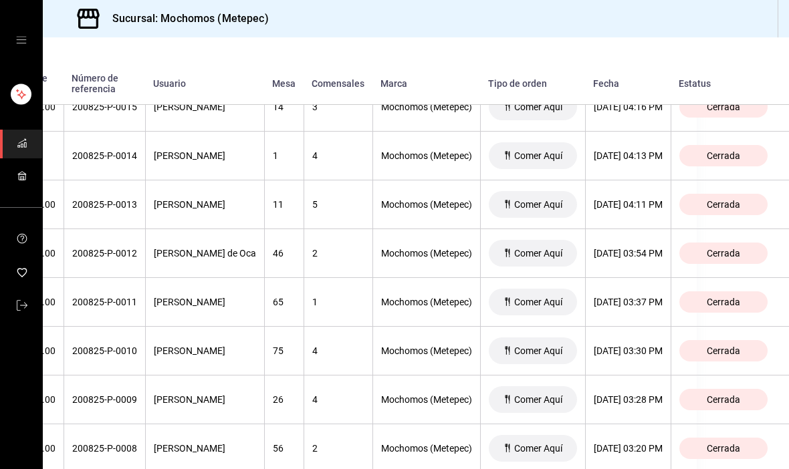
scroll to position [1353, 149]
click at [616, 229] on th "[DATE] 03:54 PM" at bounding box center [628, 253] width 86 height 49
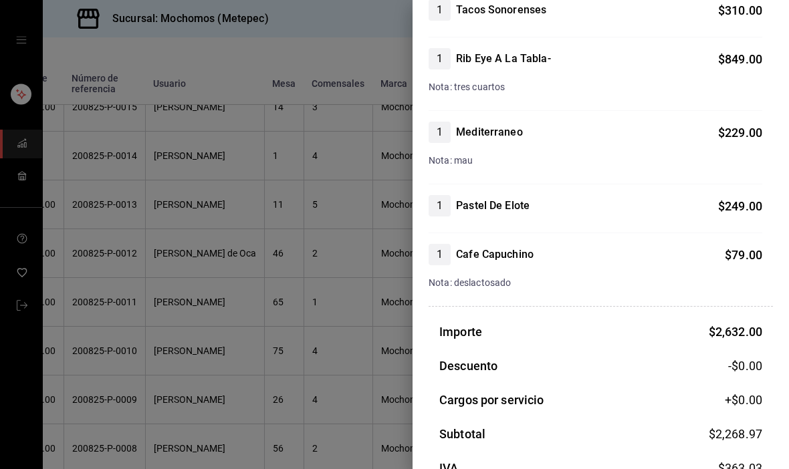
scroll to position [377, 0]
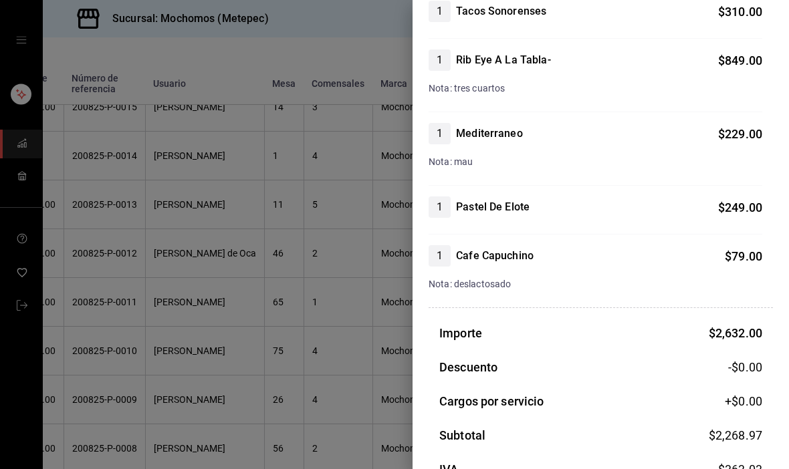
click at [321, 334] on div at bounding box center [394, 234] width 789 height 469
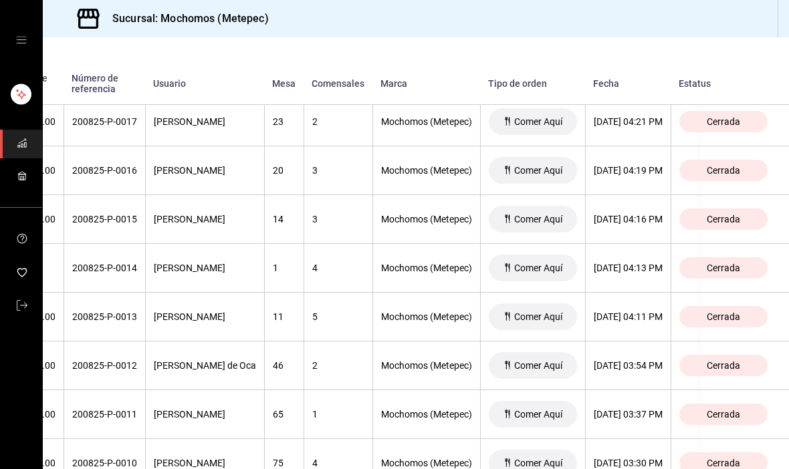
scroll to position [1241, 149]
click at [610, 195] on th "[DATE] 04:16 PM" at bounding box center [628, 219] width 86 height 49
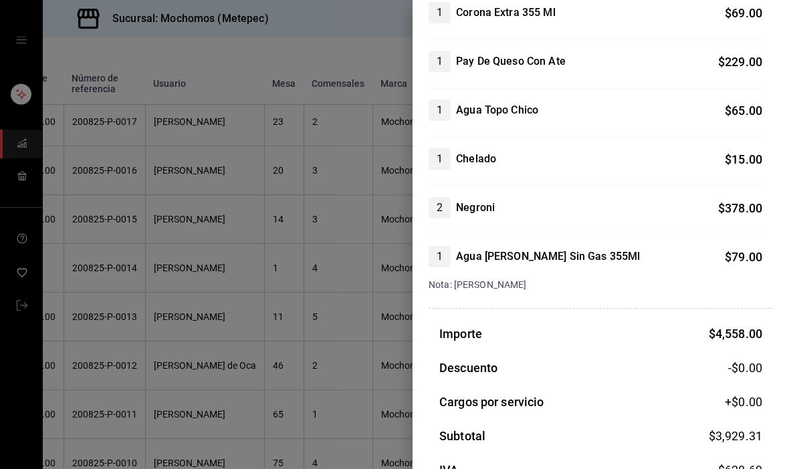
scroll to position [1278, 0]
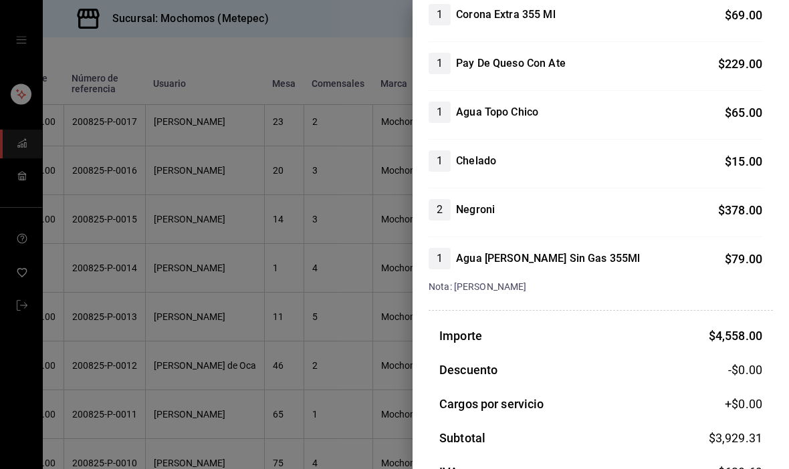
click at [328, 359] on div at bounding box center [394, 234] width 789 height 469
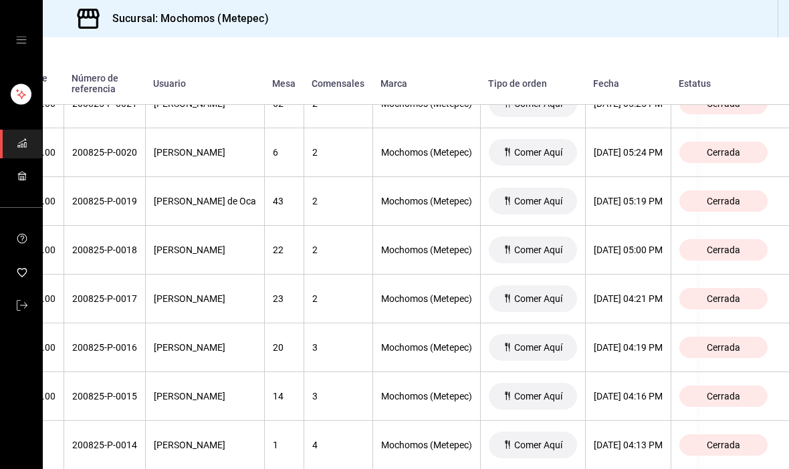
scroll to position [1055, 144]
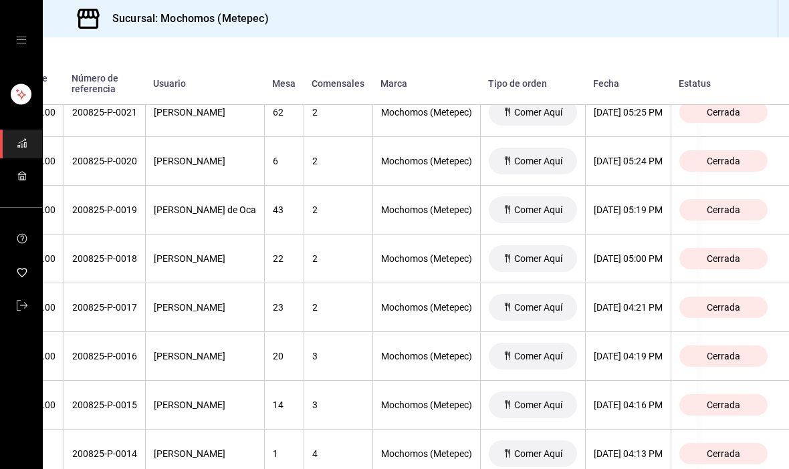
click at [642, 253] on div "[DATE] 05:00 PM" at bounding box center [628, 258] width 69 height 11
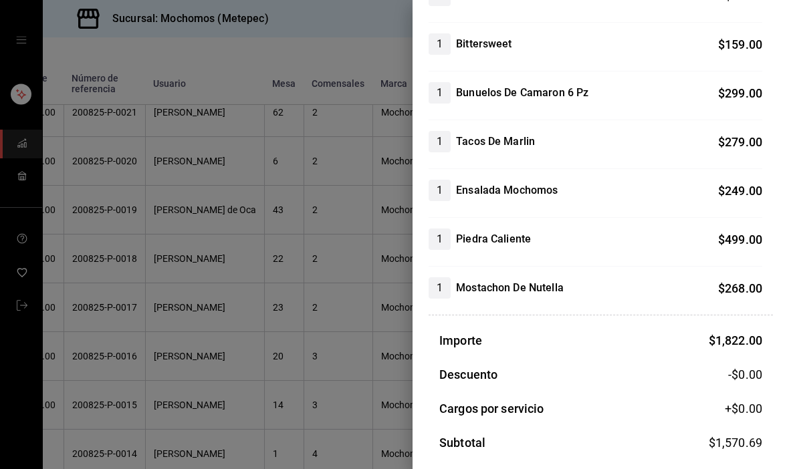
scroll to position [172, 0]
click at [258, 269] on div at bounding box center [394, 234] width 789 height 469
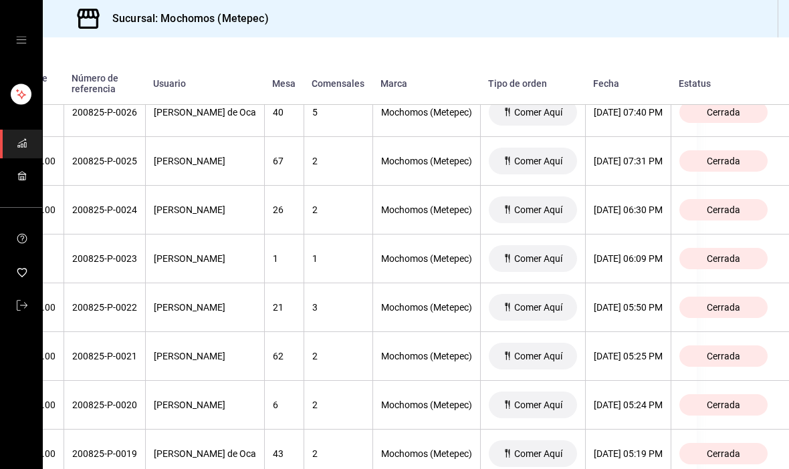
scroll to position [811, 149]
click at [648, 400] on div "[DATE] 05:24 PM" at bounding box center [628, 405] width 69 height 11
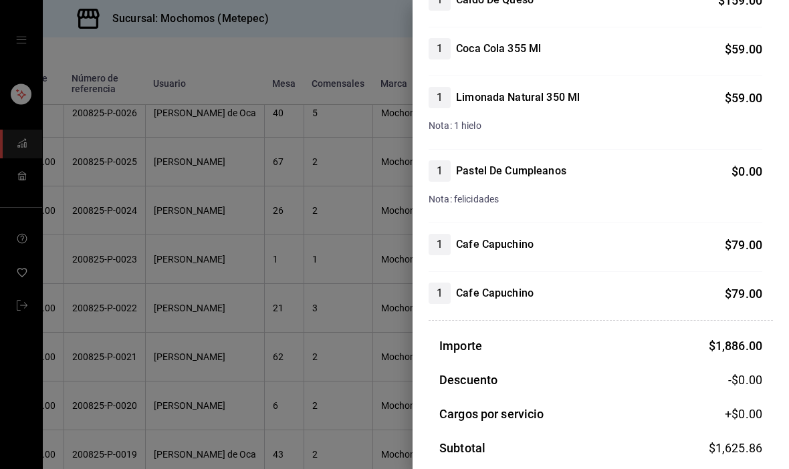
scroll to position [438, 0]
click at [249, 279] on div at bounding box center [394, 234] width 789 height 469
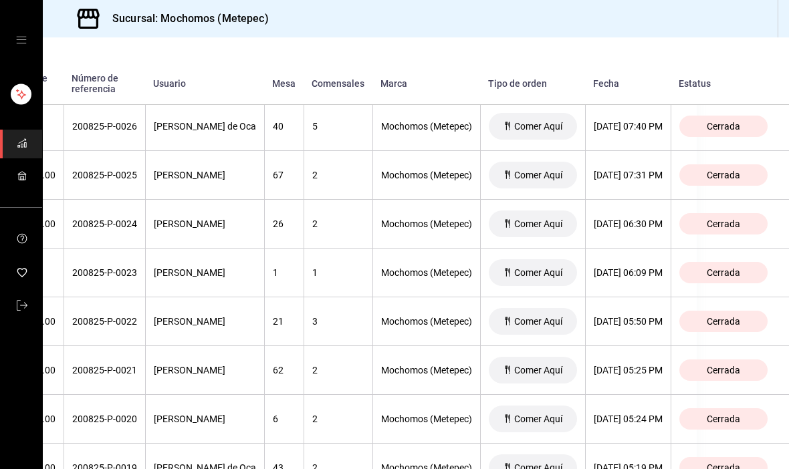
scroll to position [800, 144]
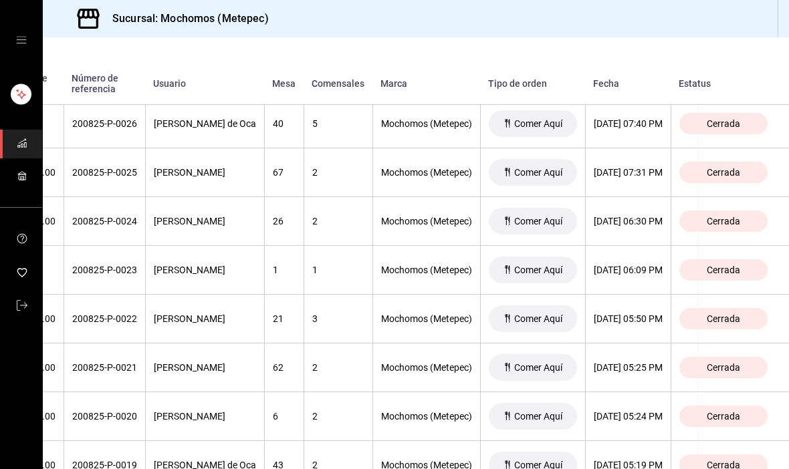
click at [630, 197] on th "[DATE] 06:30 PM" at bounding box center [628, 221] width 86 height 49
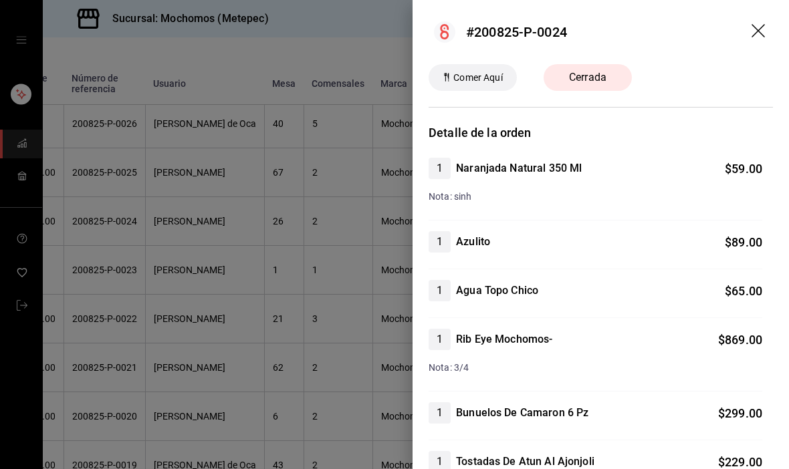
click at [345, 349] on div at bounding box center [394, 234] width 789 height 469
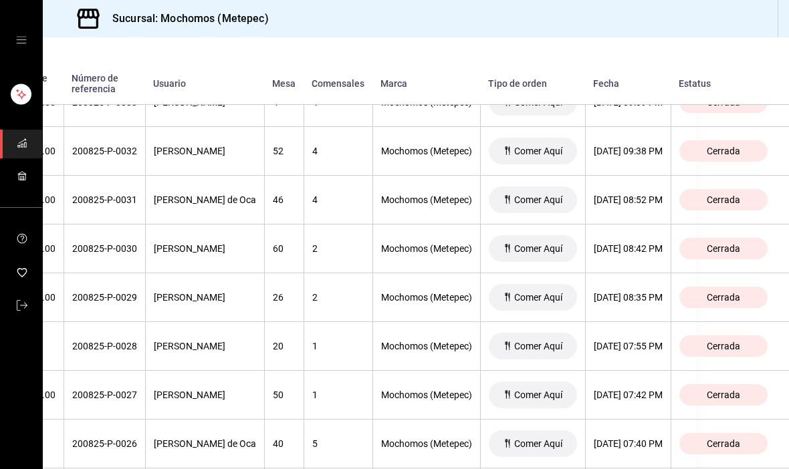
scroll to position [479, 148]
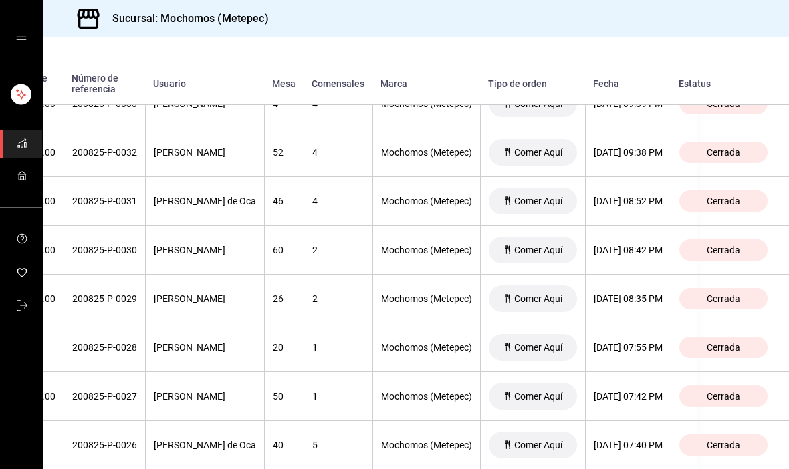
click at [627, 275] on th "[DATE] 08:35 PM" at bounding box center [628, 299] width 86 height 49
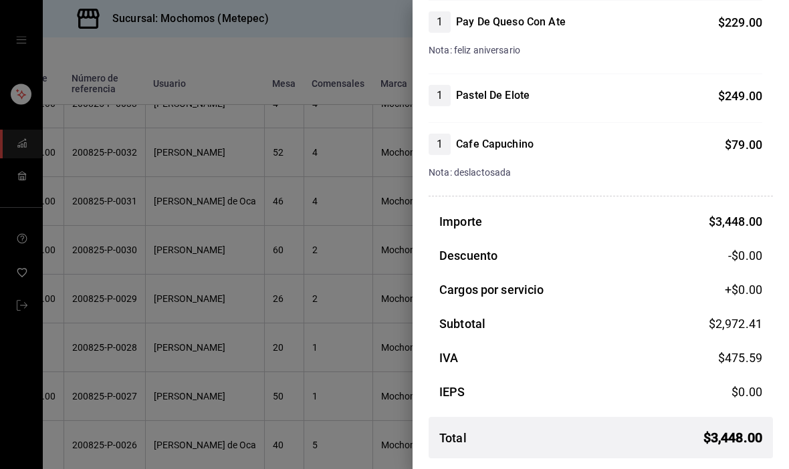
scroll to position [464, 0]
click at [295, 299] on div at bounding box center [394, 234] width 789 height 469
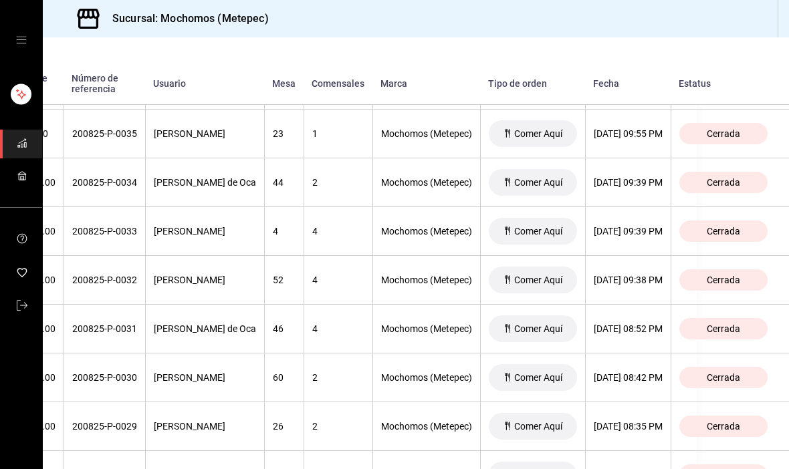
scroll to position [351, 148]
click at [634, 226] on div "[DATE] 09:39 PM" at bounding box center [628, 231] width 69 height 11
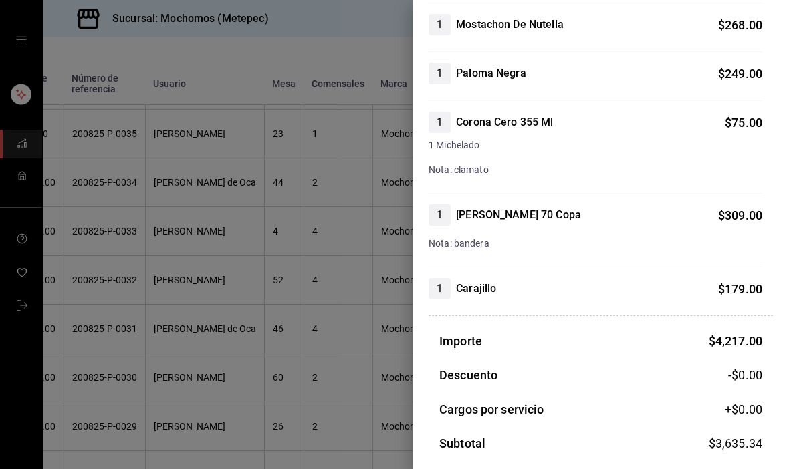
scroll to position [998, 0]
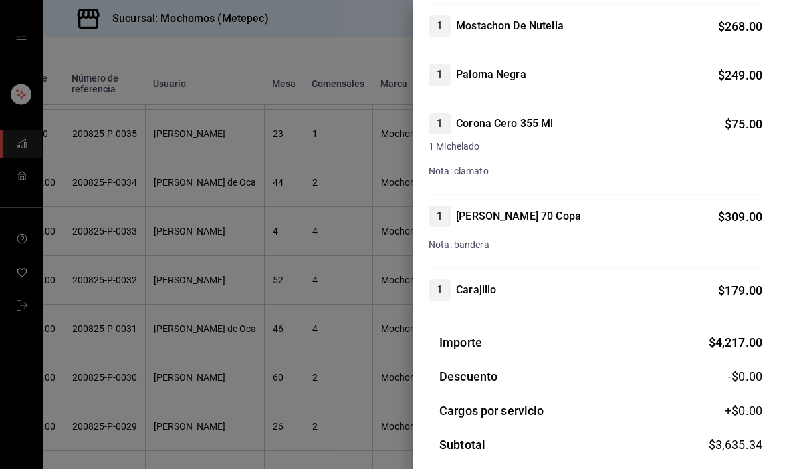
click at [250, 264] on div at bounding box center [394, 234] width 789 height 469
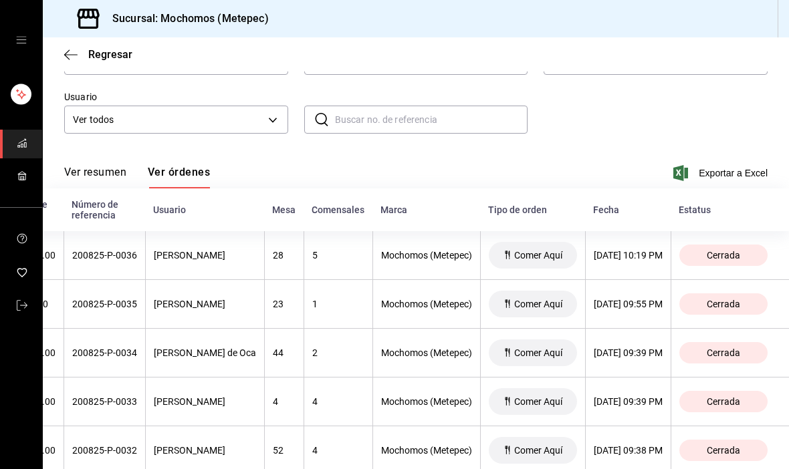
scroll to position [158, 0]
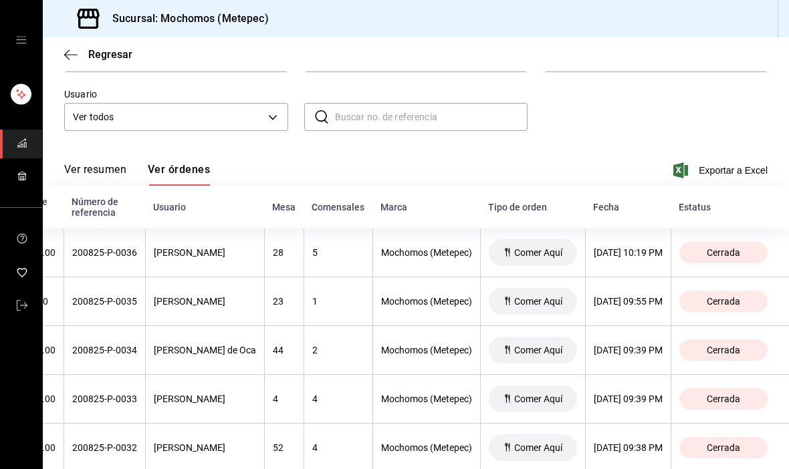
click at [638, 229] on th "[DATE] 10:19 PM" at bounding box center [628, 253] width 86 height 49
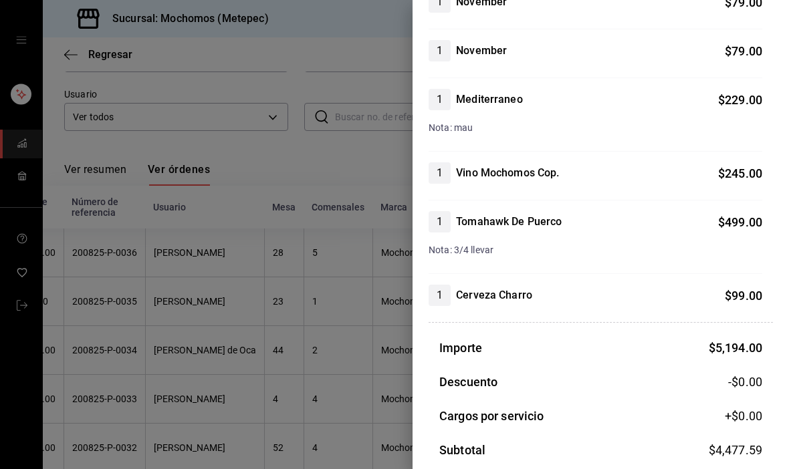
scroll to position [871, 0]
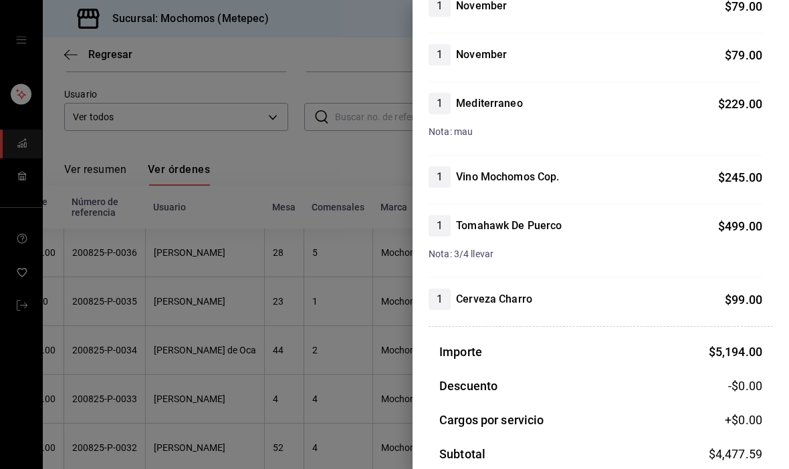
click at [247, 255] on div at bounding box center [394, 234] width 789 height 469
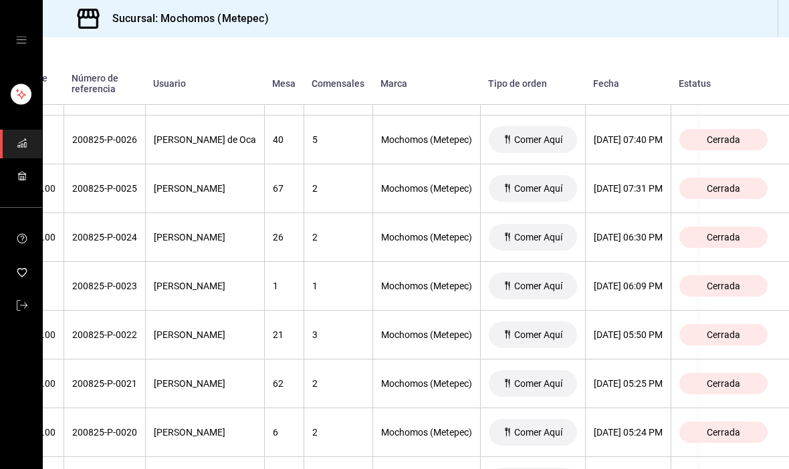
scroll to position [784, 149]
click at [628, 281] on div "[DATE] 06:09 PM" at bounding box center [628, 286] width 69 height 11
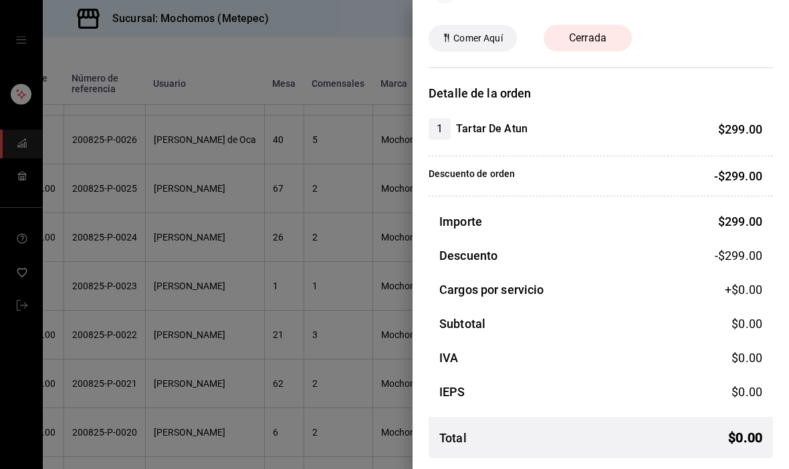
scroll to position [39, 0]
click at [336, 354] on div at bounding box center [394, 234] width 789 height 469
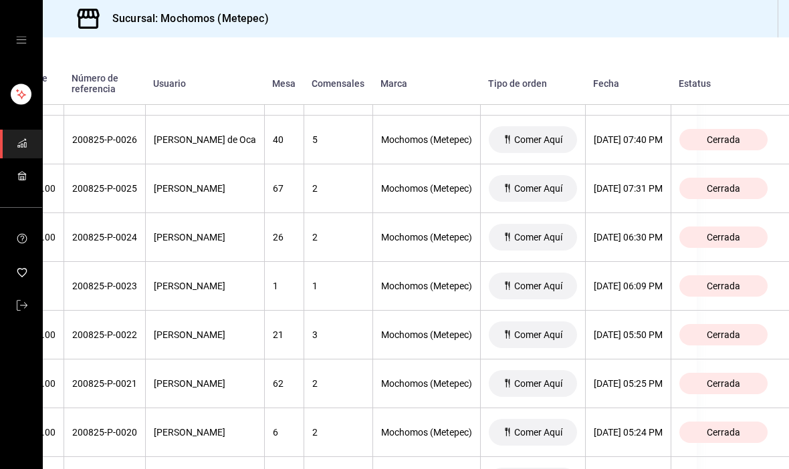
click at [632, 213] on th "[DATE] 06:30 PM" at bounding box center [628, 237] width 86 height 49
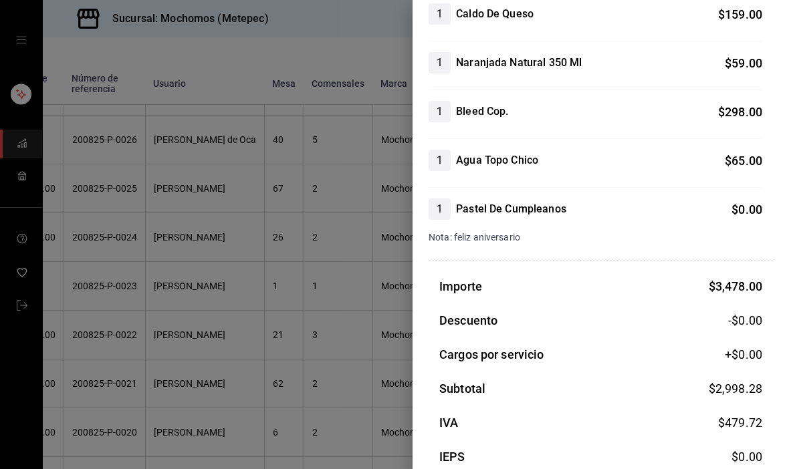
scroll to position [618, 0]
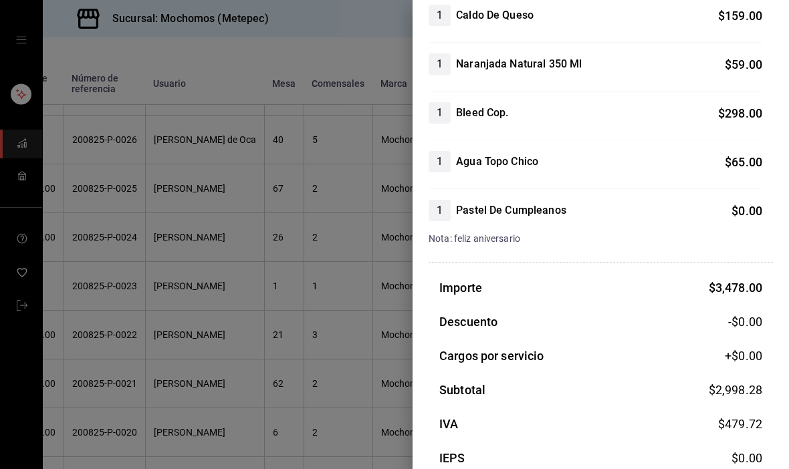
click at [319, 301] on div at bounding box center [394, 234] width 789 height 469
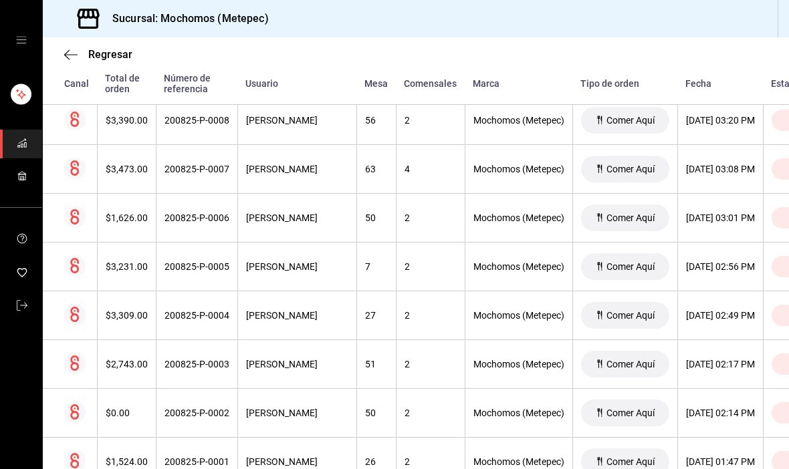
scroll to position [1681, 0]
